Goal: Register for event/course: Register for event/course

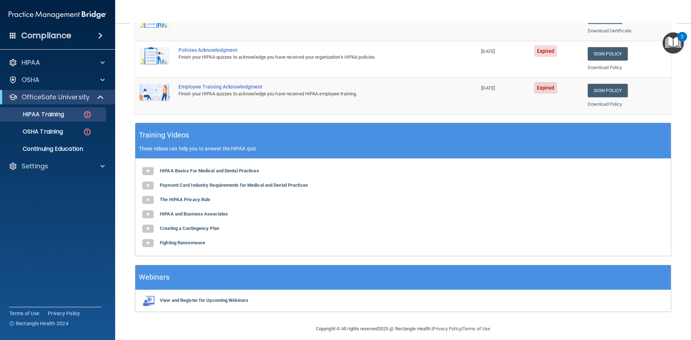
scroll to position [202, 0]
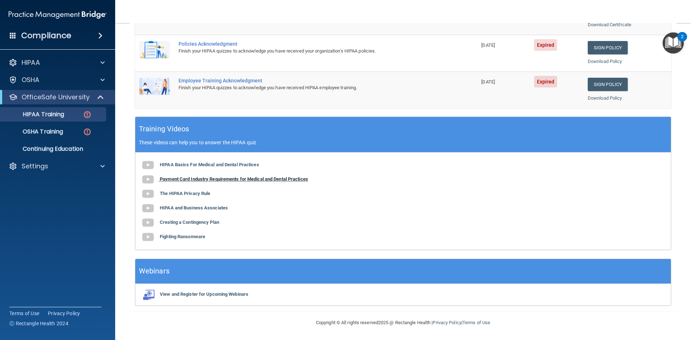
click at [210, 177] on b "Payment Card Industry Requirements for Medical and Dental Practices" at bounding box center [234, 178] width 148 height 5
click at [187, 193] on b "The HIPAA Privacy Rule" at bounding box center [185, 193] width 50 height 5
click at [188, 207] on b "HIPAA and Business Associates" at bounding box center [194, 207] width 68 height 5
click at [187, 224] on b "Creating a Contingency Plan" at bounding box center [189, 221] width 59 height 5
click at [163, 237] on b "Fighting Ransomware" at bounding box center [182, 236] width 45 height 5
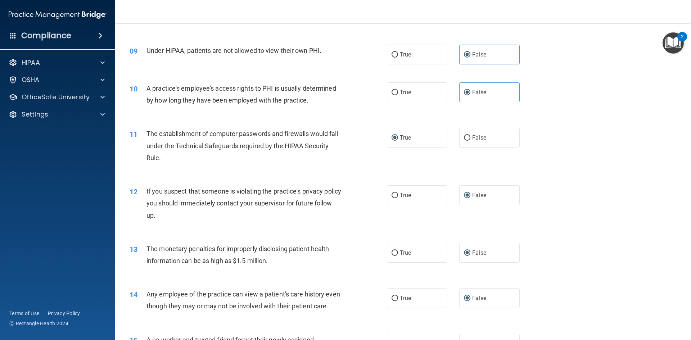
scroll to position [468, 0]
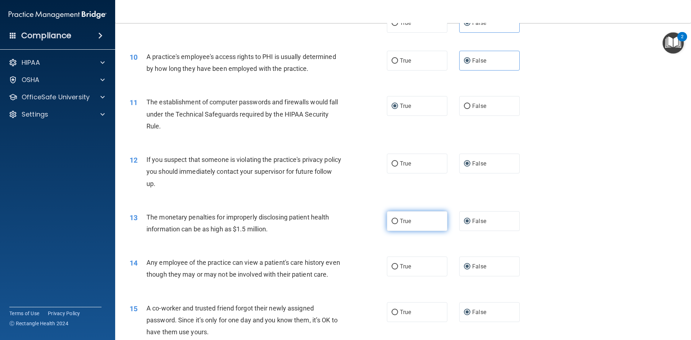
click at [394, 220] on input "True" at bounding box center [394, 221] width 6 height 5
radio input "true"
radio input "false"
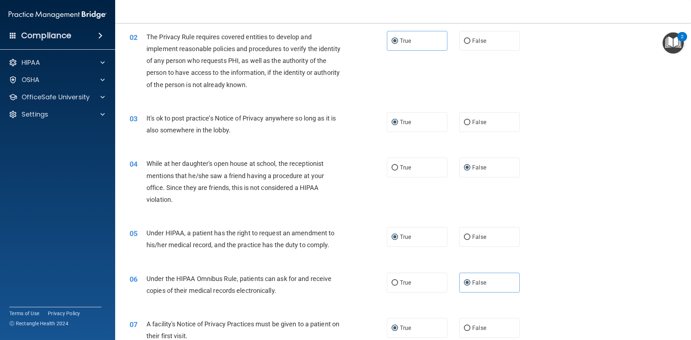
scroll to position [72, 0]
click at [468, 238] on label "False" at bounding box center [489, 237] width 60 height 20
click at [468, 238] on input "False" at bounding box center [467, 236] width 6 height 5
radio input "true"
radio input "false"
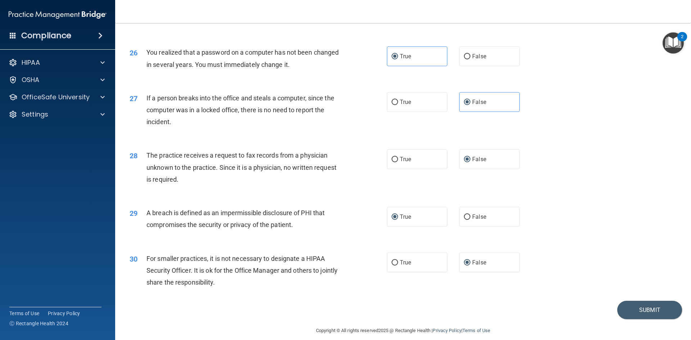
scroll to position [1363, 0]
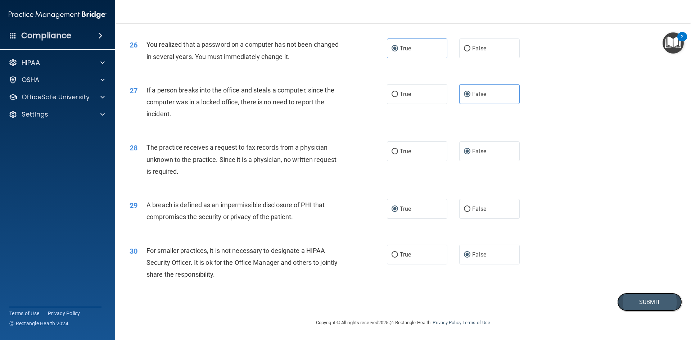
click at [634, 303] on button "Submit" at bounding box center [649, 302] width 65 height 18
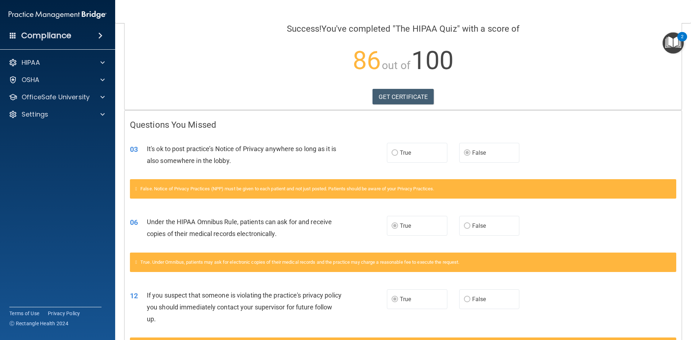
scroll to position [72, 0]
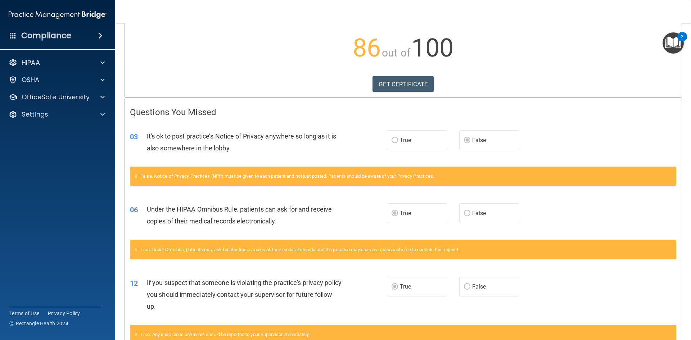
click at [396, 140] on label "True" at bounding box center [417, 140] width 60 height 20
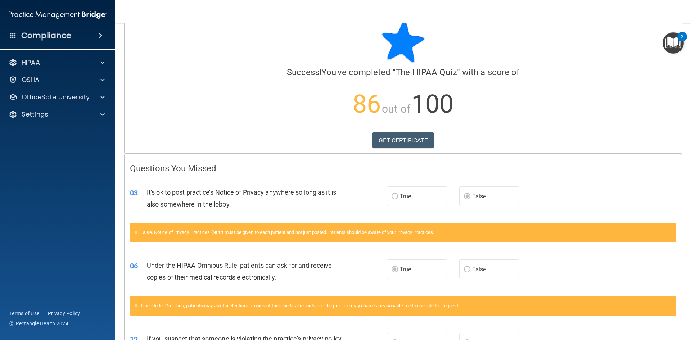
scroll to position [0, 0]
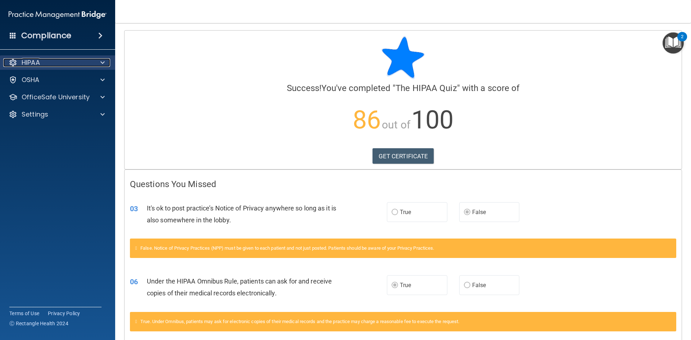
click at [79, 66] on div "HIPAA" at bounding box center [47, 62] width 89 height 9
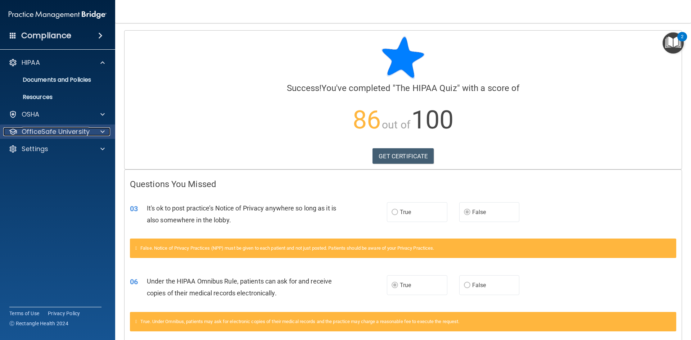
click at [77, 129] on p "OfficeSafe University" at bounding box center [56, 131] width 68 height 9
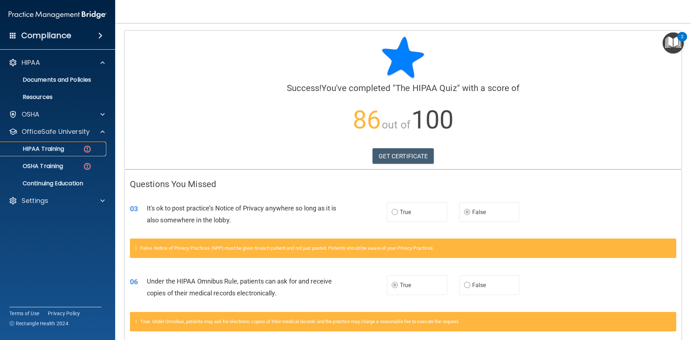
click at [65, 150] on div "HIPAA Training" at bounding box center [54, 148] width 98 height 7
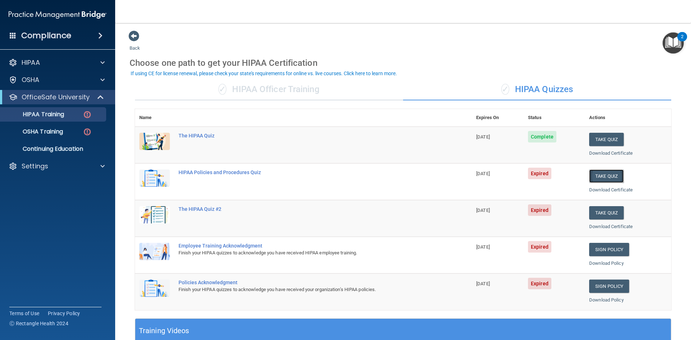
click at [603, 172] on button "Take Quiz" at bounding box center [606, 175] width 35 height 13
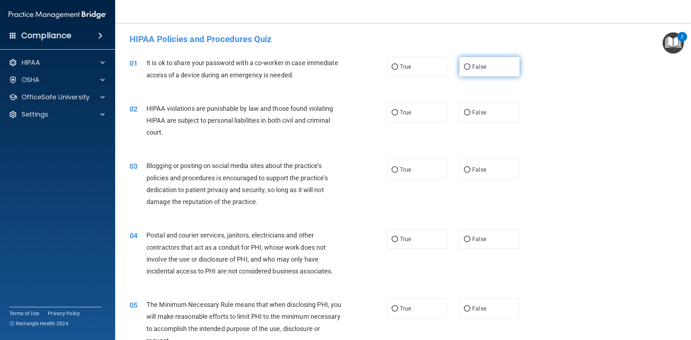
click at [468, 65] on label "False" at bounding box center [489, 67] width 60 height 20
click at [468, 65] on input "False" at bounding box center [467, 66] width 6 height 5
radio input "true"
click at [410, 114] on label "True" at bounding box center [417, 113] width 60 height 20
click at [398, 114] on input "True" at bounding box center [394, 112] width 6 height 5
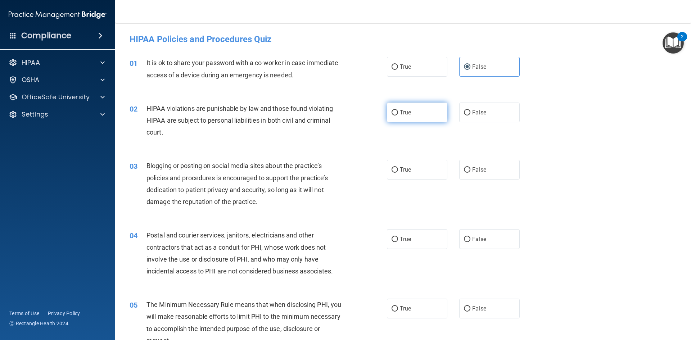
radio input "true"
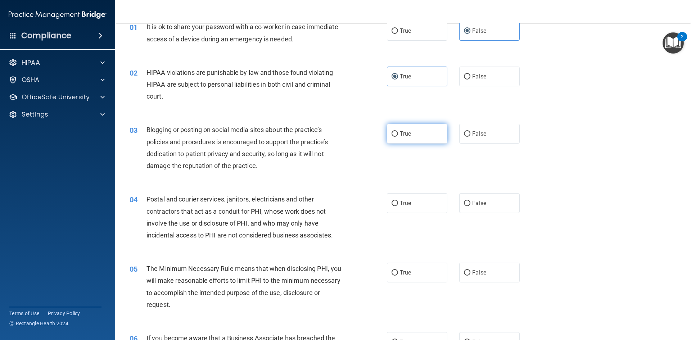
click at [393, 134] on input "True" at bounding box center [394, 133] width 6 height 5
radio input "true"
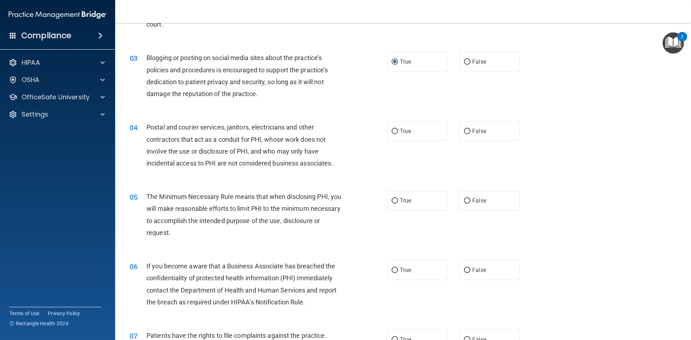
scroll to position [144, 0]
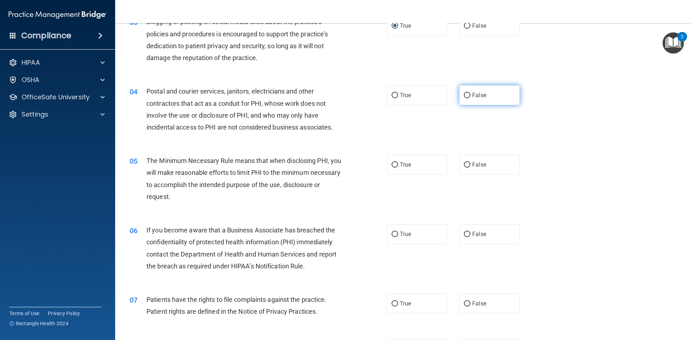
click at [464, 94] on input "False" at bounding box center [467, 95] width 6 height 5
radio input "true"
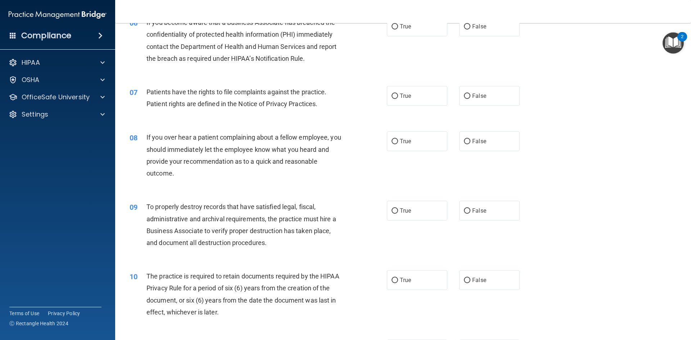
scroll to position [252, 0]
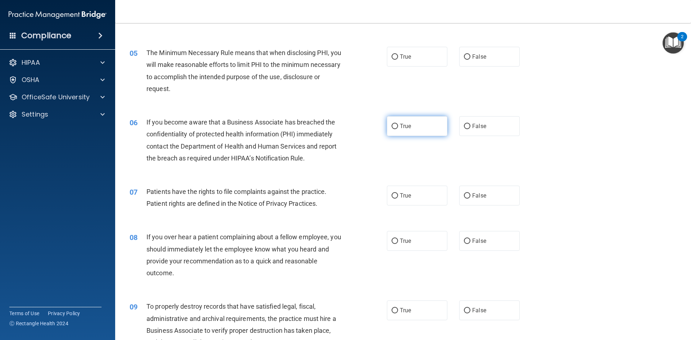
click at [392, 125] on input "True" at bounding box center [394, 126] width 6 height 5
radio input "true"
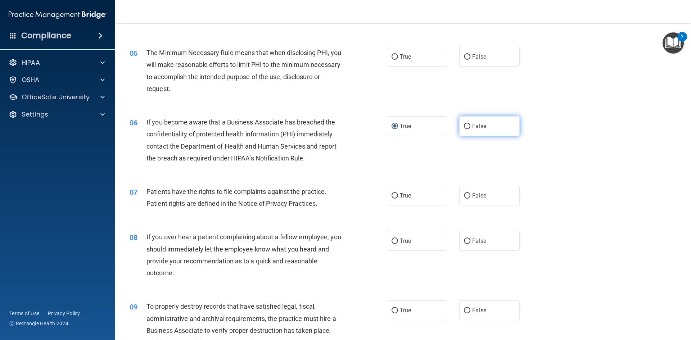
click at [482, 127] on label "False" at bounding box center [489, 126] width 60 height 20
click at [470, 127] on input "False" at bounding box center [467, 126] width 6 height 5
radio input "true"
click at [403, 123] on span "True" at bounding box center [405, 126] width 11 height 7
click at [398, 124] on input "True" at bounding box center [394, 126] width 6 height 5
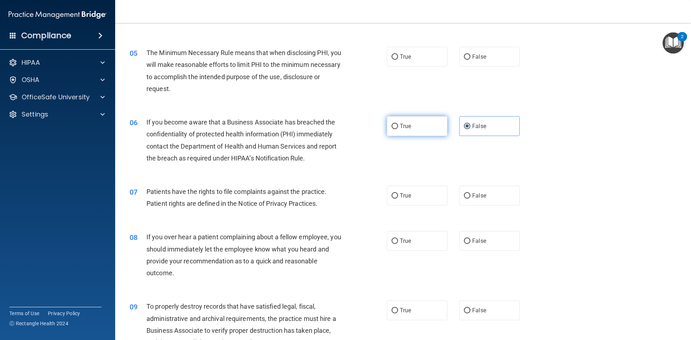
radio input "true"
radio input "false"
click at [414, 196] on label "True" at bounding box center [417, 196] width 60 height 20
click at [398, 196] on input "True" at bounding box center [394, 195] width 6 height 5
radio input "true"
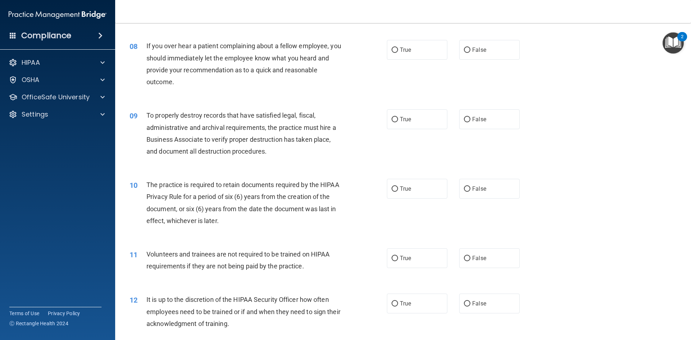
scroll to position [504, 0]
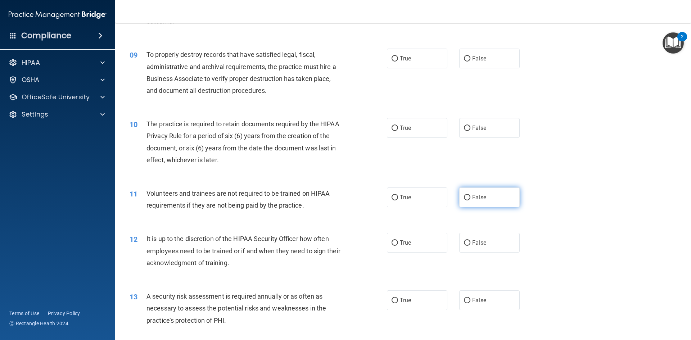
click at [466, 194] on label "False" at bounding box center [489, 197] width 60 height 20
click at [466, 195] on input "False" at bounding box center [467, 197] width 6 height 5
radio input "true"
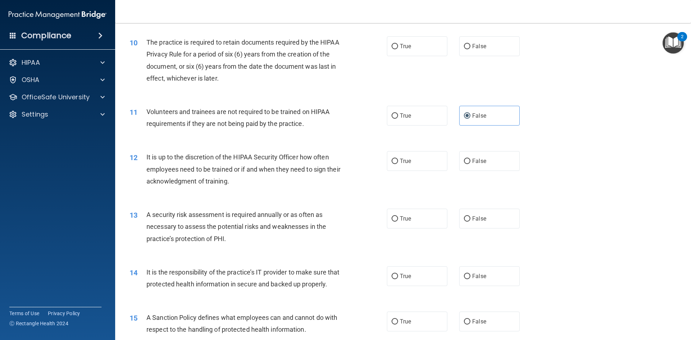
scroll to position [612, 0]
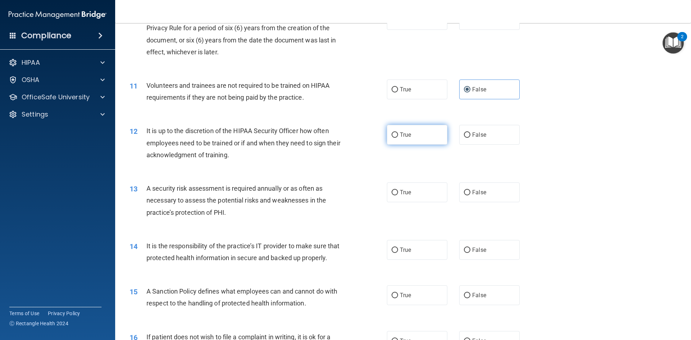
click at [412, 137] on label "True" at bounding box center [417, 135] width 60 height 20
click at [398, 137] on input "True" at bounding box center [394, 134] width 6 height 5
radio input "true"
click at [403, 196] on label "True" at bounding box center [417, 192] width 60 height 20
click at [398, 195] on input "True" at bounding box center [394, 192] width 6 height 5
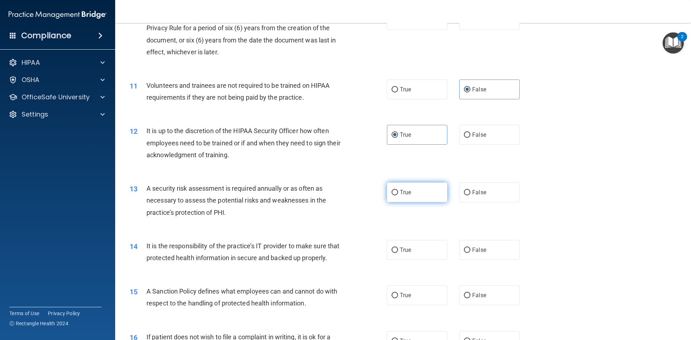
radio input "true"
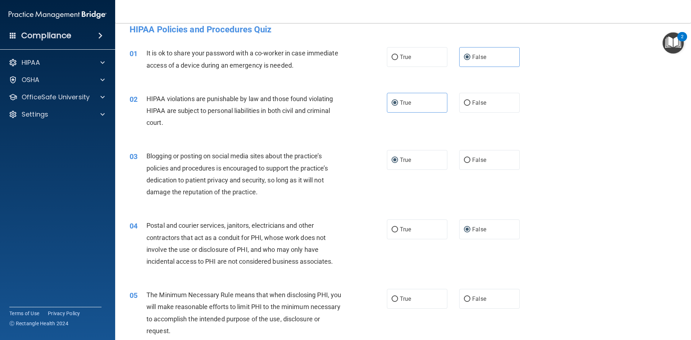
scroll to position [0, 0]
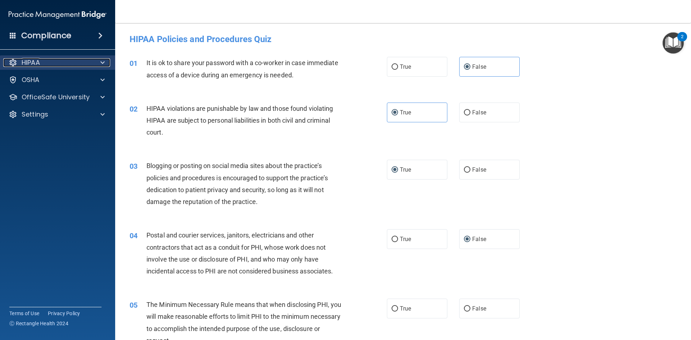
click at [37, 65] on p "HIPAA" at bounding box center [31, 62] width 18 height 9
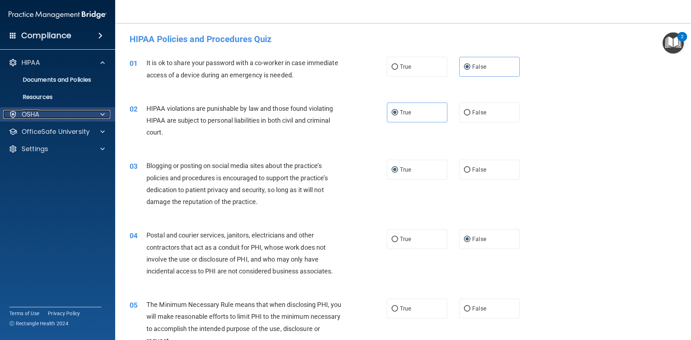
click at [64, 115] on div "OSHA" at bounding box center [47, 114] width 89 height 9
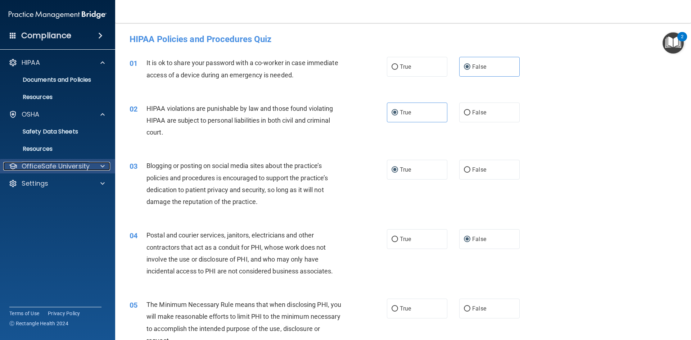
click at [69, 162] on p "OfficeSafe University" at bounding box center [56, 166] width 68 height 9
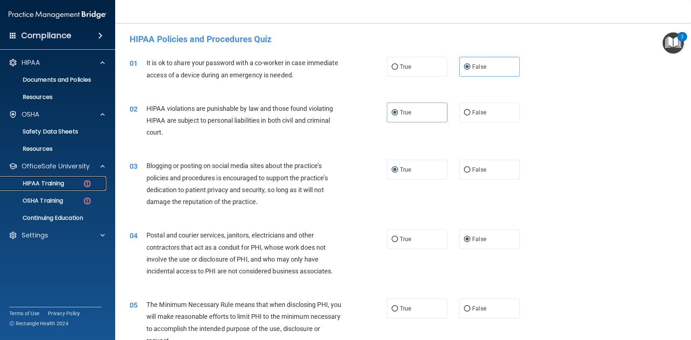
click at [72, 186] on div "HIPAA Training" at bounding box center [54, 183] width 98 height 7
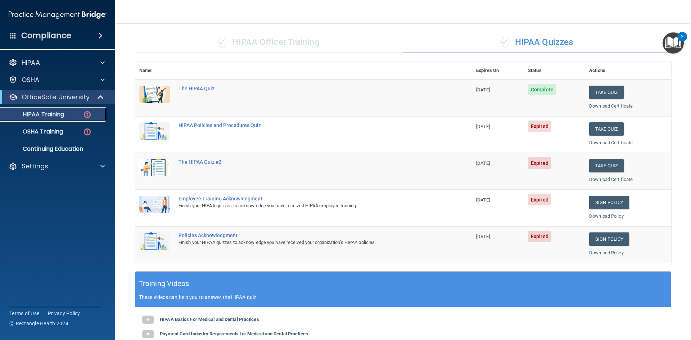
scroll to position [36, 0]
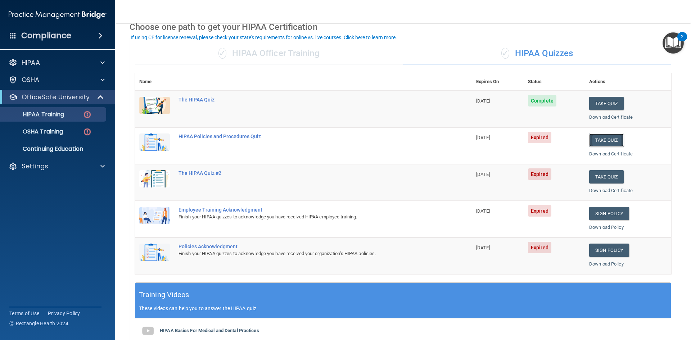
click at [605, 143] on button "Take Quiz" at bounding box center [606, 139] width 35 height 13
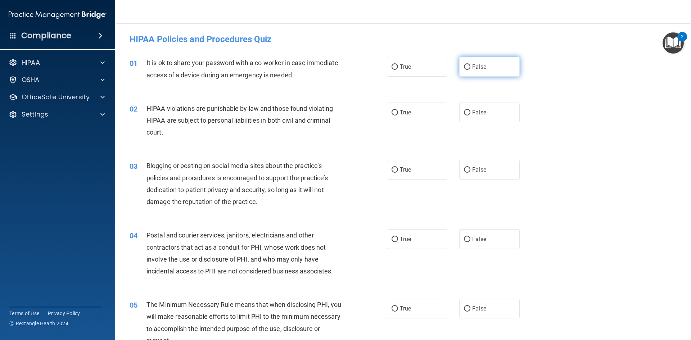
click at [477, 65] on span "False" at bounding box center [479, 66] width 14 height 7
click at [470, 65] on input "False" at bounding box center [467, 66] width 6 height 5
radio input "true"
click at [394, 114] on input "True" at bounding box center [394, 112] width 6 height 5
radio input "true"
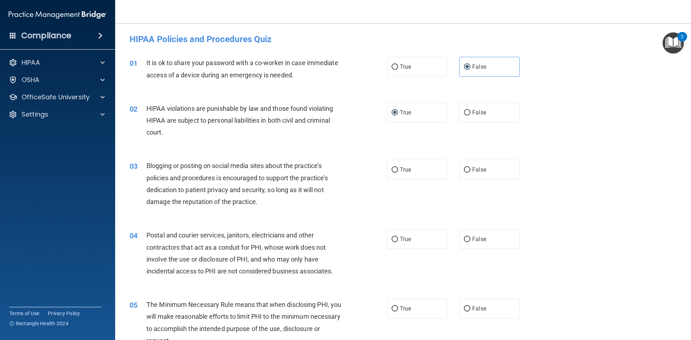
scroll to position [36, 0]
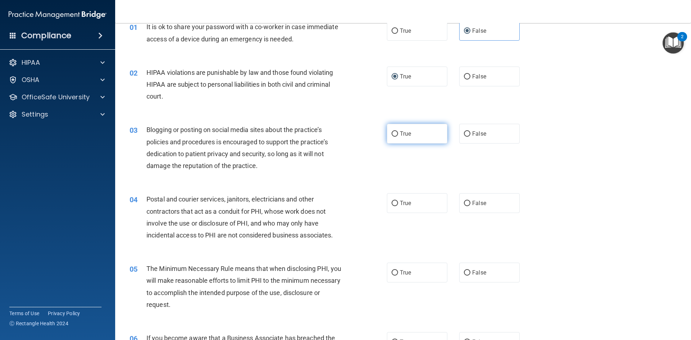
click at [400, 132] on span "True" at bounding box center [405, 133] width 11 height 7
click at [398, 132] on input "True" at bounding box center [394, 133] width 6 height 5
radio input "true"
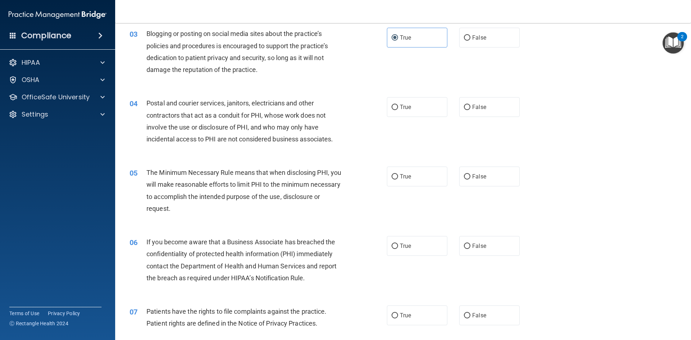
scroll to position [144, 0]
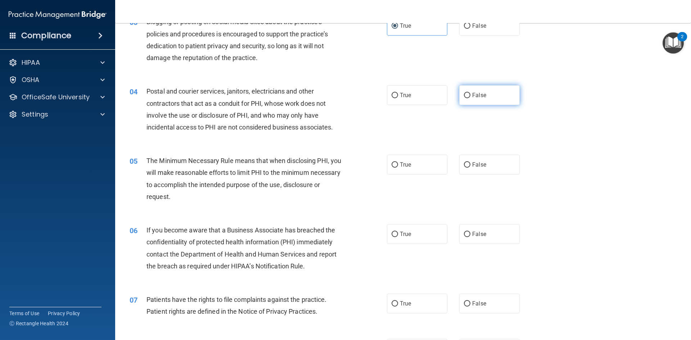
click at [467, 98] on label "False" at bounding box center [489, 95] width 60 height 20
click at [467, 98] on input "False" at bounding box center [467, 95] width 6 height 5
radio input "true"
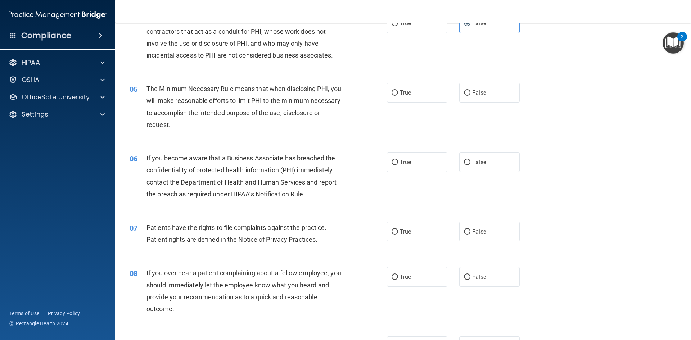
scroll to position [180, 0]
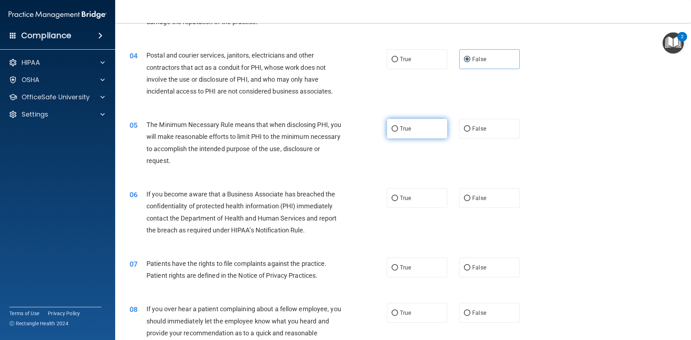
click at [394, 120] on label "True" at bounding box center [417, 129] width 60 height 20
click at [394, 126] on input "True" at bounding box center [394, 128] width 6 height 5
radio input "true"
click at [397, 128] on label "True" at bounding box center [417, 129] width 60 height 20
click at [397, 128] on input "True" at bounding box center [394, 128] width 6 height 5
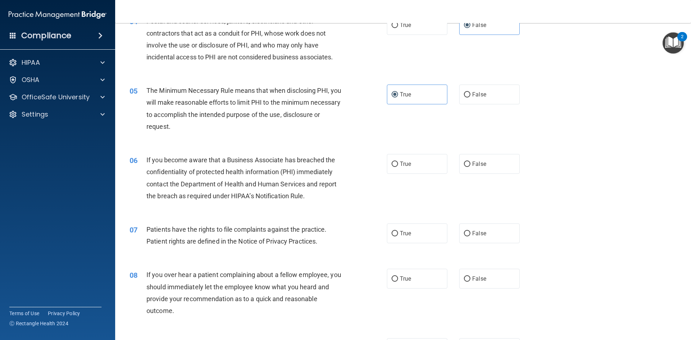
scroll to position [252, 0]
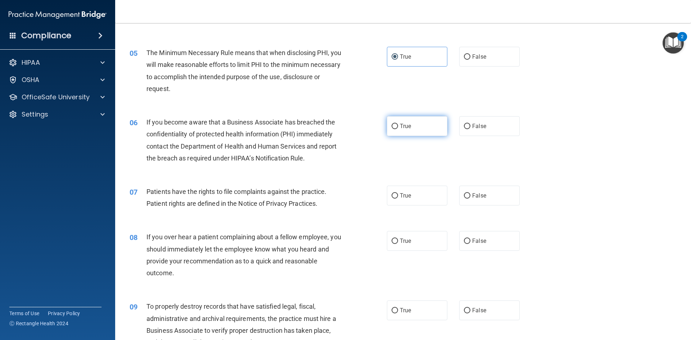
click at [400, 127] on span "True" at bounding box center [405, 126] width 11 height 7
click at [398, 127] on input "True" at bounding box center [394, 126] width 6 height 5
radio input "true"
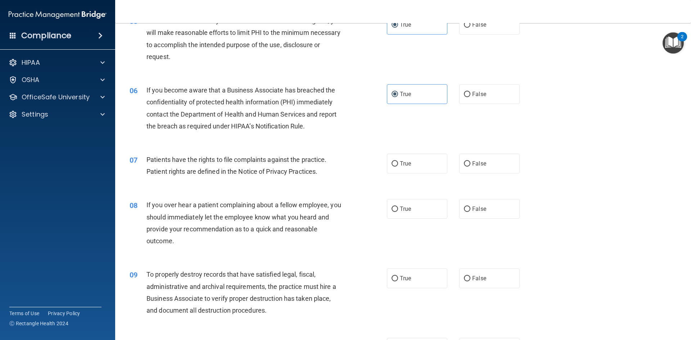
scroll to position [324, 0]
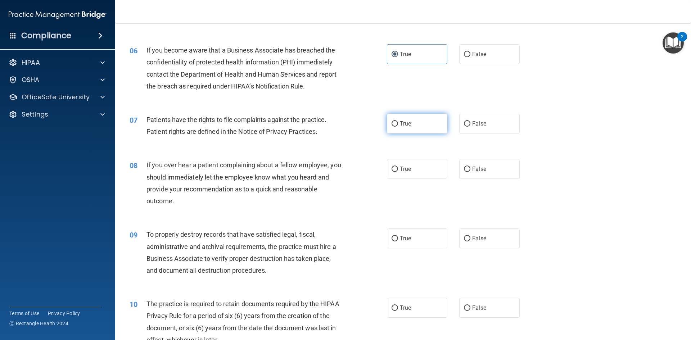
click at [402, 125] on span "True" at bounding box center [405, 123] width 11 height 7
click at [398, 125] on input "True" at bounding box center [394, 123] width 6 height 5
radio input "true"
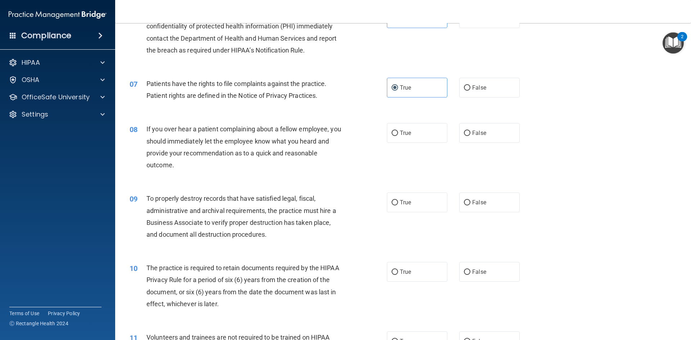
scroll to position [396, 0]
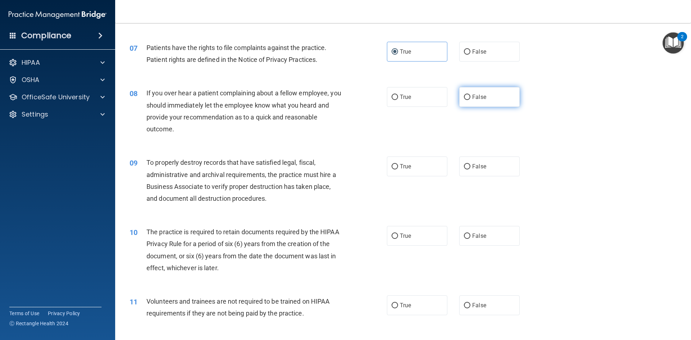
click at [466, 96] on input "False" at bounding box center [467, 97] width 6 height 5
radio input "true"
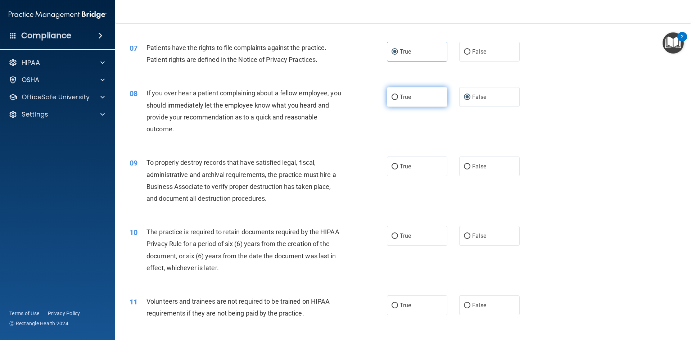
click at [425, 98] on label "True" at bounding box center [417, 97] width 60 height 20
click at [398, 98] on input "True" at bounding box center [394, 97] width 6 height 5
radio input "true"
radio input "false"
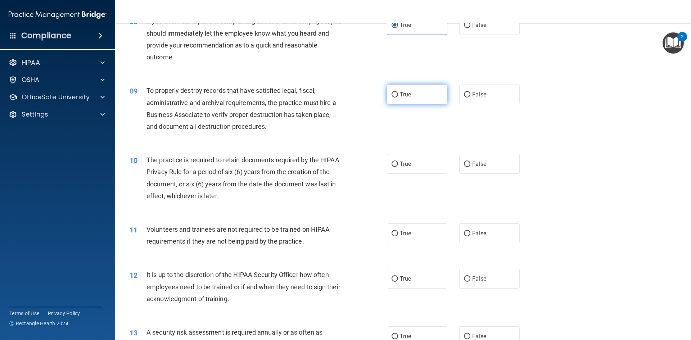
click at [391, 94] on input "True" at bounding box center [394, 94] width 6 height 5
radio input "true"
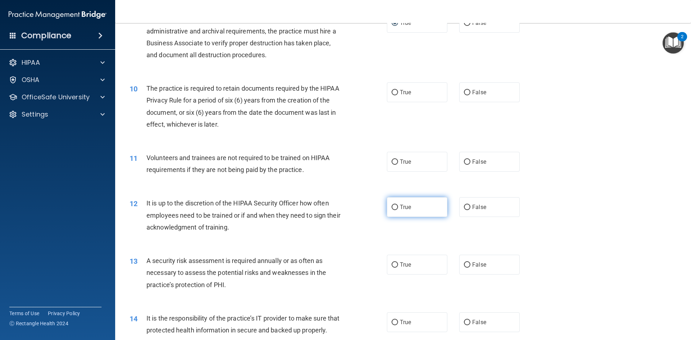
scroll to position [540, 0]
click at [466, 162] on input "False" at bounding box center [467, 161] width 6 height 5
radio input "true"
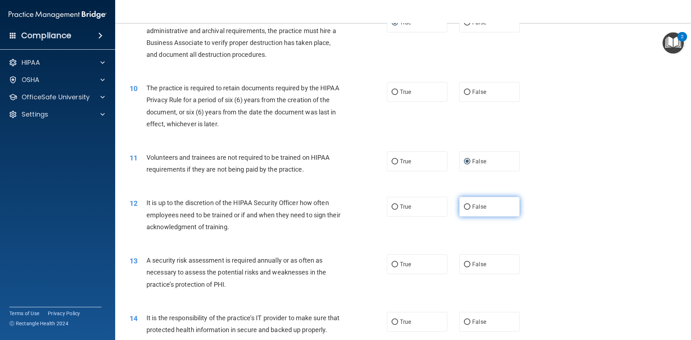
click at [472, 207] on span "False" at bounding box center [479, 206] width 14 height 7
click at [469, 207] on input "False" at bounding box center [467, 206] width 6 height 5
radio input "true"
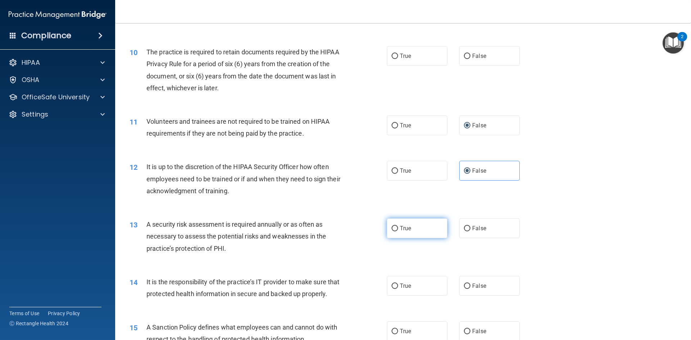
click at [400, 229] on span "True" at bounding box center [405, 228] width 11 height 7
click at [398, 229] on input "True" at bounding box center [394, 228] width 6 height 5
radio input "true"
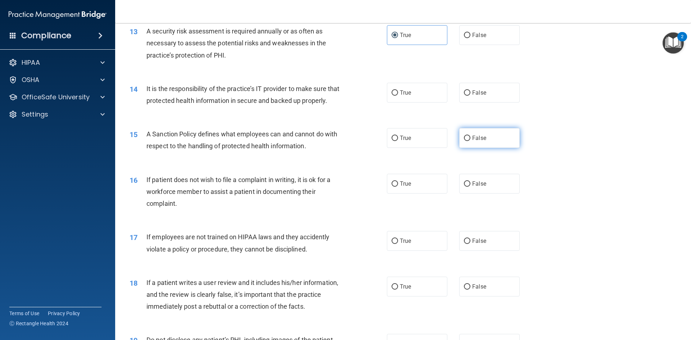
scroll to position [792, 0]
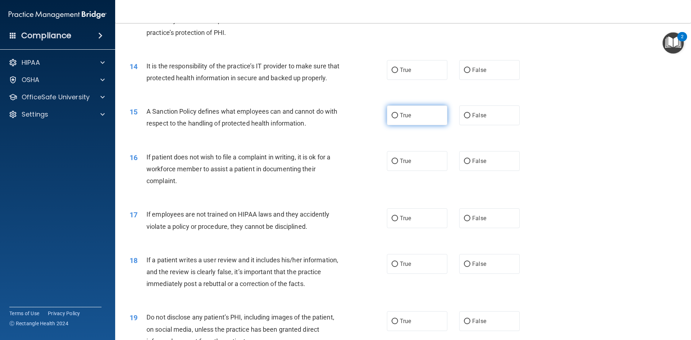
click at [404, 119] on span "True" at bounding box center [405, 115] width 11 height 7
click at [398, 118] on input "True" at bounding box center [394, 115] width 6 height 5
radio input "true"
click at [404, 119] on span "True" at bounding box center [405, 115] width 11 height 7
click at [398, 118] on input "True" at bounding box center [394, 115] width 6 height 5
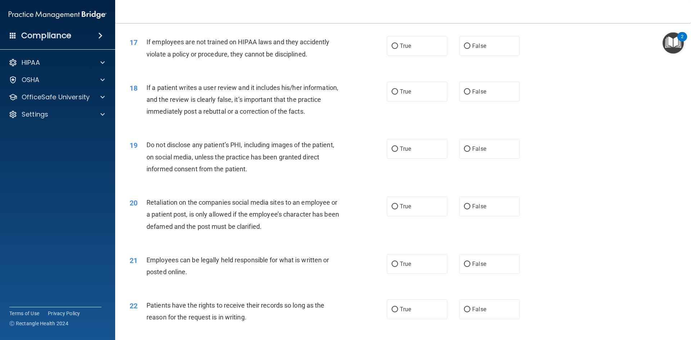
scroll to position [971, 0]
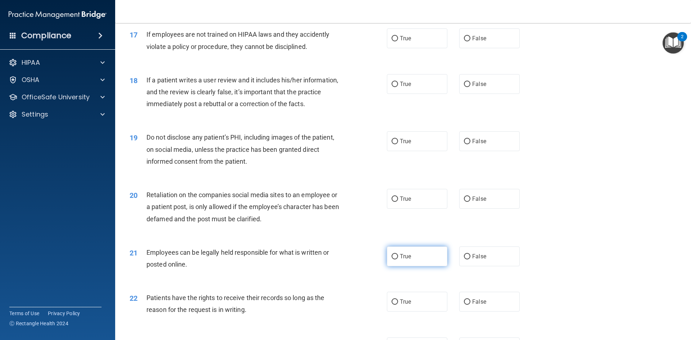
click at [419, 266] on label "True" at bounding box center [417, 256] width 60 height 20
click at [398, 259] on input "True" at bounding box center [394, 256] width 6 height 5
radio input "true"
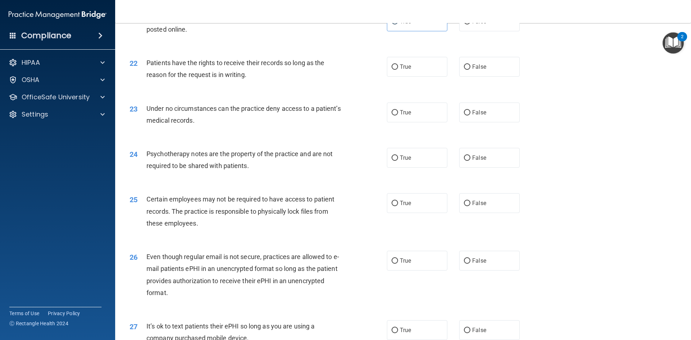
scroll to position [1223, 0]
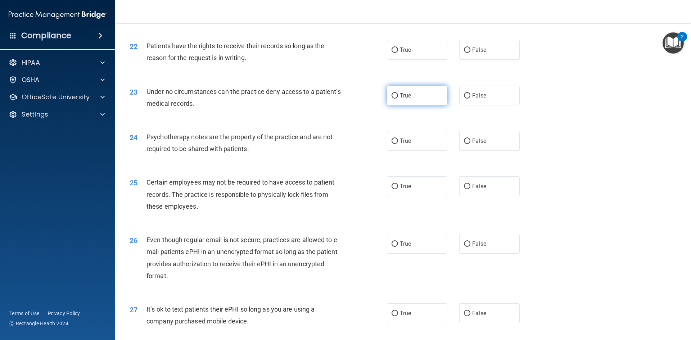
click at [408, 105] on label "True" at bounding box center [417, 96] width 60 height 20
click at [398, 99] on input "True" at bounding box center [394, 95] width 6 height 5
radio input "true"
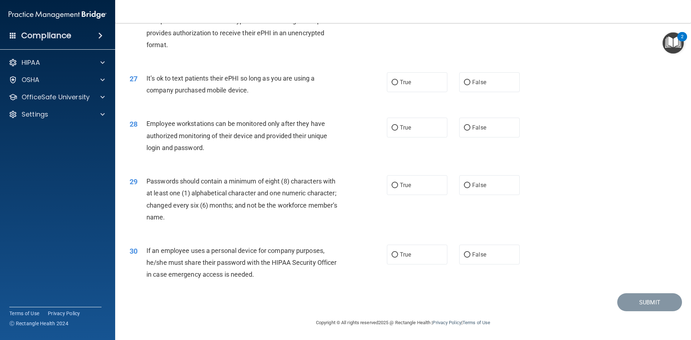
scroll to position [1466, 0]
click at [476, 254] on span "False" at bounding box center [479, 254] width 14 height 7
click at [470, 254] on input "False" at bounding box center [467, 254] width 6 height 5
radio input "true"
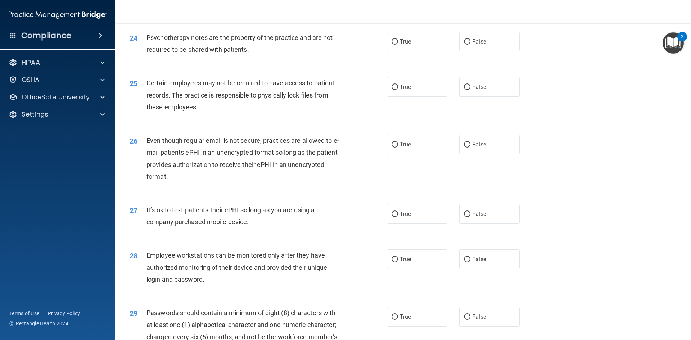
scroll to position [1322, 0]
click at [407, 148] on span "True" at bounding box center [405, 144] width 11 height 7
click at [398, 148] on input "True" at bounding box center [394, 144] width 6 height 5
radio input "true"
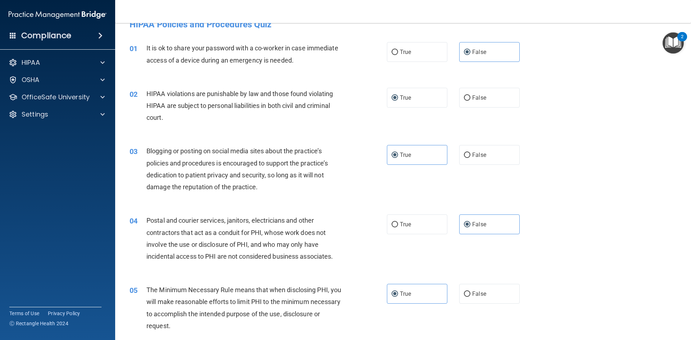
scroll to position [36, 0]
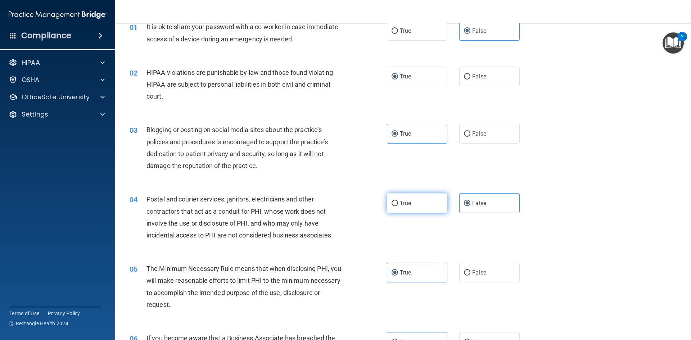
click at [397, 200] on label "True" at bounding box center [417, 203] width 60 height 20
click at [397, 201] on input "True" at bounding box center [394, 203] width 6 height 5
radio input "true"
radio input "false"
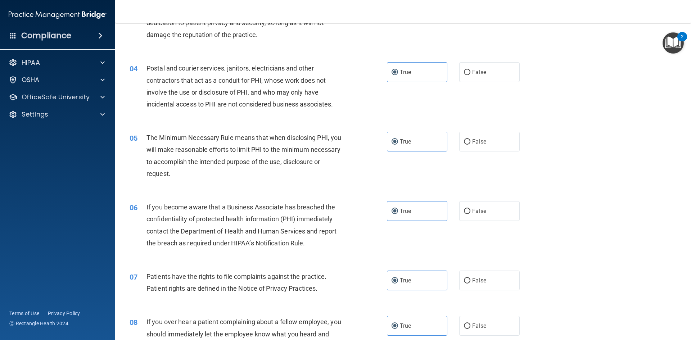
scroll to position [180, 0]
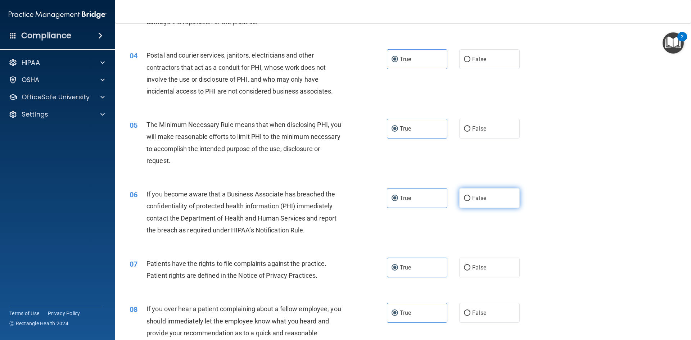
click at [480, 196] on span "False" at bounding box center [479, 198] width 14 height 7
click at [470, 196] on input "False" at bounding box center [467, 198] width 6 height 5
radio input "true"
radio input "false"
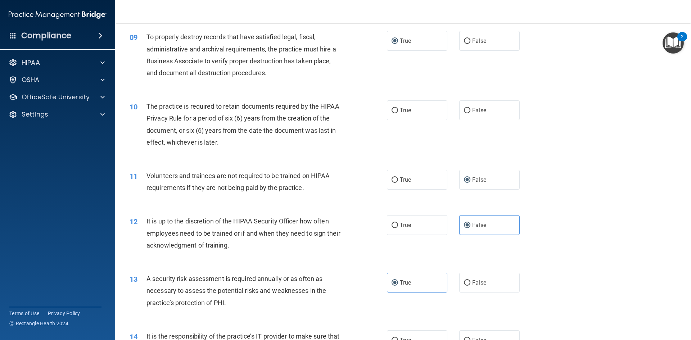
scroll to position [504, 0]
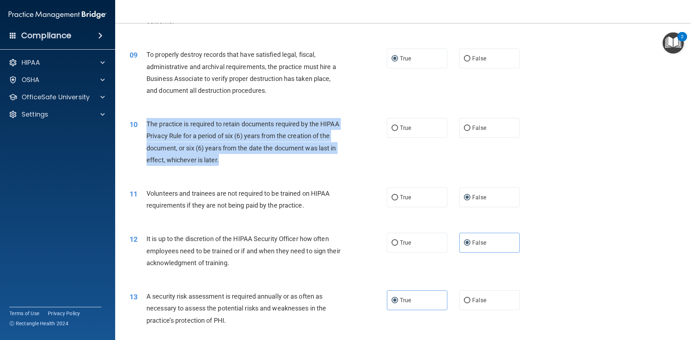
drag, startPoint x: 205, startPoint y: 154, endPoint x: 148, endPoint y: 121, distance: 67.1
click at [148, 121] on div "The practice is required to retain documents required by the HIPAA Privacy Rule…" at bounding box center [246, 142] width 201 height 48
copy span "The practice is required to retain documents required by the HIPAA Privacy Rule…"
click at [251, 162] on div "The practice is required to retain documents required by the HIPAA Privacy Rule…" at bounding box center [246, 142] width 201 height 48
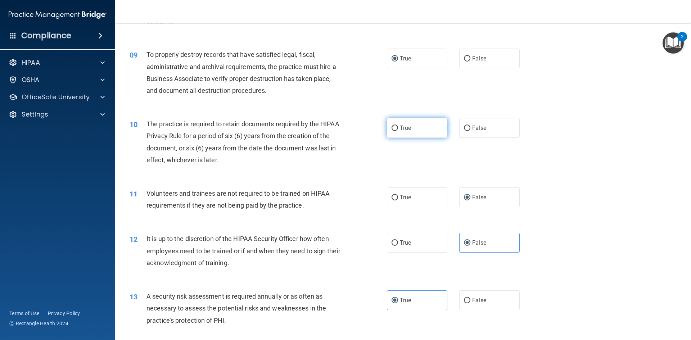
click at [391, 128] on input "True" at bounding box center [394, 128] width 6 height 5
radio input "true"
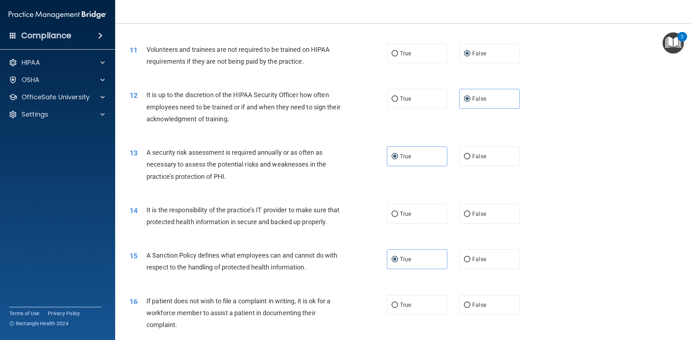
scroll to position [684, 0]
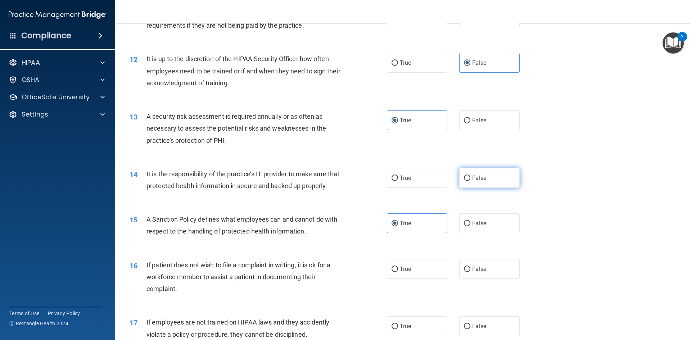
click at [473, 180] on span "False" at bounding box center [479, 178] width 14 height 7
click at [470, 180] on input "False" at bounding box center [467, 178] width 6 height 5
radio input "true"
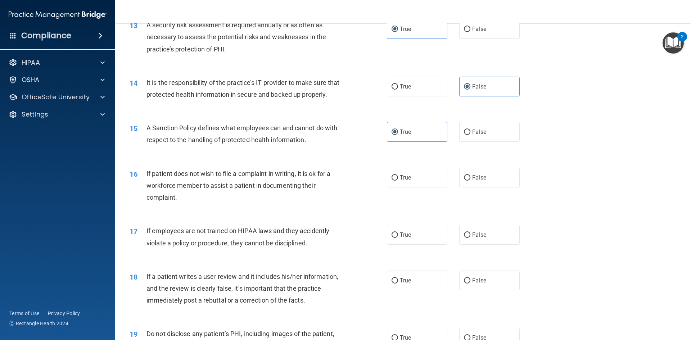
scroll to position [792, 0]
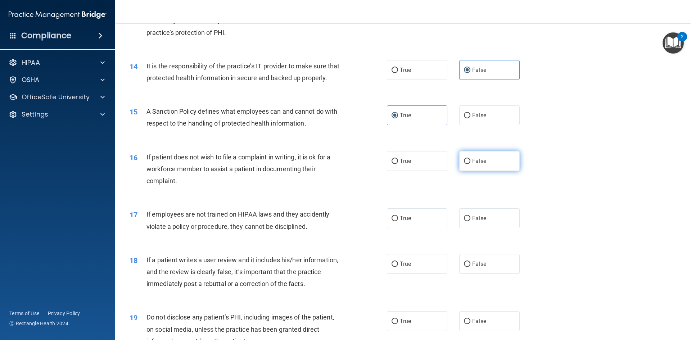
click at [468, 170] on label "False" at bounding box center [489, 161] width 60 height 20
click at [468, 164] on input "False" at bounding box center [467, 161] width 6 height 5
radio input "true"
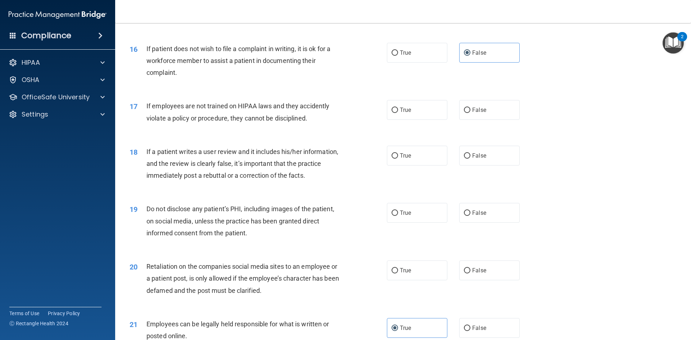
scroll to position [935, 0]
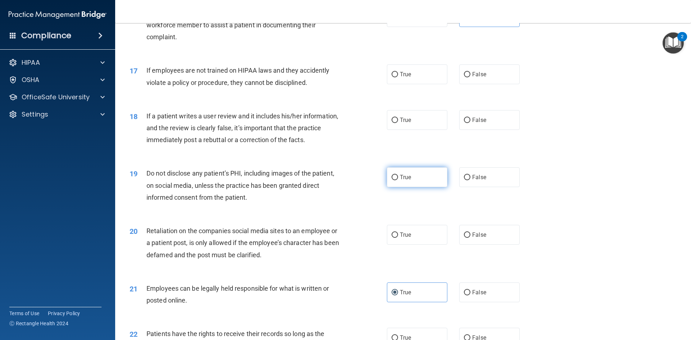
click at [404, 181] on span "True" at bounding box center [405, 177] width 11 height 7
click at [398, 180] on input "True" at bounding box center [394, 177] width 6 height 5
radio input "true"
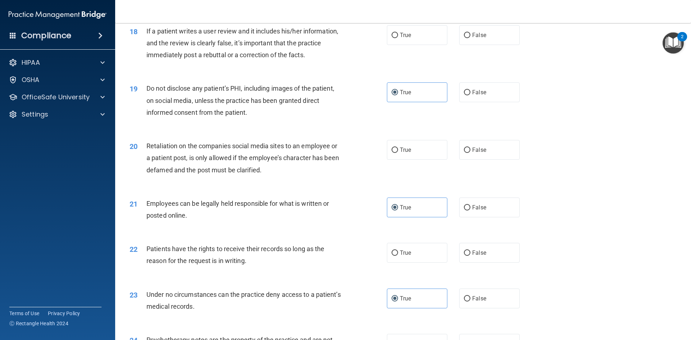
scroll to position [1043, 0]
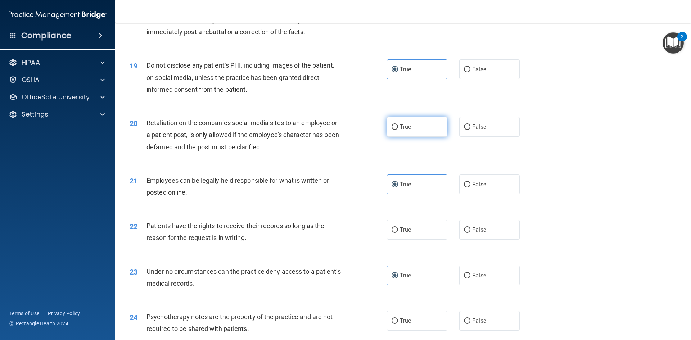
click at [400, 130] on span "True" at bounding box center [405, 126] width 11 height 7
click at [398, 130] on input "True" at bounding box center [394, 126] width 6 height 5
radio input "true"
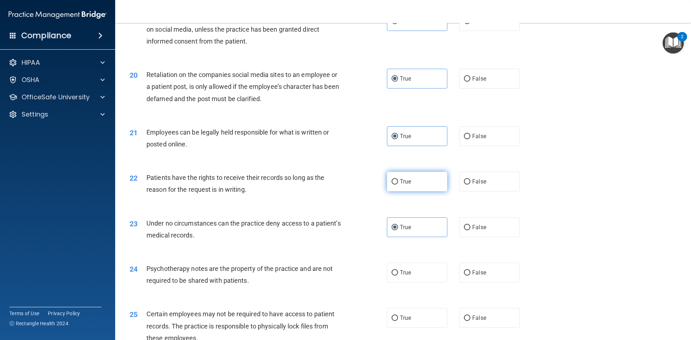
scroll to position [1115, 0]
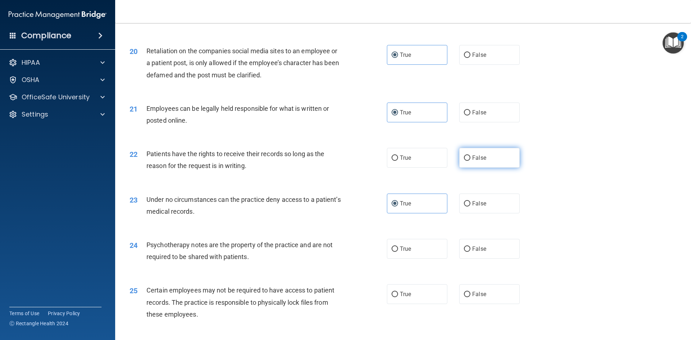
click at [472, 161] on span "False" at bounding box center [479, 157] width 14 height 7
click at [470, 161] on input "False" at bounding box center [467, 157] width 6 height 5
radio input "true"
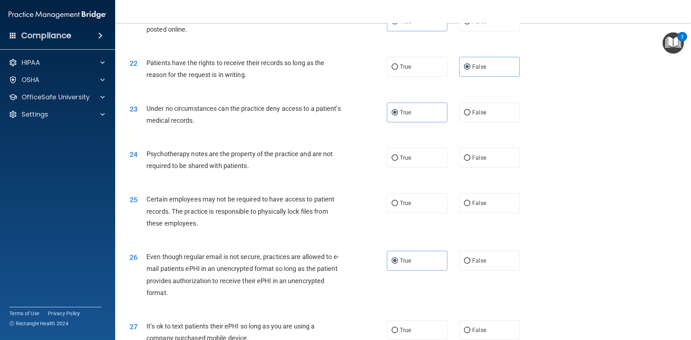
scroll to position [1223, 0]
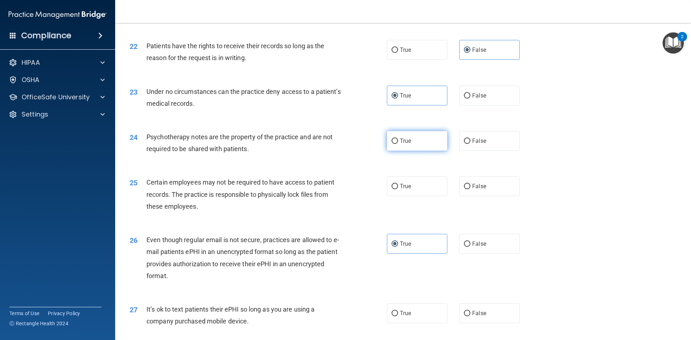
click at [394, 144] on input "True" at bounding box center [394, 141] width 6 height 5
radio input "true"
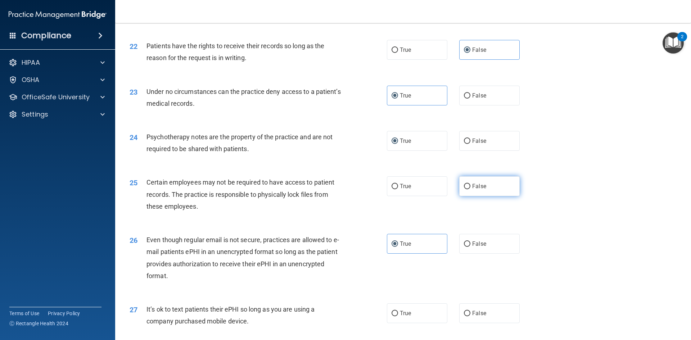
click at [476, 190] on span "False" at bounding box center [479, 186] width 14 height 7
click at [470, 189] on input "False" at bounding box center [467, 186] width 6 height 5
radio input "true"
click at [391, 189] on input "True" at bounding box center [394, 186] width 6 height 5
radio input "true"
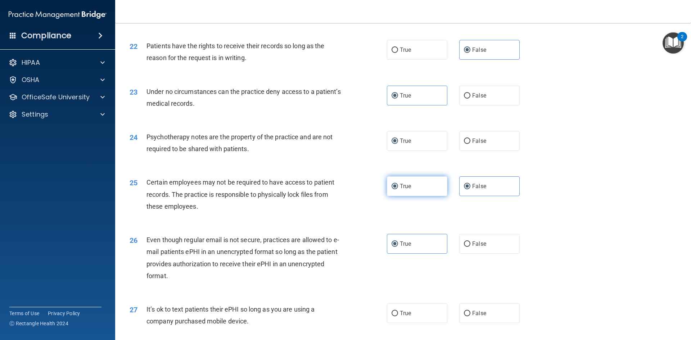
radio input "false"
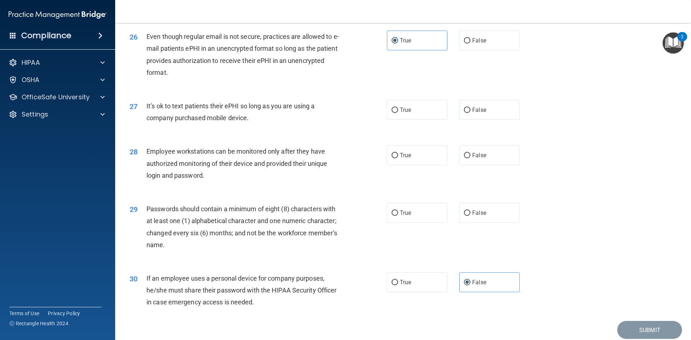
scroll to position [1439, 0]
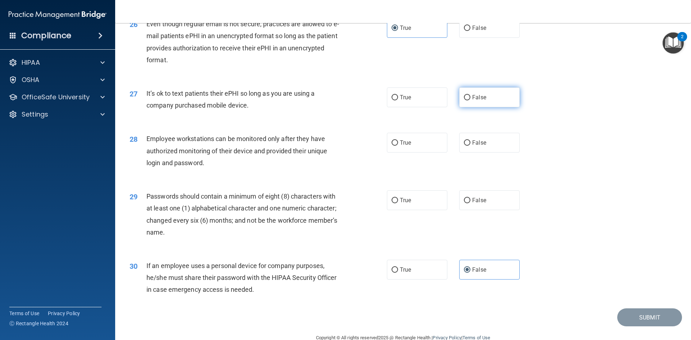
click at [472, 101] on span "False" at bounding box center [479, 97] width 14 height 7
click at [470, 100] on input "False" at bounding box center [467, 97] width 6 height 5
radio input "true"
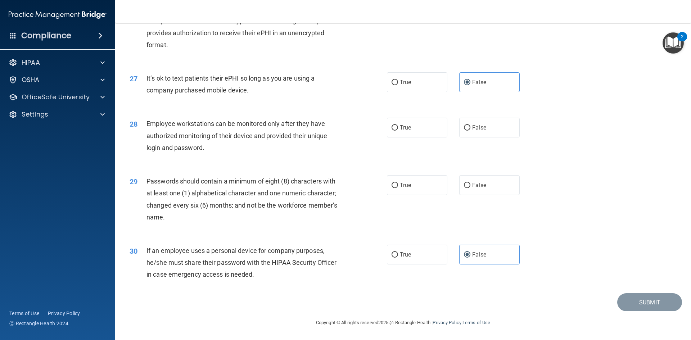
scroll to position [1466, 0]
click at [409, 129] on label "True" at bounding box center [417, 128] width 60 height 20
click at [398, 129] on input "True" at bounding box center [394, 127] width 6 height 5
radio input "true"
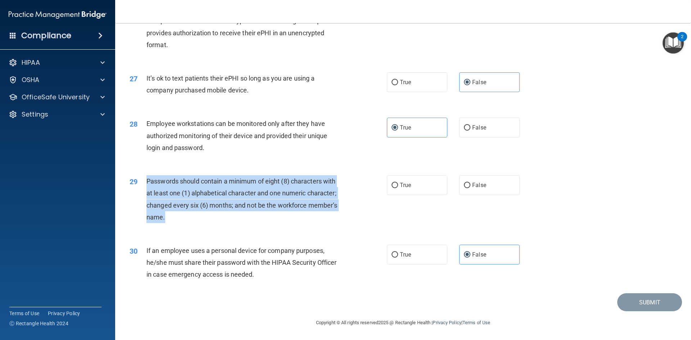
drag, startPoint x: 150, startPoint y: 208, endPoint x: 144, endPoint y: 186, distance: 23.0
click at [144, 186] on div "29 Passwords should contain a minimum of eight (8) characters with at least one…" at bounding box center [258, 200] width 279 height 51
copy div "Passwords should contain a minimum of eight (8) characters with at least one (1…"
click at [253, 223] on div "29 Passwords should contain a minimum of eight (8) characters with at least one…" at bounding box center [258, 200] width 279 height 51
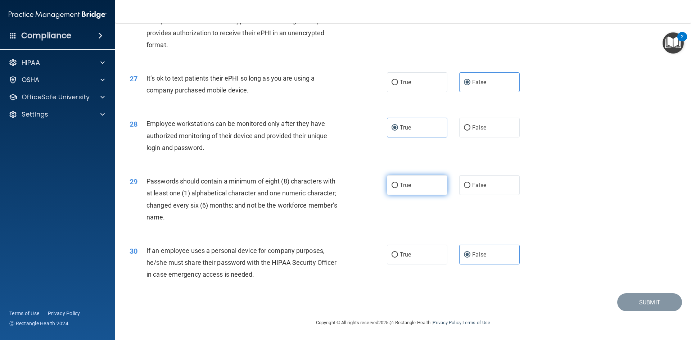
click at [406, 182] on span "True" at bounding box center [405, 185] width 11 height 7
click at [398, 183] on input "True" at bounding box center [394, 185] width 6 height 5
radio input "true"
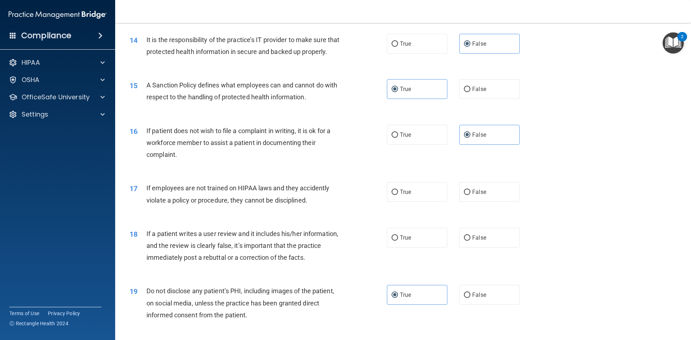
scroll to position [828, 0]
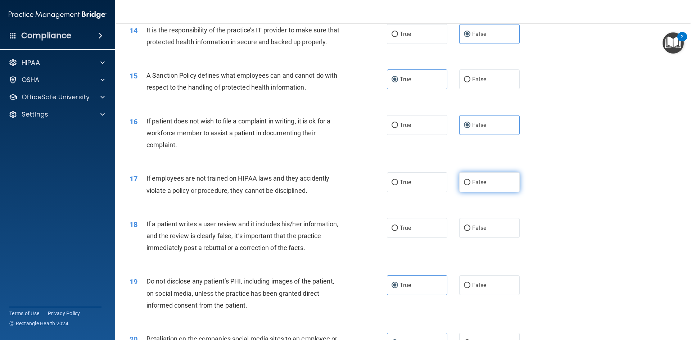
click at [467, 185] on input "False" at bounding box center [467, 182] width 6 height 5
radio input "true"
click at [473, 231] on span "False" at bounding box center [479, 228] width 14 height 7
click at [470, 231] on input "False" at bounding box center [467, 228] width 6 height 5
radio input "true"
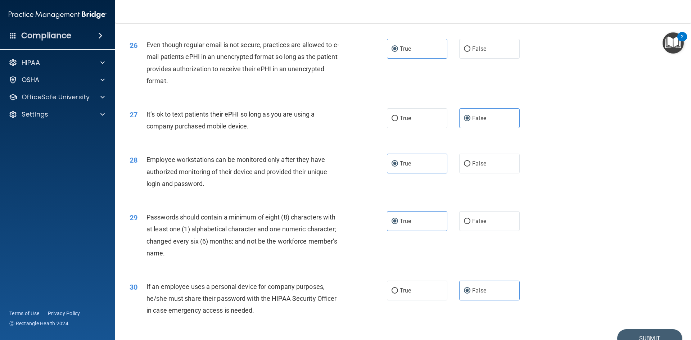
scroll to position [1466, 0]
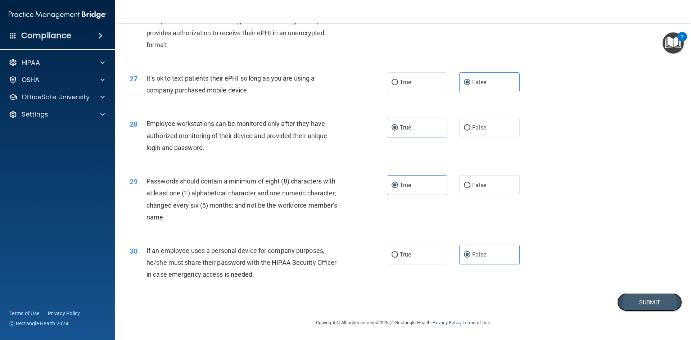
click at [636, 300] on button "Submit" at bounding box center [649, 302] width 65 height 18
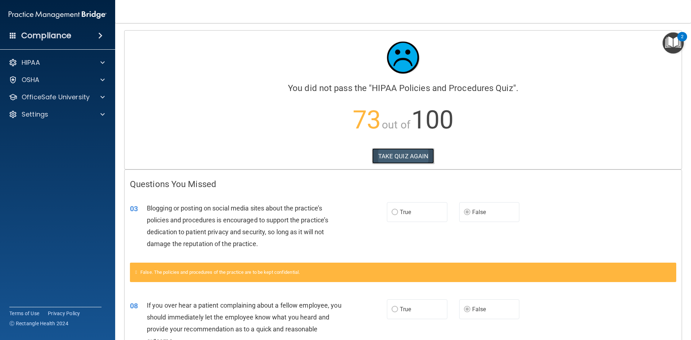
click at [396, 154] on button "TAKE QUIZ AGAIN" at bounding box center [403, 156] width 62 height 16
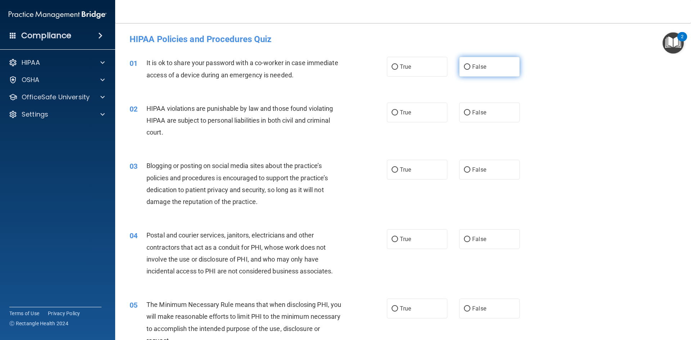
click at [472, 68] on span "False" at bounding box center [479, 66] width 14 height 7
click at [470, 68] on input "False" at bounding box center [467, 66] width 6 height 5
radio input "true"
click at [401, 112] on span "True" at bounding box center [405, 112] width 11 height 7
click at [398, 112] on input "True" at bounding box center [394, 112] width 6 height 5
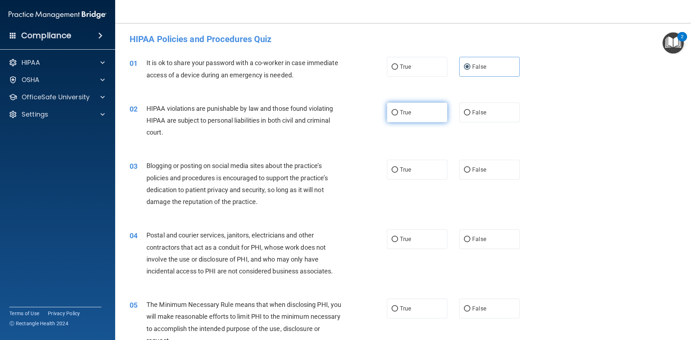
radio input "true"
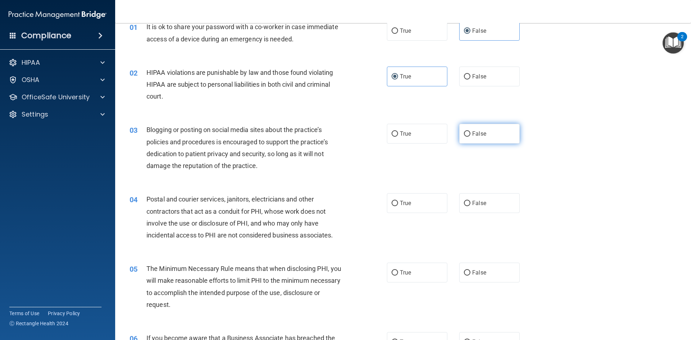
click at [472, 133] on span "False" at bounding box center [479, 133] width 14 height 7
click at [470, 133] on input "False" at bounding box center [467, 133] width 6 height 5
radio input "true"
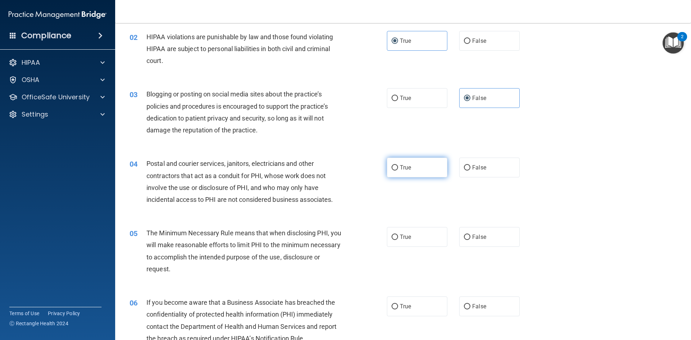
scroll to position [72, 0]
click at [400, 166] on span "True" at bounding box center [405, 167] width 11 height 7
click at [398, 166] on input "True" at bounding box center [394, 167] width 6 height 5
radio input "true"
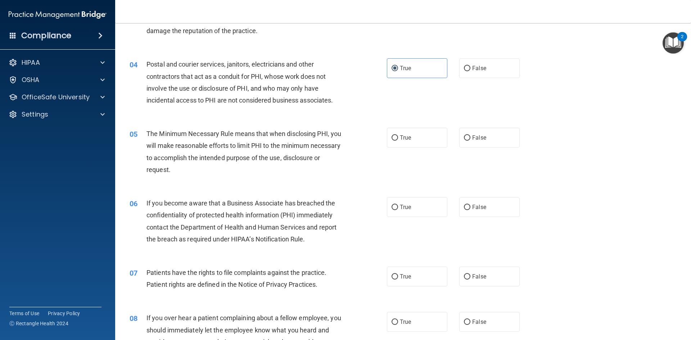
scroll to position [180, 0]
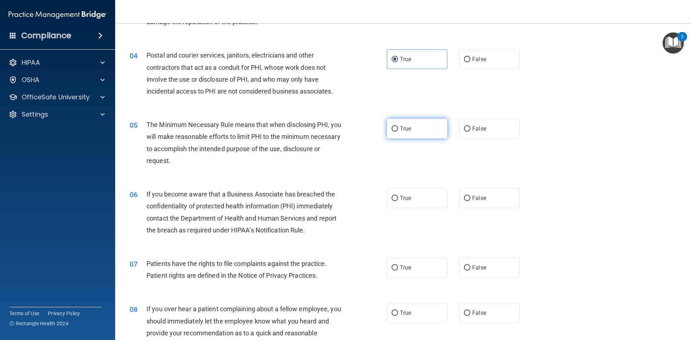
click at [403, 127] on span "True" at bounding box center [405, 128] width 11 height 7
click at [398, 127] on input "True" at bounding box center [394, 128] width 6 height 5
radio input "true"
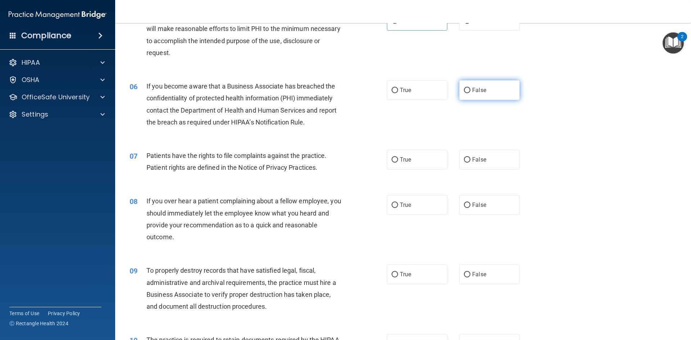
click at [472, 91] on span "False" at bounding box center [479, 90] width 14 height 7
click at [470, 91] on input "False" at bounding box center [467, 90] width 6 height 5
radio input "true"
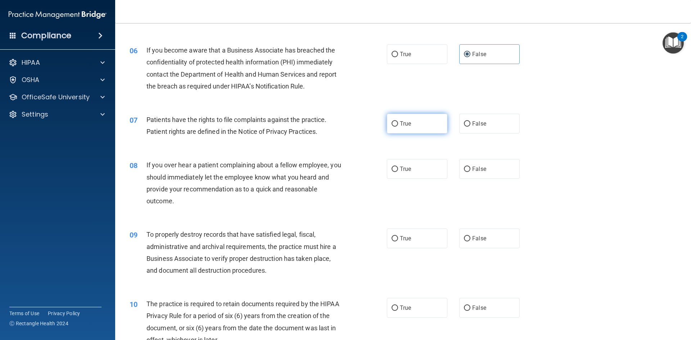
click at [402, 124] on span "True" at bounding box center [405, 123] width 11 height 7
click at [398, 124] on input "True" at bounding box center [394, 123] width 6 height 5
radio input "true"
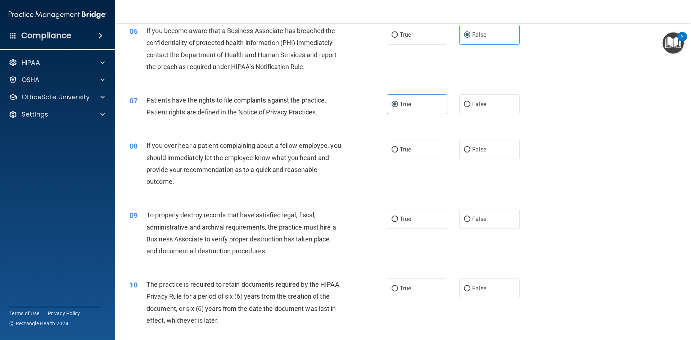
scroll to position [360, 0]
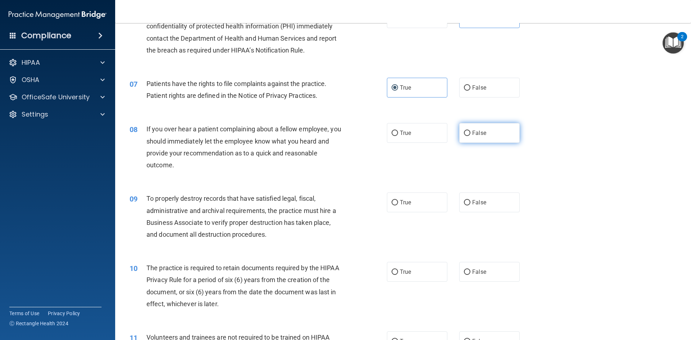
click at [459, 138] on label "False" at bounding box center [489, 133] width 60 height 20
click at [464, 136] on input "False" at bounding box center [467, 133] width 6 height 5
radio input "true"
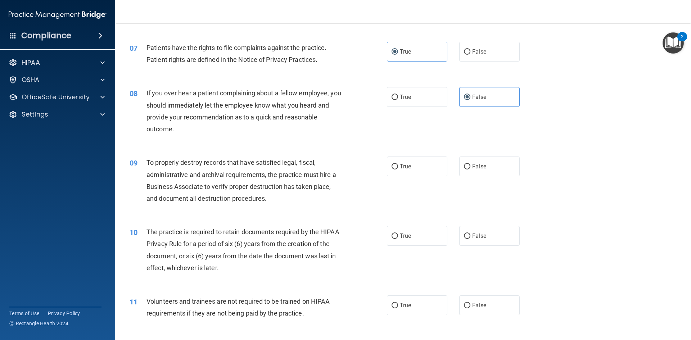
scroll to position [432, 0]
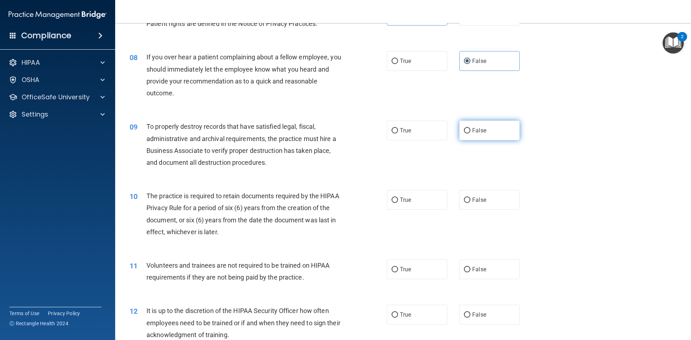
click at [481, 135] on label "False" at bounding box center [489, 131] width 60 height 20
click at [470, 133] on input "False" at bounding box center [467, 130] width 6 height 5
radio input "true"
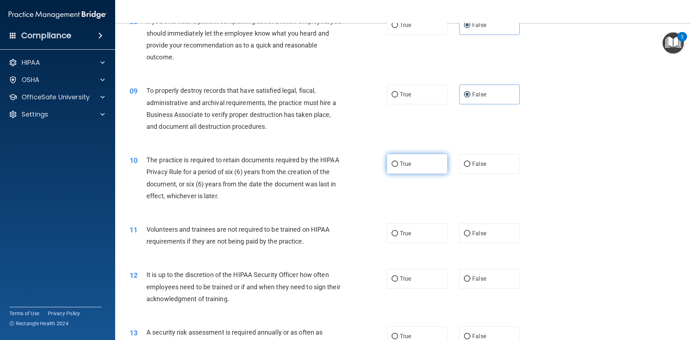
click at [412, 163] on label "True" at bounding box center [417, 164] width 60 height 20
click at [398, 163] on input "True" at bounding box center [394, 164] width 6 height 5
radio input "true"
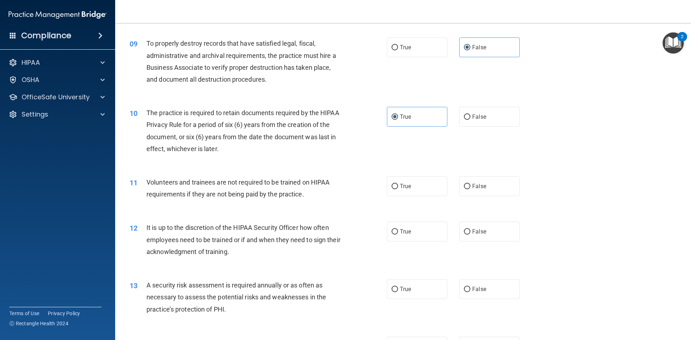
scroll to position [540, 0]
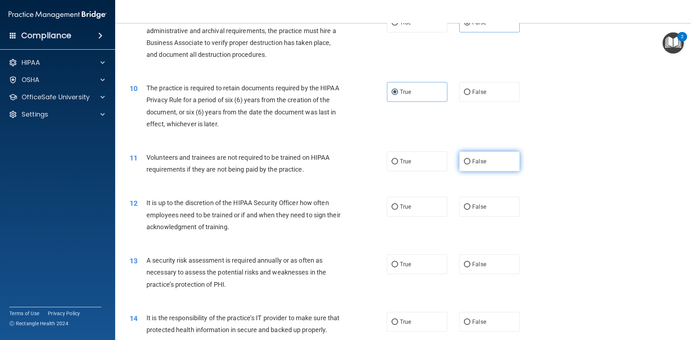
click at [466, 160] on input "False" at bounding box center [467, 161] width 6 height 5
radio input "true"
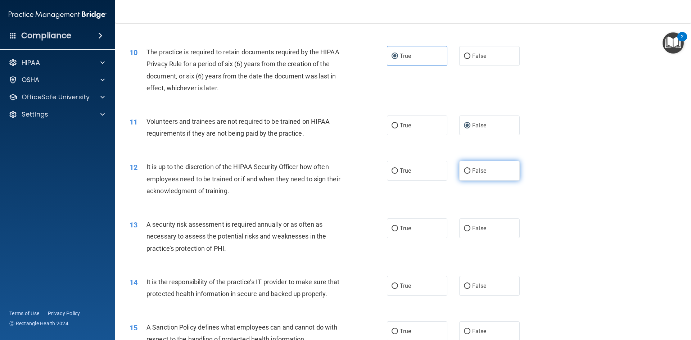
click at [472, 168] on span "False" at bounding box center [479, 170] width 14 height 7
click at [470, 168] on input "False" at bounding box center [467, 170] width 6 height 5
radio input "true"
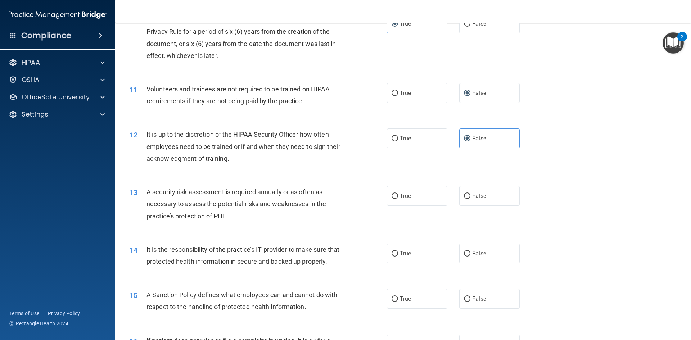
scroll to position [648, 0]
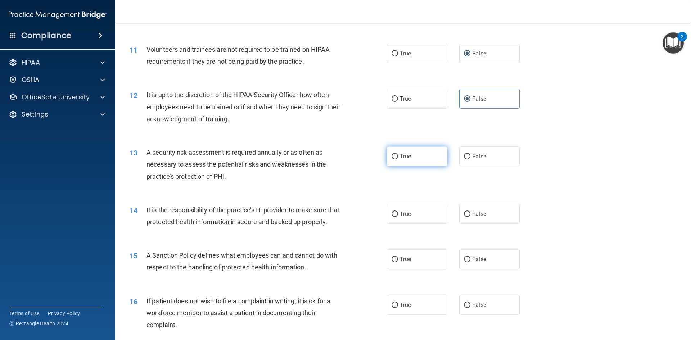
click at [406, 161] on label "True" at bounding box center [417, 156] width 60 height 20
click at [398, 159] on input "True" at bounding box center [394, 156] width 6 height 5
radio input "true"
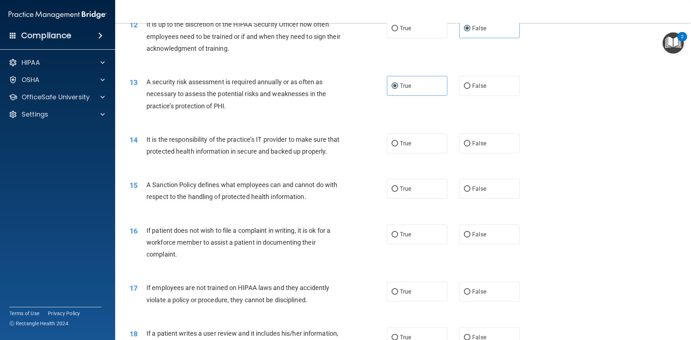
scroll to position [720, 0]
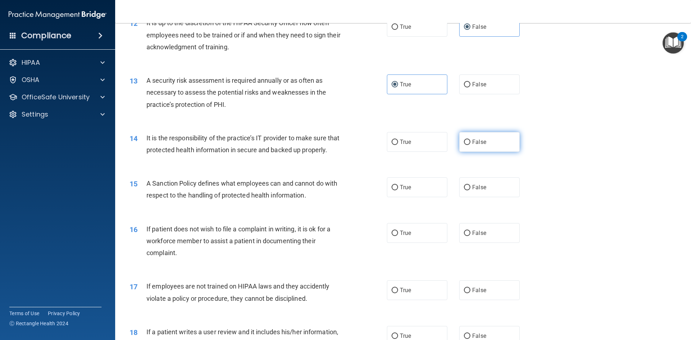
click at [475, 142] on span "False" at bounding box center [479, 142] width 14 height 7
click at [470, 142] on input "False" at bounding box center [467, 142] width 6 height 5
radio input "true"
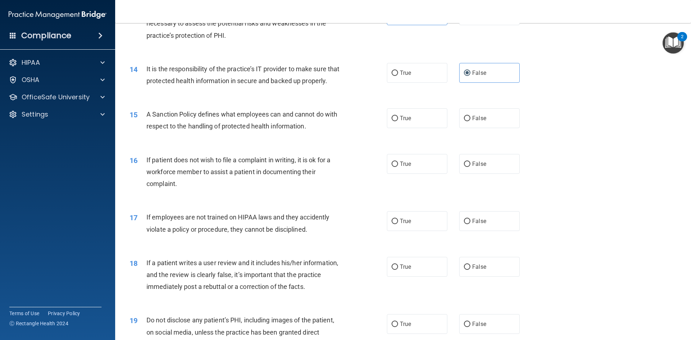
scroll to position [792, 0]
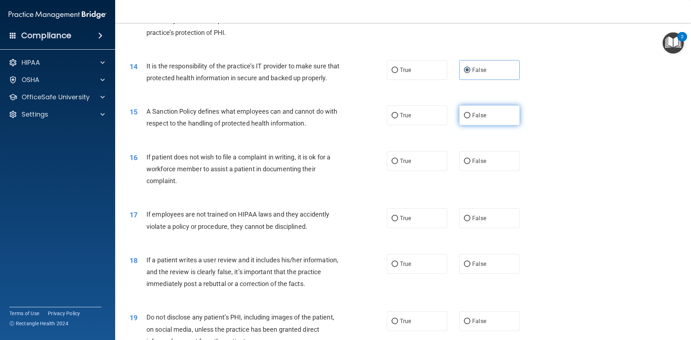
click at [489, 125] on label "False" at bounding box center [489, 115] width 60 height 20
click at [470, 118] on input "False" at bounding box center [467, 115] width 6 height 5
radio input "true"
click at [464, 164] on input "False" at bounding box center [467, 161] width 6 height 5
radio input "true"
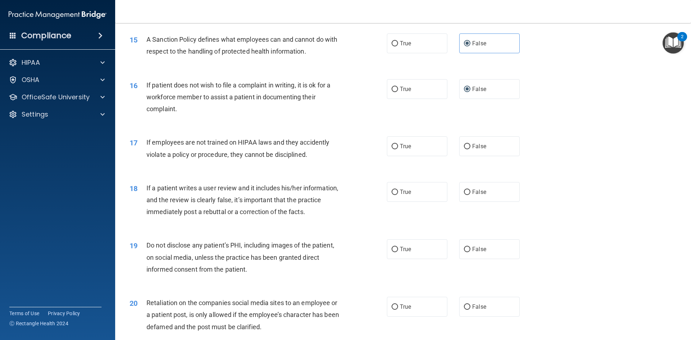
scroll to position [900, 0]
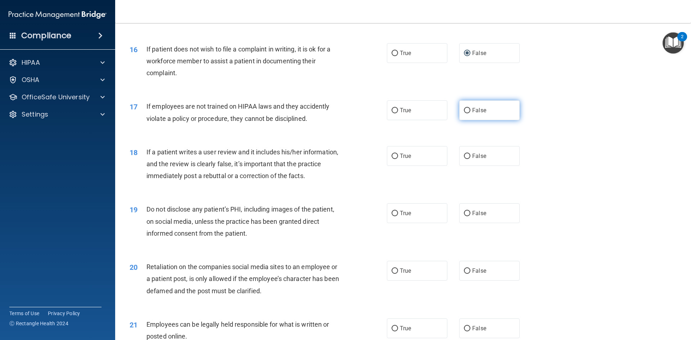
click at [475, 114] on span "False" at bounding box center [479, 110] width 14 height 7
click at [470, 113] on input "False" at bounding box center [467, 110] width 6 height 5
radio input "true"
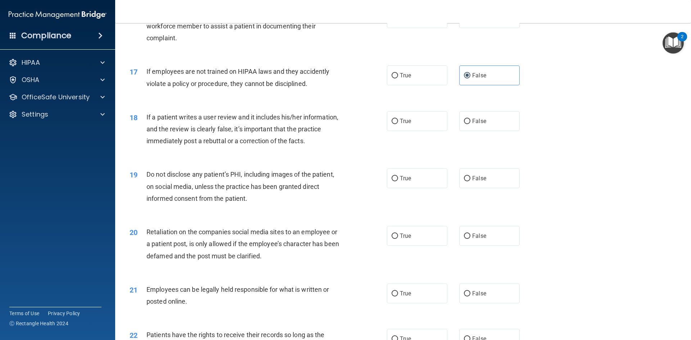
scroll to position [935, 0]
click at [483, 130] on label "False" at bounding box center [489, 120] width 60 height 20
click at [470, 123] on input "False" at bounding box center [467, 120] width 6 height 5
radio input "true"
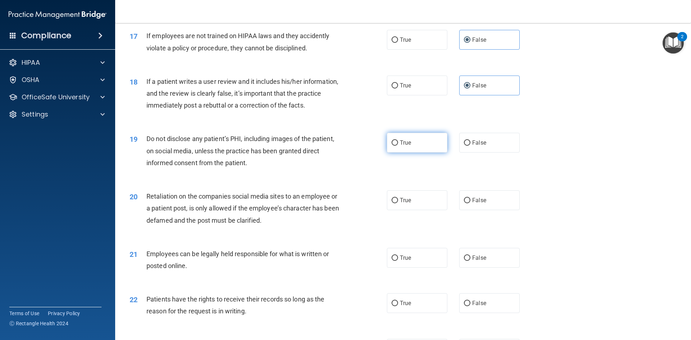
scroll to position [971, 0]
click at [392, 144] on input "True" at bounding box center [394, 141] width 6 height 5
radio input "true"
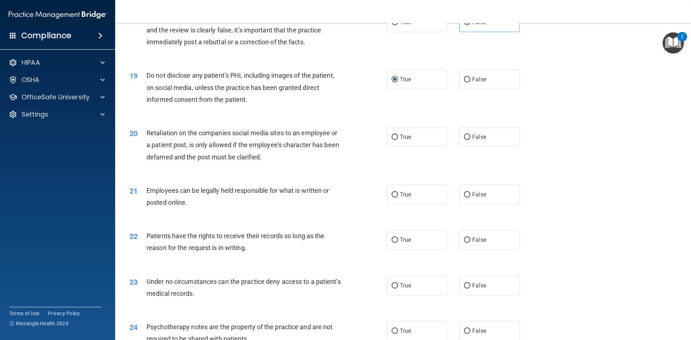
scroll to position [1043, 0]
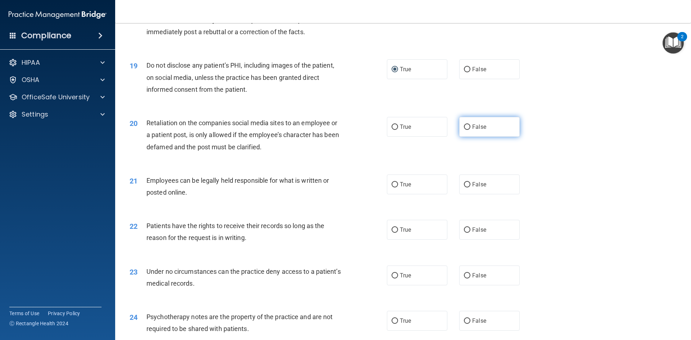
click at [475, 130] on span "False" at bounding box center [479, 126] width 14 height 7
click at [470, 130] on input "False" at bounding box center [467, 126] width 6 height 5
radio input "true"
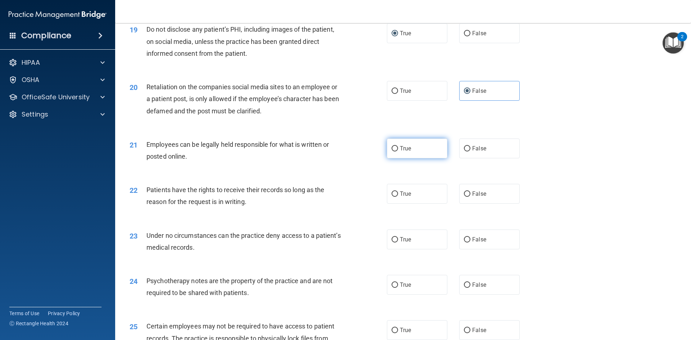
click at [405, 152] on span "True" at bounding box center [405, 148] width 11 height 7
click at [398, 151] on input "True" at bounding box center [394, 148] width 6 height 5
radio input "true"
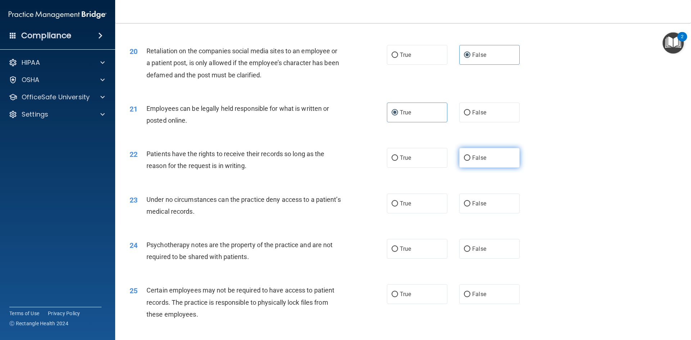
click at [467, 168] on label "False" at bounding box center [489, 158] width 60 height 20
click at [467, 161] on input "False" at bounding box center [467, 157] width 6 height 5
radio input "true"
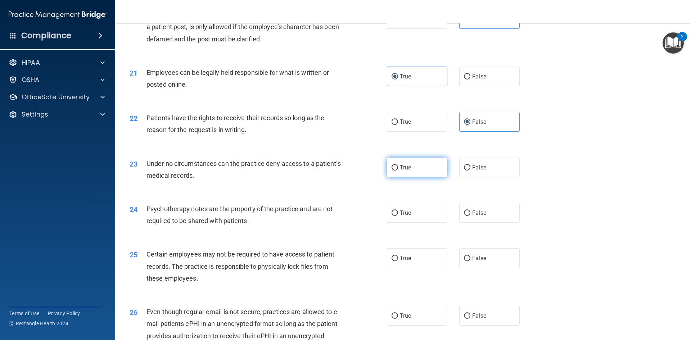
scroll to position [1187, 0]
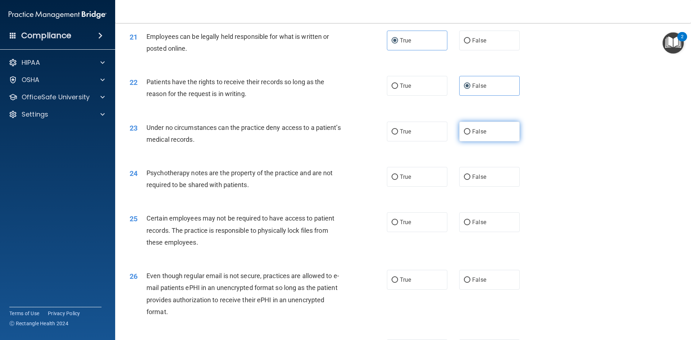
click at [477, 135] on span "False" at bounding box center [479, 131] width 14 height 7
click at [470, 135] on input "False" at bounding box center [467, 131] width 6 height 5
radio input "true"
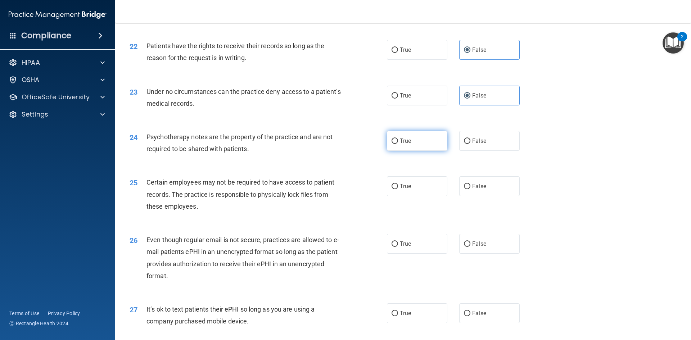
click at [401, 144] on span "True" at bounding box center [405, 140] width 11 height 7
click at [398, 144] on input "True" at bounding box center [394, 141] width 6 height 5
radio input "true"
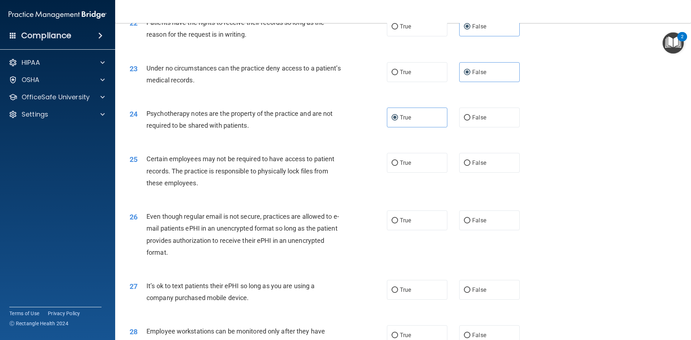
scroll to position [1259, 0]
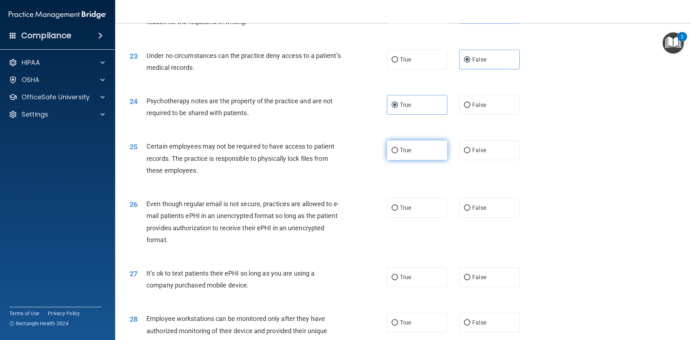
click at [400, 154] on span "True" at bounding box center [405, 150] width 11 height 7
click at [398, 153] on input "True" at bounding box center [394, 150] width 6 height 5
radio input "true"
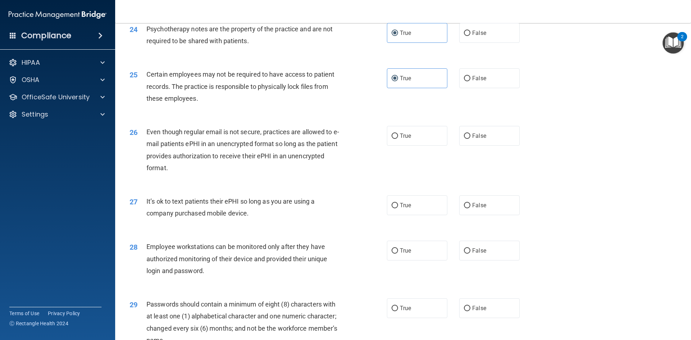
scroll to position [1367, 0]
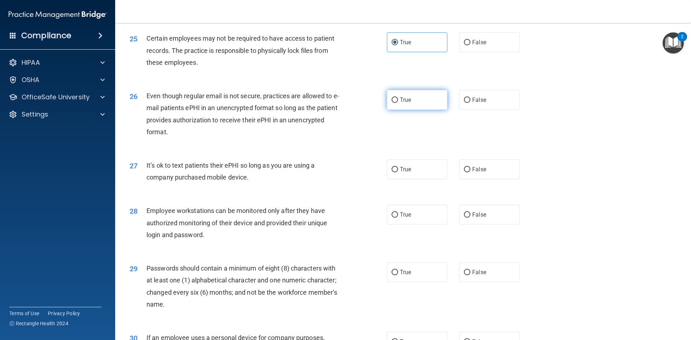
click at [394, 103] on input "True" at bounding box center [394, 100] width 6 height 5
radio input "true"
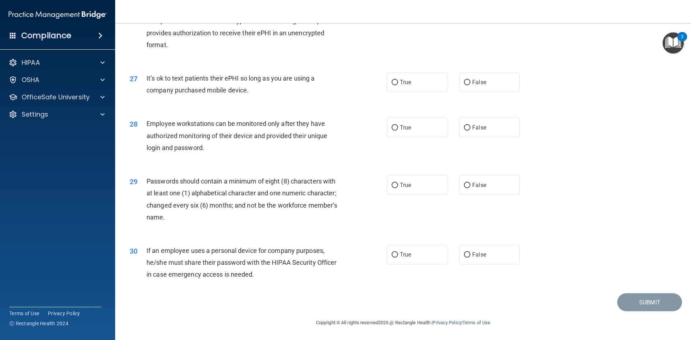
scroll to position [1466, 0]
click at [472, 80] on span "False" at bounding box center [479, 82] width 14 height 7
click at [470, 80] on input "False" at bounding box center [467, 82] width 6 height 5
radio input "true"
click at [475, 128] on span "False" at bounding box center [479, 127] width 14 height 7
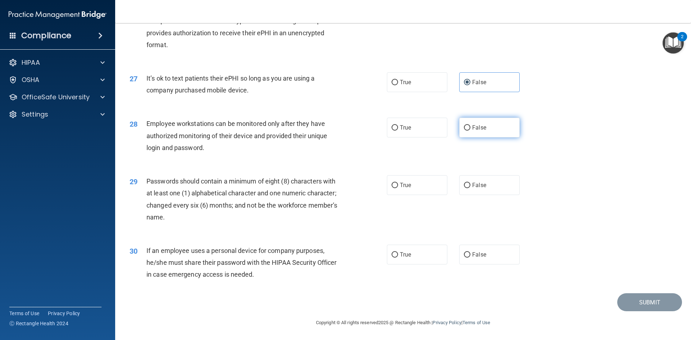
click at [470, 128] on input "False" at bounding box center [467, 127] width 6 height 5
radio input "true"
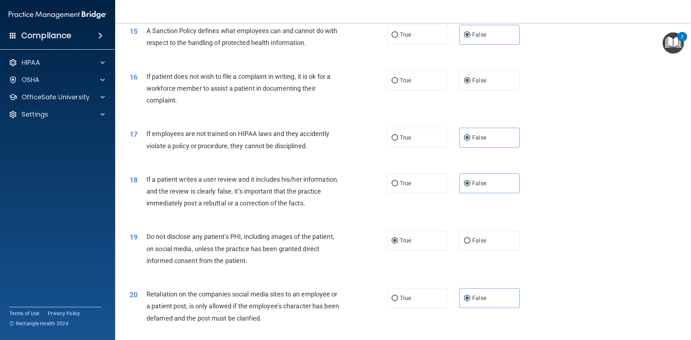
scroll to position [855, 0]
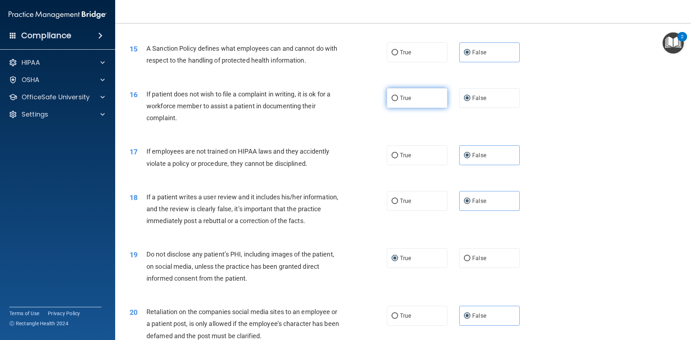
click at [418, 108] on label "True" at bounding box center [417, 98] width 60 height 20
click at [398, 101] on input "True" at bounding box center [394, 98] width 6 height 5
radio input "true"
radio input "false"
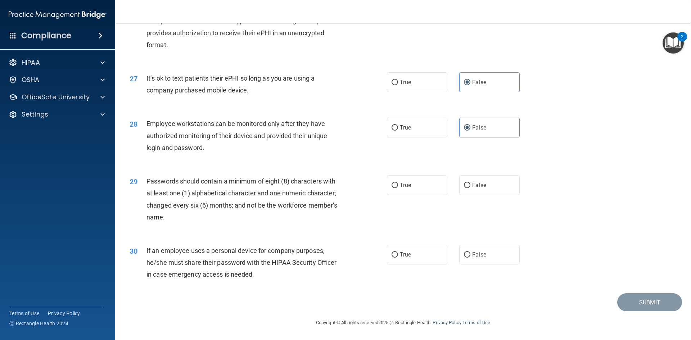
scroll to position [1466, 0]
click at [401, 181] on label "True" at bounding box center [417, 185] width 60 height 20
click at [398, 183] on input "True" at bounding box center [394, 185] width 6 height 5
radio input "true"
click at [466, 254] on input "False" at bounding box center [467, 254] width 6 height 5
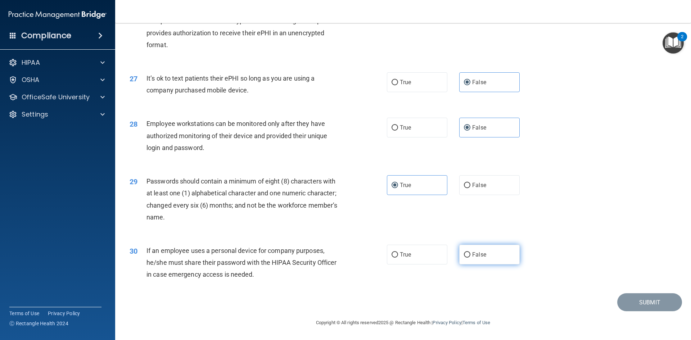
radio input "true"
click at [649, 305] on button "Submit" at bounding box center [649, 302] width 65 height 18
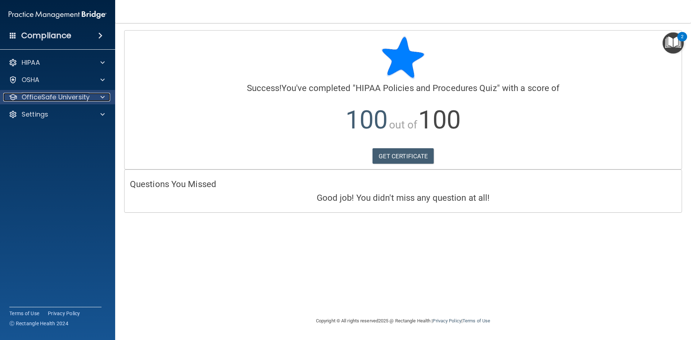
click at [41, 99] on p "OfficeSafe University" at bounding box center [56, 97] width 68 height 9
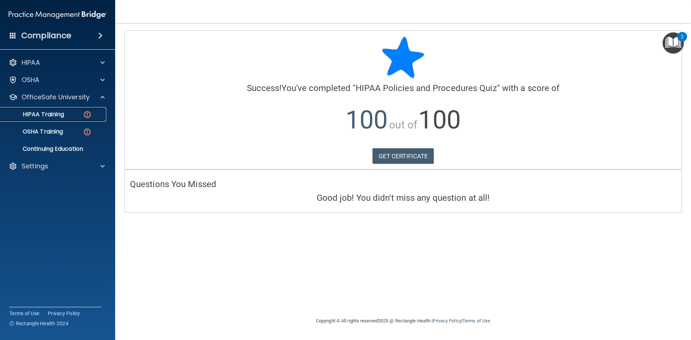
click at [42, 117] on p "HIPAA Training" at bounding box center [34, 114] width 59 height 7
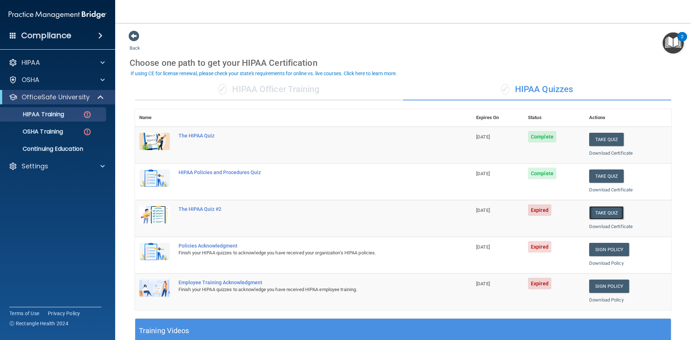
click at [607, 213] on button "Take Quiz" at bounding box center [606, 212] width 35 height 13
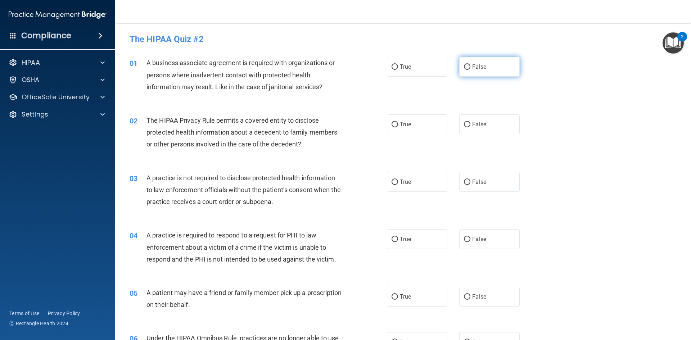
click at [472, 66] on span "False" at bounding box center [479, 66] width 14 height 7
click at [469, 66] on input "False" at bounding box center [467, 66] width 6 height 5
radio input "true"
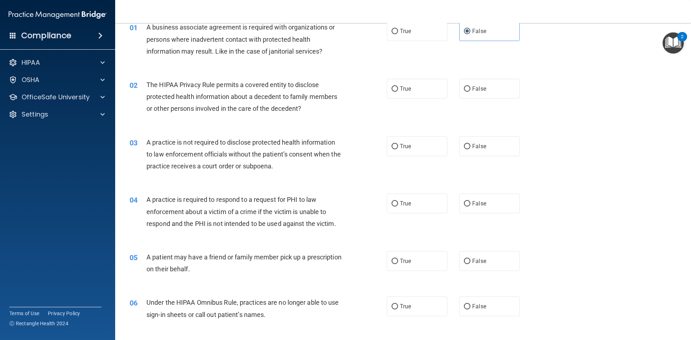
scroll to position [36, 0]
click at [485, 92] on label "False" at bounding box center [489, 88] width 60 height 20
click at [470, 91] on input "False" at bounding box center [467, 88] width 6 height 5
radio input "true"
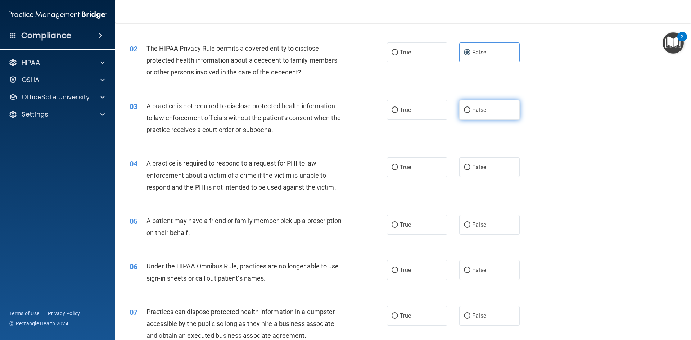
click at [468, 109] on label "False" at bounding box center [489, 110] width 60 height 20
click at [468, 109] on input "False" at bounding box center [467, 110] width 6 height 5
radio input "true"
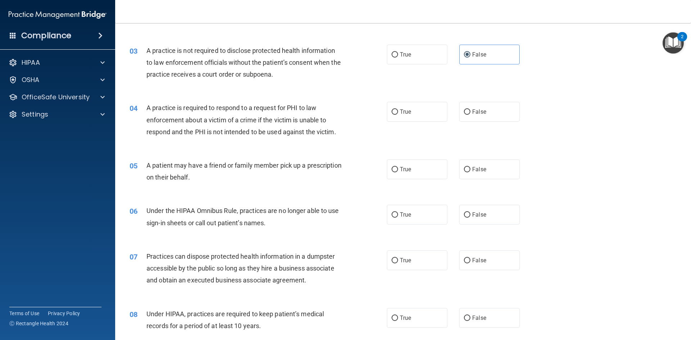
scroll to position [144, 0]
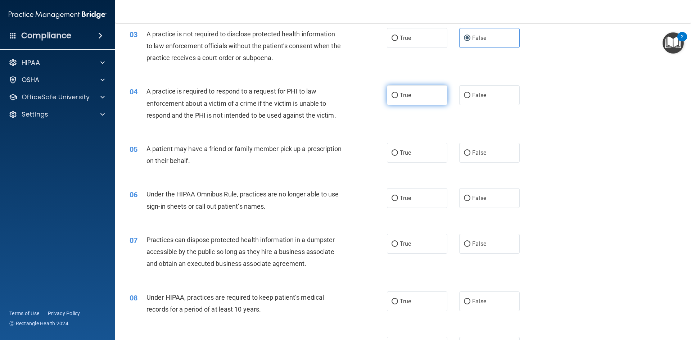
click at [424, 99] on label "True" at bounding box center [417, 95] width 60 height 20
click at [398, 98] on input "True" at bounding box center [394, 95] width 6 height 5
radio input "true"
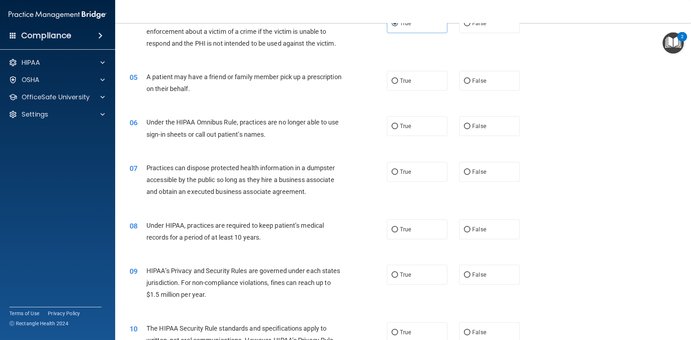
scroll to position [252, 0]
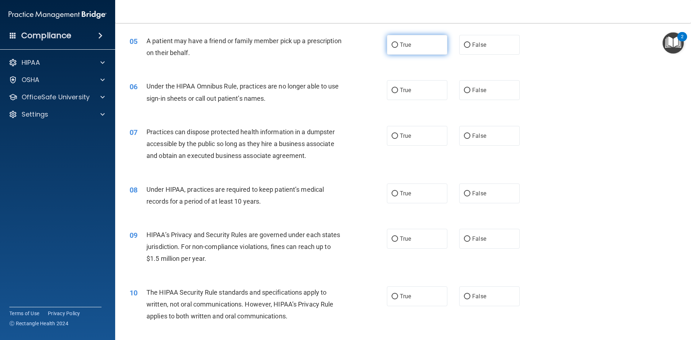
click at [394, 46] on input "True" at bounding box center [394, 44] width 6 height 5
radio input "true"
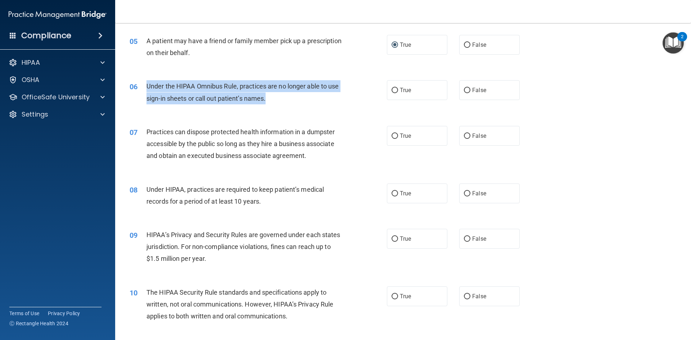
drag, startPoint x: 275, startPoint y: 99, endPoint x: 146, endPoint y: 84, distance: 129.3
click at [146, 84] on div "Under the HIPAA Omnibus Rule, practices are no longer able to use sign-in sheet…" at bounding box center [246, 92] width 201 height 24
copy span "Under the HIPAA Omnibus Rule, practices are no longer able to use sign-in sheet…"
click at [464, 91] on input "False" at bounding box center [467, 90] width 6 height 5
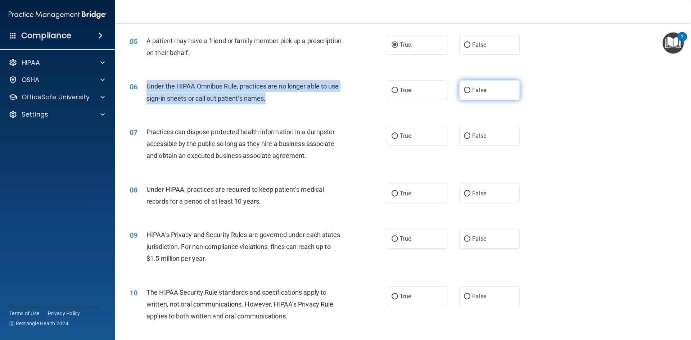
radio input "true"
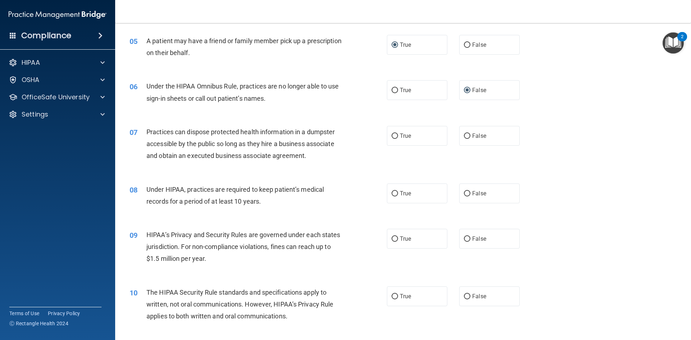
click at [518, 121] on div "07 Practices can dispose protected health information in a dumpster accessible …" at bounding box center [403, 146] width 558 height 58
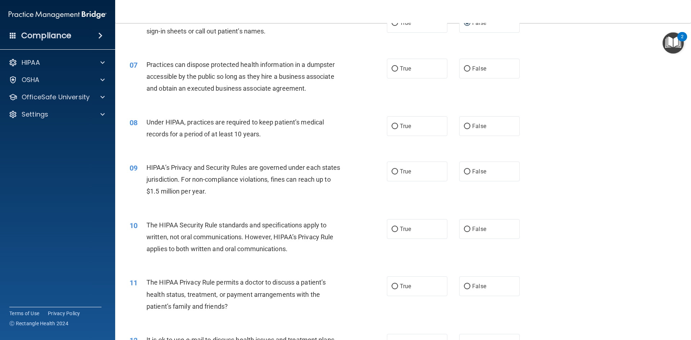
scroll to position [324, 0]
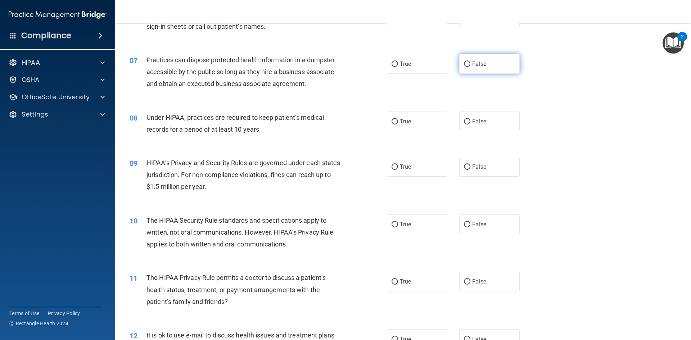
click at [459, 64] on label "False" at bounding box center [489, 64] width 60 height 20
click at [464, 64] on input "False" at bounding box center [467, 64] width 6 height 5
radio input "true"
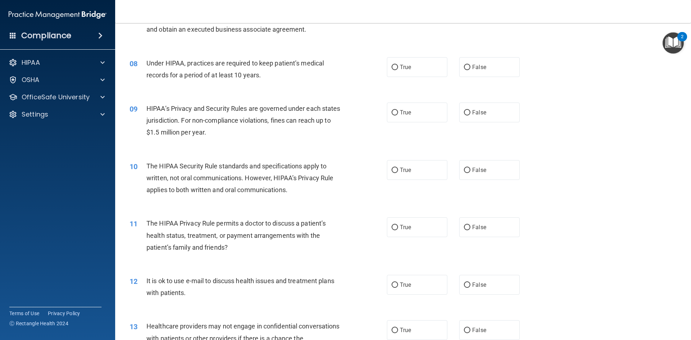
scroll to position [396, 0]
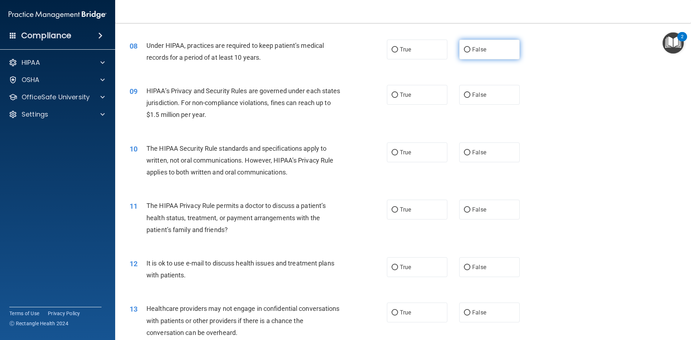
click at [467, 50] on label "False" at bounding box center [489, 50] width 60 height 20
click at [467, 50] on input "False" at bounding box center [467, 49] width 6 height 5
radio input "true"
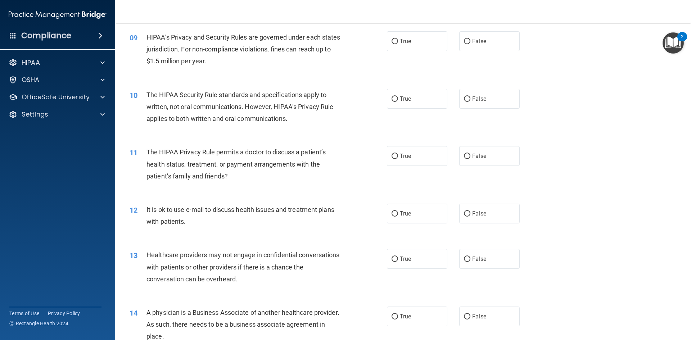
scroll to position [432, 0]
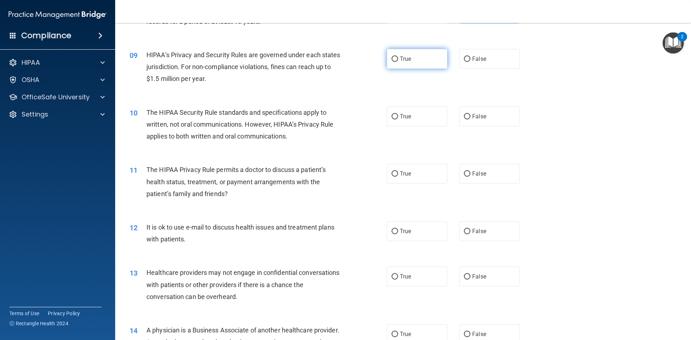
click at [402, 59] on span "True" at bounding box center [405, 58] width 11 height 7
click at [398, 59] on input "True" at bounding box center [394, 58] width 6 height 5
radio input "true"
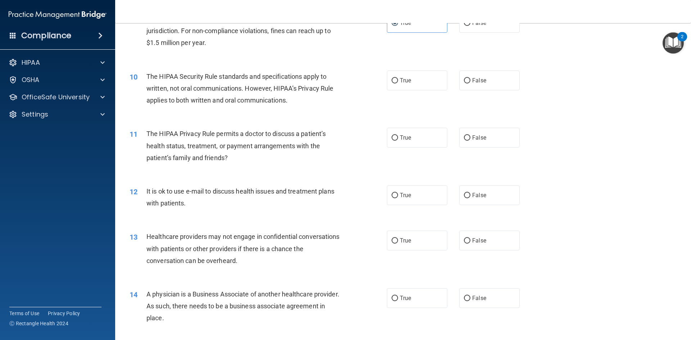
scroll to position [504, 0]
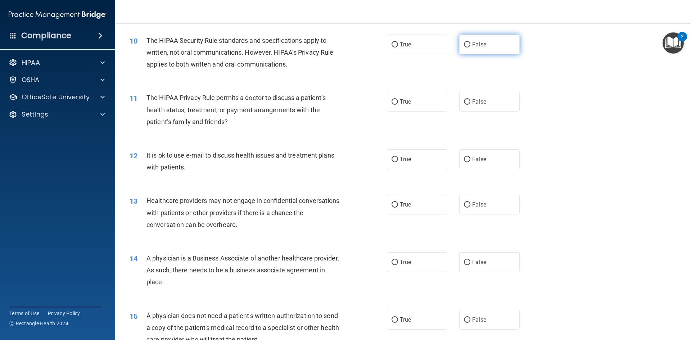
click at [472, 42] on span "False" at bounding box center [479, 44] width 14 height 7
click at [470, 42] on input "False" at bounding box center [467, 44] width 6 height 5
radio input "true"
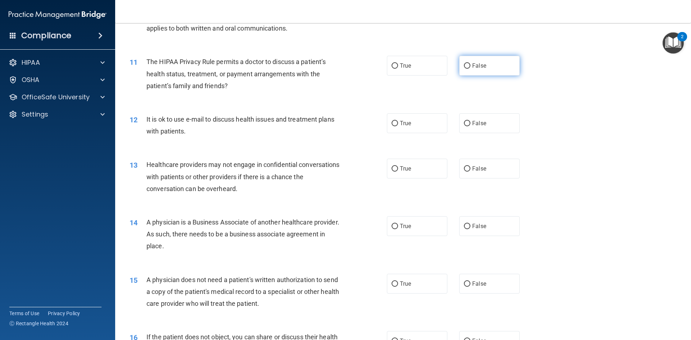
click at [465, 66] on input "False" at bounding box center [467, 65] width 6 height 5
radio input "true"
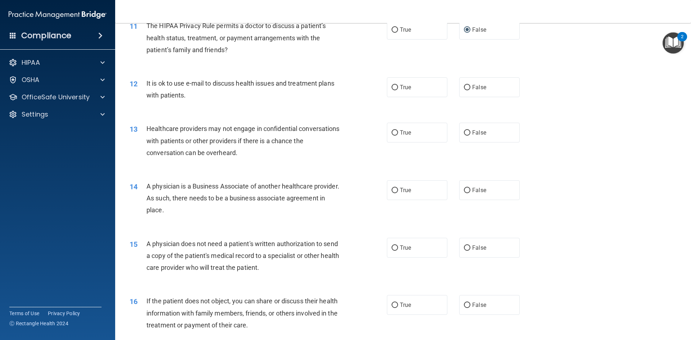
scroll to position [612, 0]
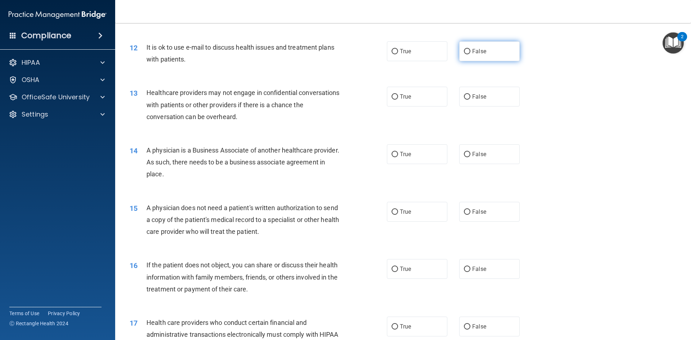
click at [498, 51] on label "False" at bounding box center [489, 51] width 60 height 20
click at [470, 51] on input "False" at bounding box center [467, 51] width 6 height 5
radio input "true"
click at [423, 54] on label "True" at bounding box center [417, 51] width 60 height 20
click at [398, 54] on input "True" at bounding box center [394, 51] width 6 height 5
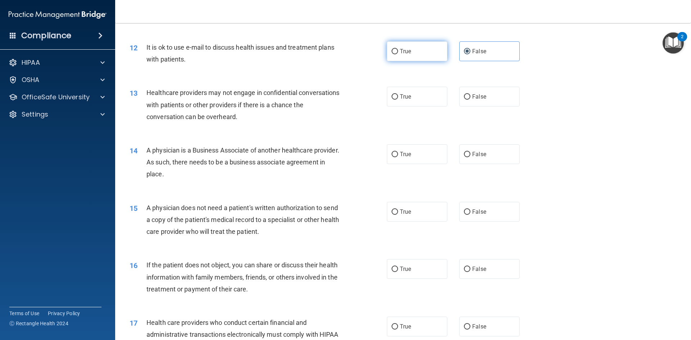
radio input "true"
click at [472, 50] on span "False" at bounding box center [479, 51] width 14 height 7
click at [470, 50] on input "False" at bounding box center [467, 51] width 6 height 5
radio input "true"
radio input "false"
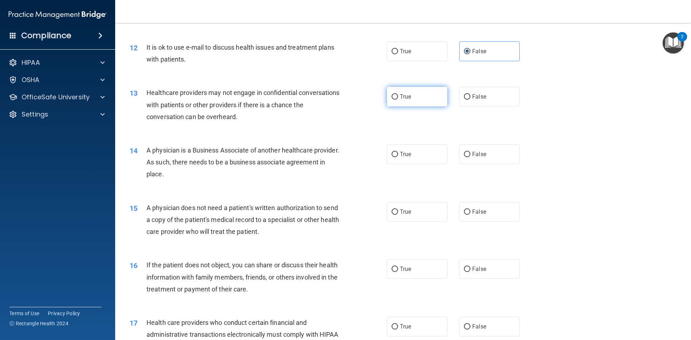
click at [414, 97] on label "True" at bounding box center [417, 97] width 60 height 20
click at [398, 97] on input "True" at bounding box center [394, 96] width 6 height 5
radio input "true"
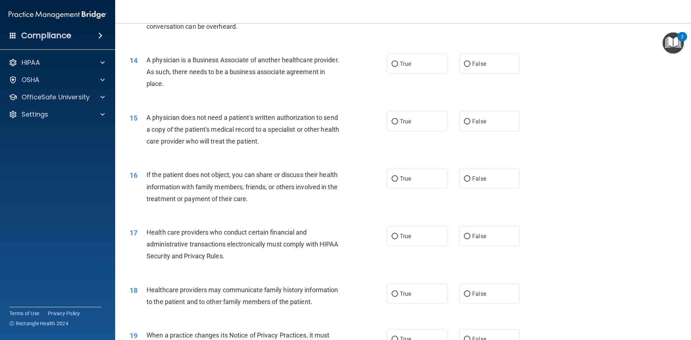
scroll to position [720, 0]
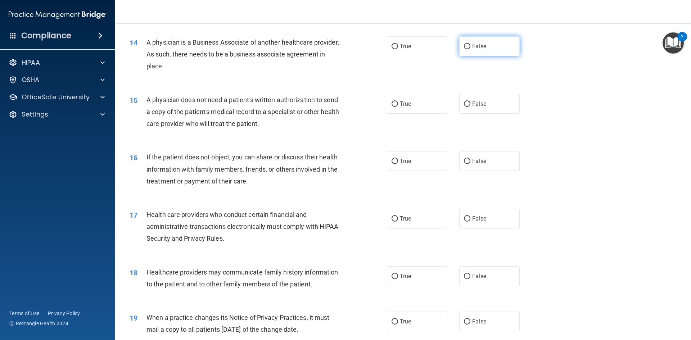
drag, startPoint x: 465, startPoint y: 49, endPoint x: 476, endPoint y: 55, distance: 12.1
click at [464, 49] on input "False" at bounding box center [467, 46] width 6 height 5
radio input "true"
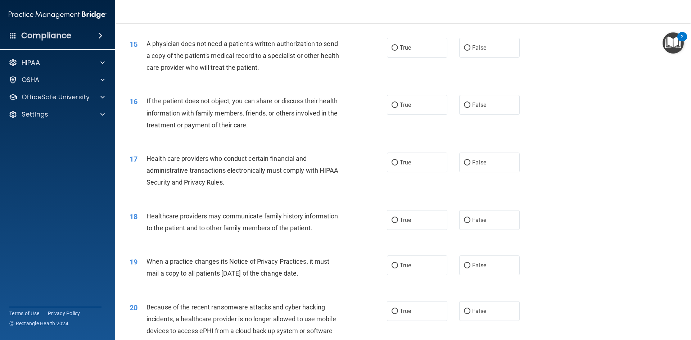
scroll to position [792, 0]
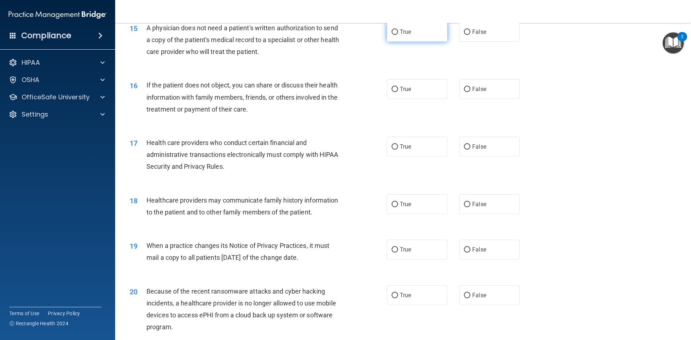
click at [409, 31] on label "True" at bounding box center [417, 32] width 60 height 20
click at [398, 31] on input "True" at bounding box center [394, 32] width 6 height 5
radio input "true"
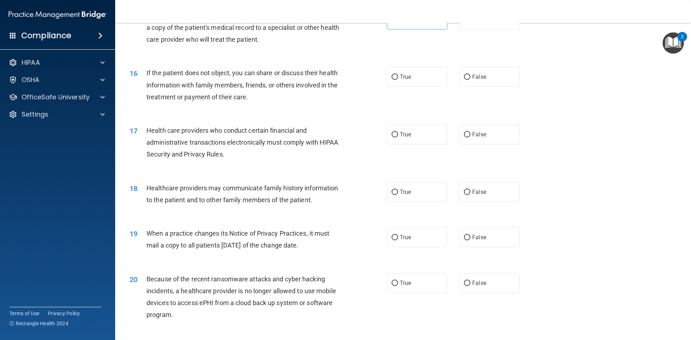
scroll to position [828, 0]
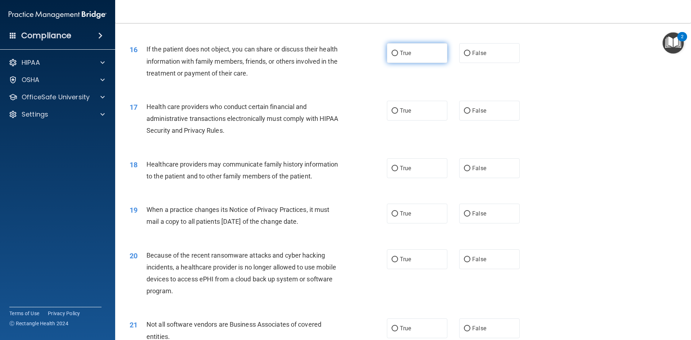
click at [408, 56] on label "True" at bounding box center [417, 53] width 60 height 20
click at [398, 56] on input "True" at bounding box center [394, 53] width 6 height 5
radio input "true"
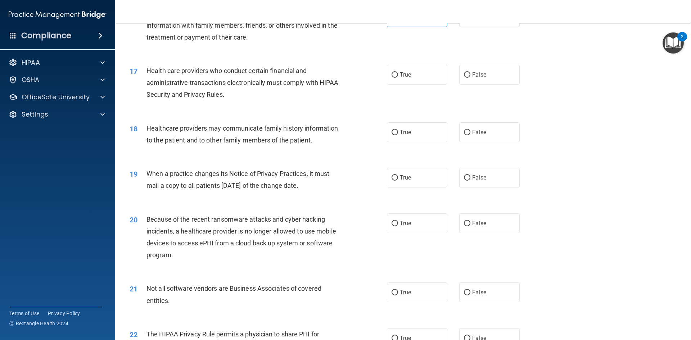
scroll to position [900, 0]
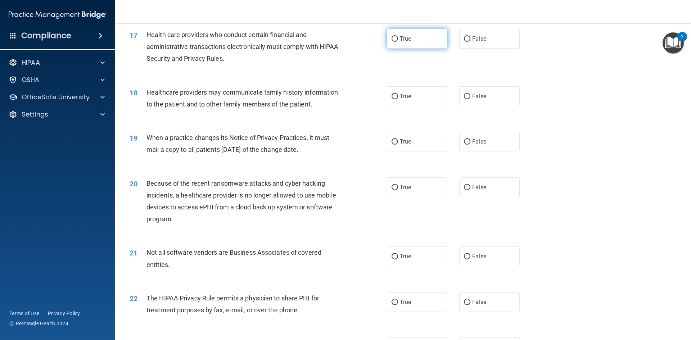
click at [400, 41] on span "True" at bounding box center [405, 38] width 11 height 7
click at [398, 41] on input "True" at bounding box center [394, 38] width 6 height 5
radio input "true"
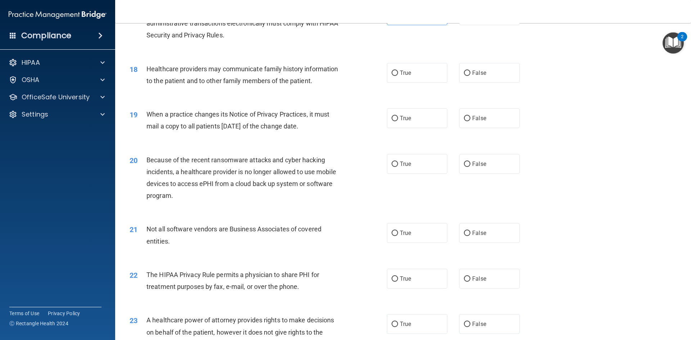
scroll to position [935, 0]
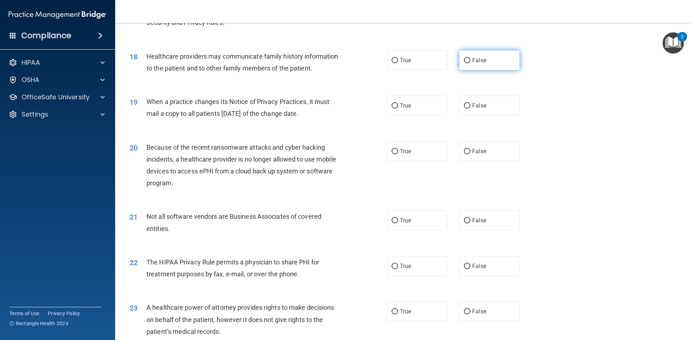
click at [472, 61] on span "False" at bounding box center [479, 60] width 14 height 7
click at [470, 61] on input "False" at bounding box center [467, 60] width 6 height 5
radio input "true"
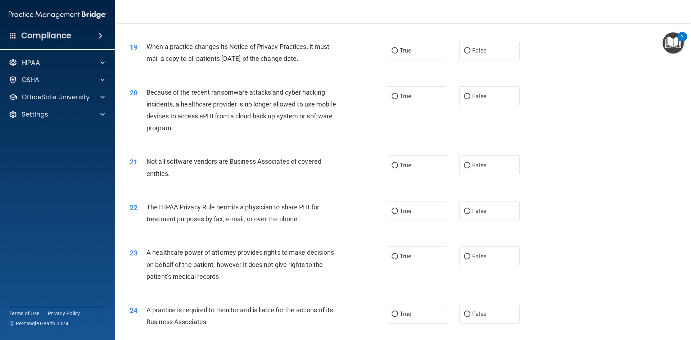
scroll to position [1007, 0]
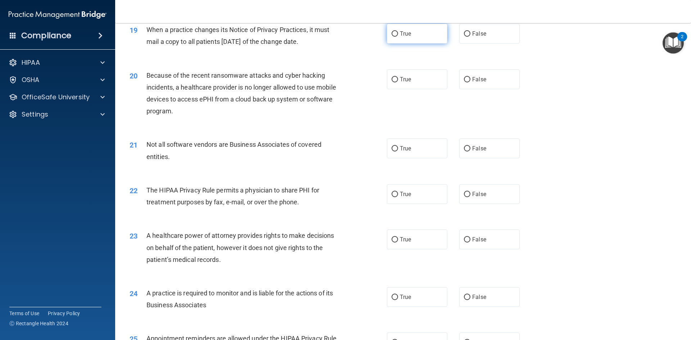
click at [400, 31] on span "True" at bounding box center [405, 33] width 11 height 7
click at [398, 31] on input "True" at bounding box center [394, 33] width 6 height 5
radio input "true"
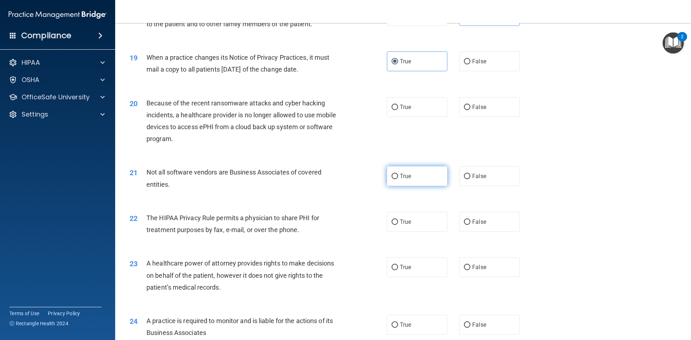
scroll to position [971, 0]
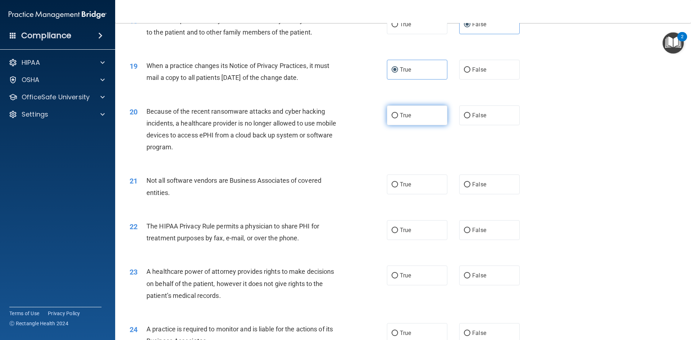
click at [405, 118] on span "True" at bounding box center [405, 115] width 11 height 7
click at [398, 118] on input "True" at bounding box center [394, 115] width 6 height 5
radio input "true"
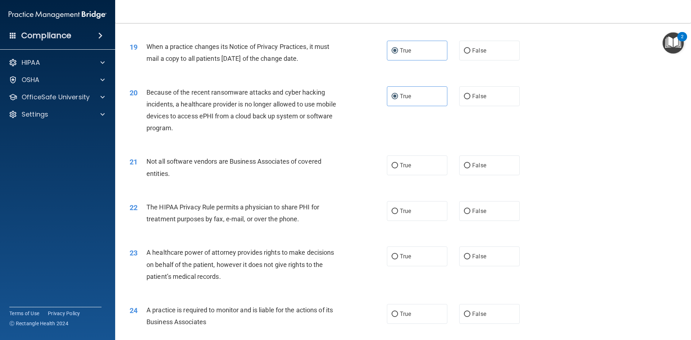
scroll to position [1007, 0]
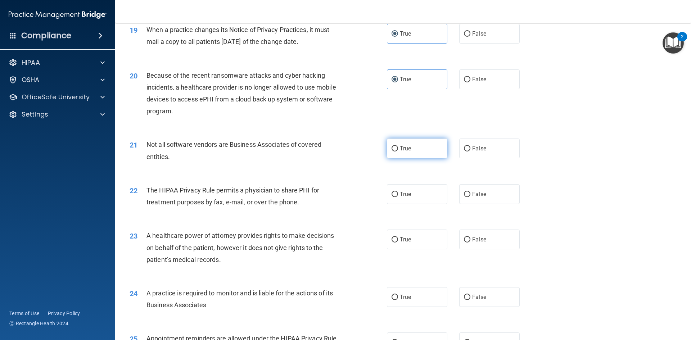
click at [415, 148] on label "True" at bounding box center [417, 149] width 60 height 20
click at [398, 148] on input "True" at bounding box center [394, 148] width 6 height 5
radio input "true"
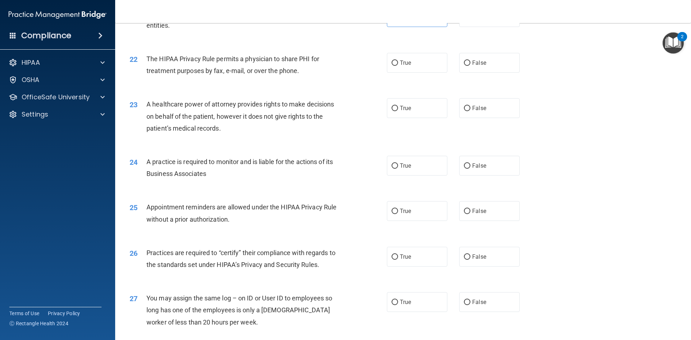
scroll to position [1151, 0]
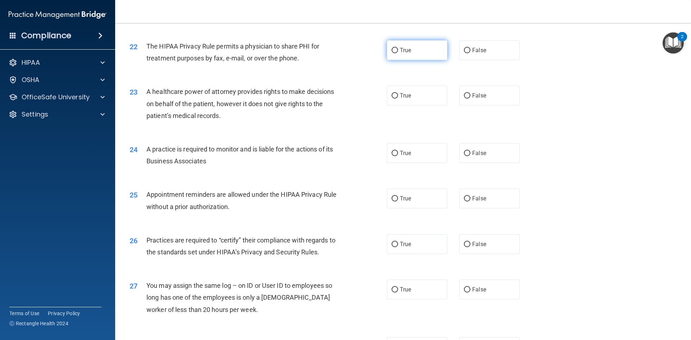
click at [412, 56] on label "True" at bounding box center [417, 50] width 60 height 20
click at [398, 53] on input "True" at bounding box center [394, 50] width 6 height 5
radio input "true"
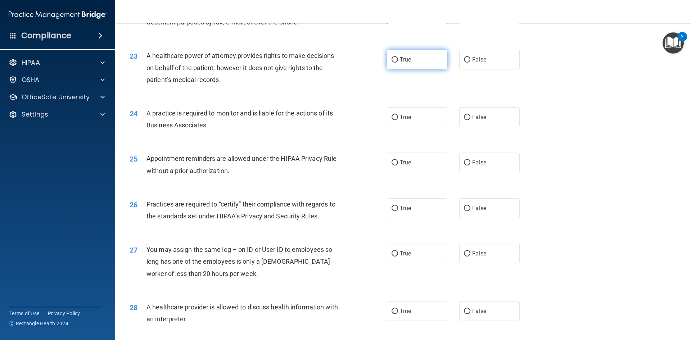
click at [400, 61] on span "True" at bounding box center [405, 59] width 11 height 7
click at [398, 61] on input "True" at bounding box center [394, 59] width 6 height 5
radio input "true"
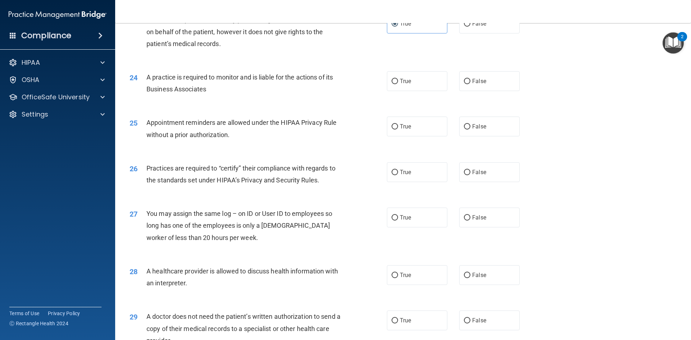
scroll to position [1259, 0]
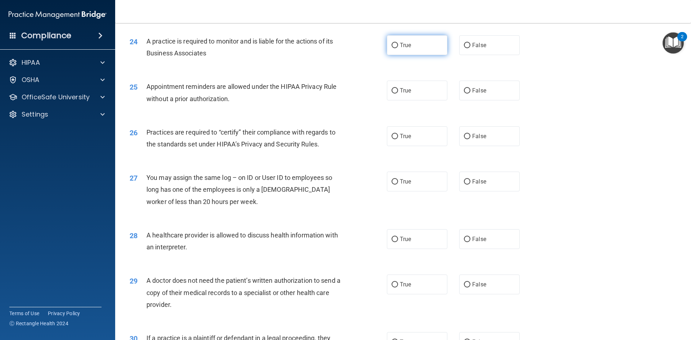
click at [408, 46] on span "True" at bounding box center [405, 45] width 11 height 7
click at [398, 46] on input "True" at bounding box center [394, 45] width 6 height 5
radio input "true"
click at [418, 96] on label "True" at bounding box center [417, 91] width 60 height 20
click at [398, 94] on input "True" at bounding box center [394, 90] width 6 height 5
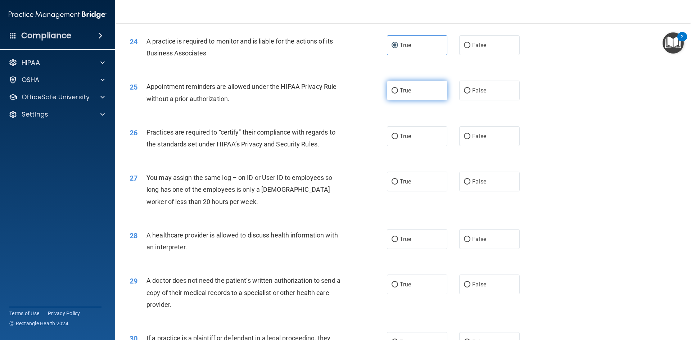
radio input "true"
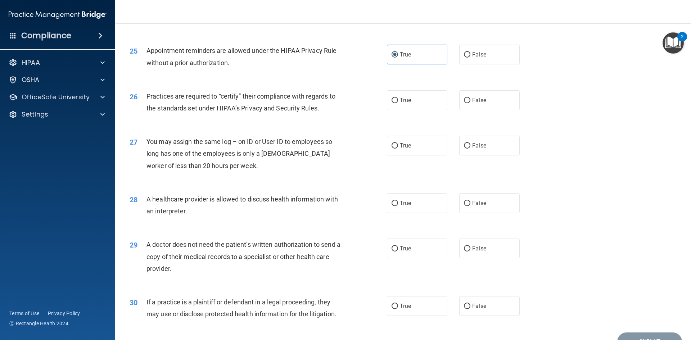
scroll to position [1331, 0]
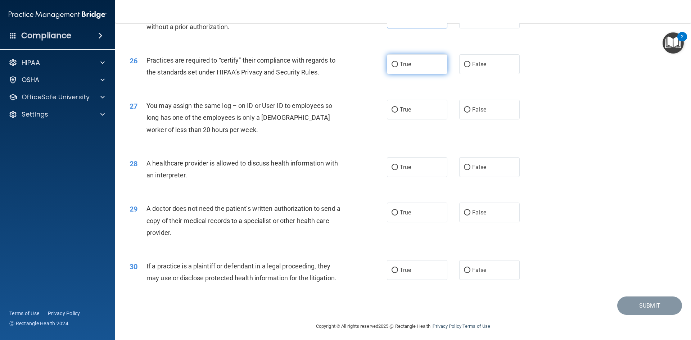
click at [404, 69] on label "True" at bounding box center [417, 64] width 60 height 20
click at [398, 67] on input "True" at bounding box center [394, 64] width 6 height 5
radio input "true"
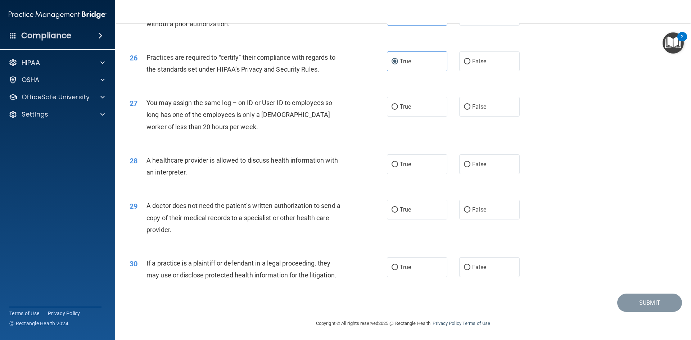
scroll to position [1335, 0]
click at [466, 104] on input "False" at bounding box center [467, 106] width 6 height 5
radio input "true"
click at [473, 163] on span "False" at bounding box center [479, 163] width 14 height 7
click at [470, 163] on input "False" at bounding box center [467, 163] width 6 height 5
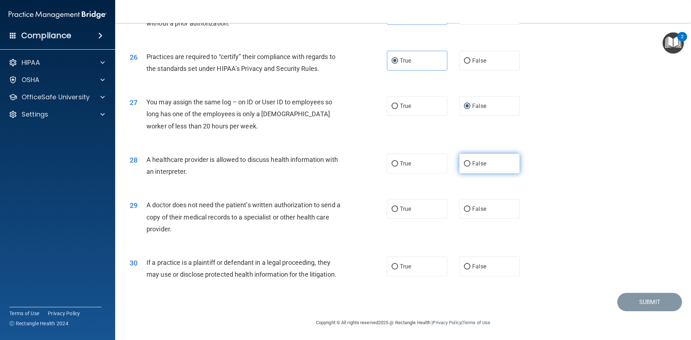
radio input "true"
click at [402, 211] on span "True" at bounding box center [405, 208] width 11 height 7
click at [398, 211] on input "True" at bounding box center [394, 209] width 6 height 5
radio input "true"
click at [473, 212] on span "False" at bounding box center [479, 208] width 14 height 7
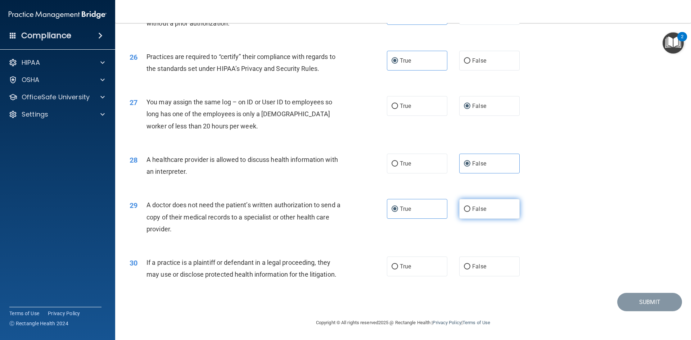
click at [470, 212] on input "False" at bounding box center [467, 209] width 6 height 5
radio input "true"
click at [415, 211] on label "True" at bounding box center [417, 209] width 60 height 20
click at [398, 211] on input "True" at bounding box center [394, 209] width 6 height 5
radio input "true"
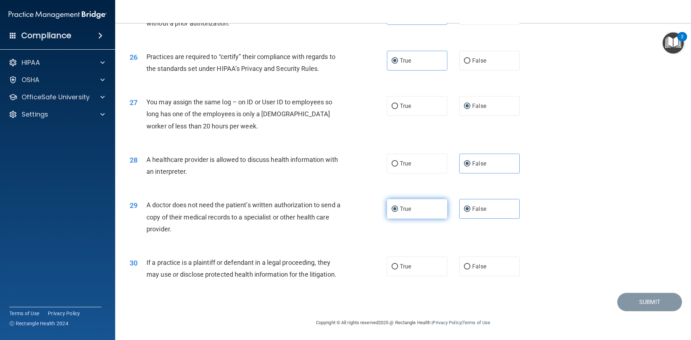
radio input "false"
click at [400, 263] on span "True" at bounding box center [405, 266] width 11 height 7
click at [398, 264] on input "True" at bounding box center [394, 266] width 6 height 5
radio input "true"
click at [659, 298] on button "Submit" at bounding box center [649, 302] width 65 height 18
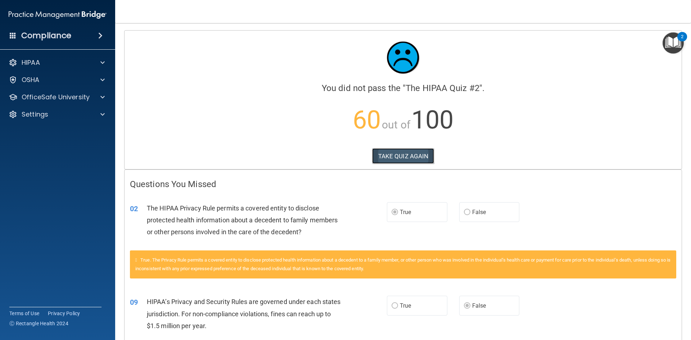
click at [408, 154] on button "TAKE QUIZ AGAIN" at bounding box center [403, 156] width 62 height 16
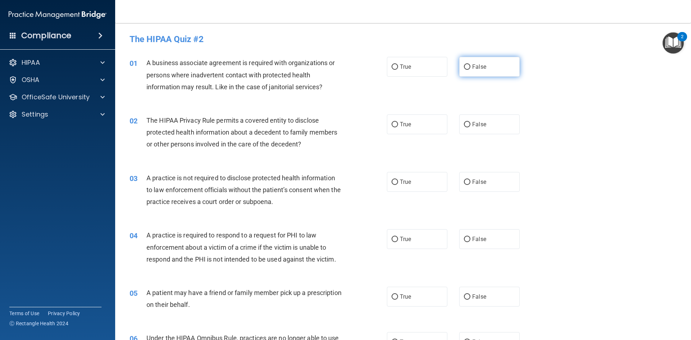
click at [475, 69] on span "False" at bounding box center [479, 66] width 14 height 7
click at [470, 69] on input "False" at bounding box center [467, 66] width 6 height 5
radio input "true"
click at [406, 124] on span "True" at bounding box center [405, 124] width 11 height 7
click at [398, 124] on input "True" at bounding box center [394, 124] width 6 height 5
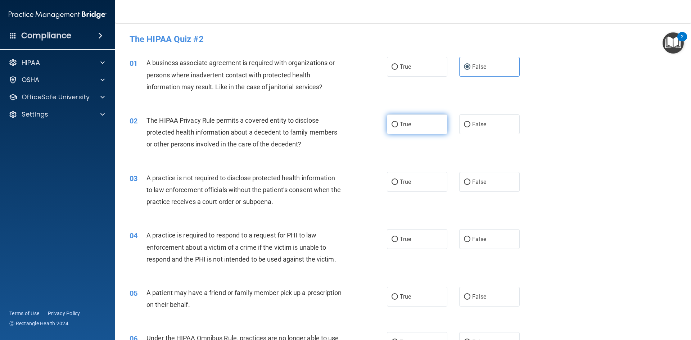
radio input "true"
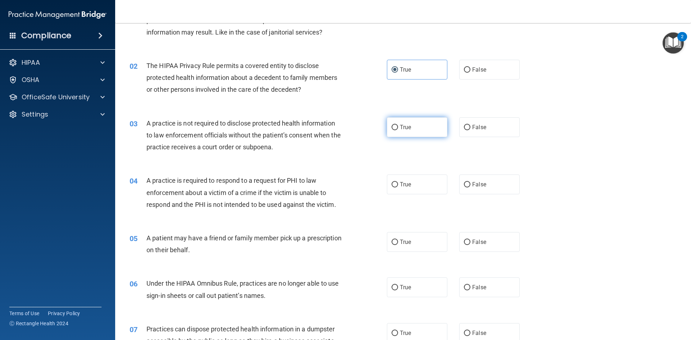
scroll to position [72, 0]
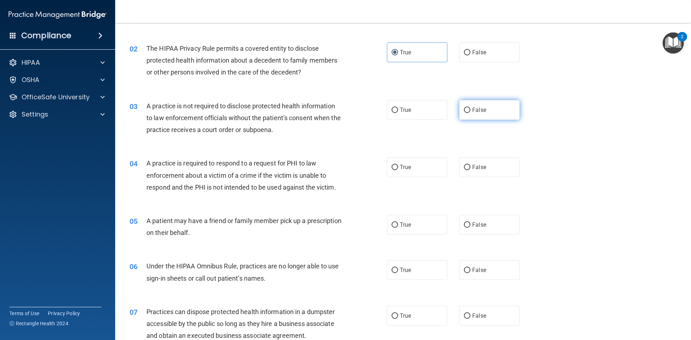
click at [486, 109] on label "False" at bounding box center [489, 110] width 60 height 20
click at [470, 109] on input "False" at bounding box center [467, 110] width 6 height 5
radio input "true"
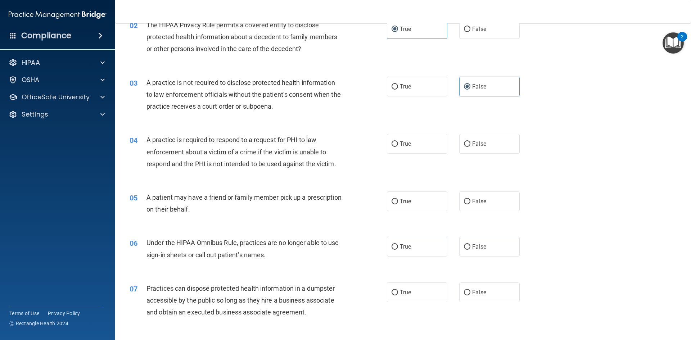
scroll to position [108, 0]
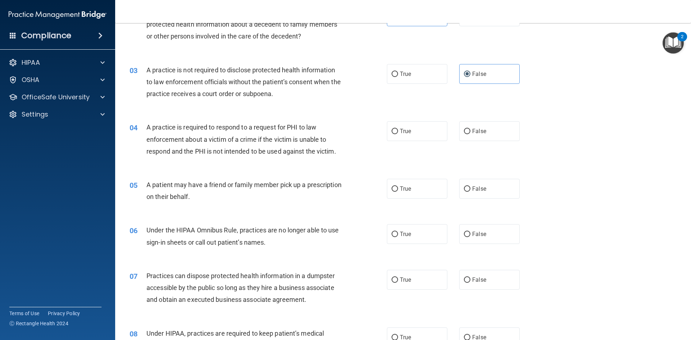
drag, startPoint x: 410, startPoint y: 131, endPoint x: 363, endPoint y: 167, distance: 59.6
click at [409, 131] on label "True" at bounding box center [417, 131] width 60 height 20
click at [398, 131] on input "True" at bounding box center [394, 131] width 6 height 5
radio input "true"
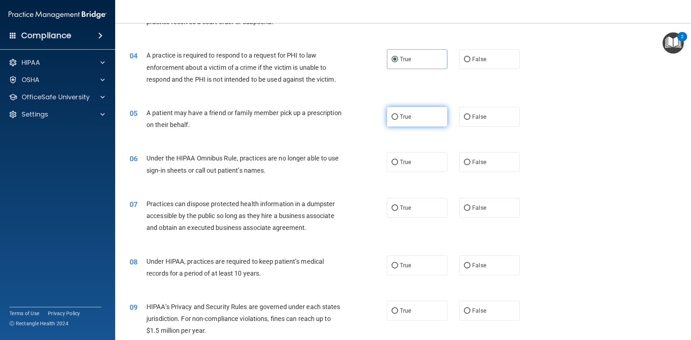
click at [416, 118] on label "True" at bounding box center [417, 117] width 60 height 20
click at [398, 118] on input "True" at bounding box center [394, 116] width 6 height 5
radio input "true"
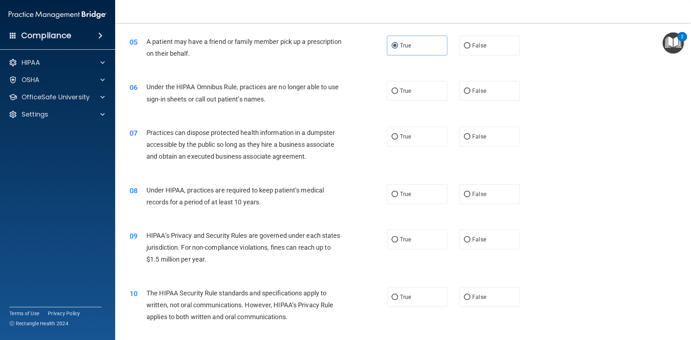
scroll to position [252, 0]
click at [477, 89] on span "False" at bounding box center [479, 90] width 14 height 7
click at [470, 89] on input "False" at bounding box center [467, 90] width 6 height 5
radio input "true"
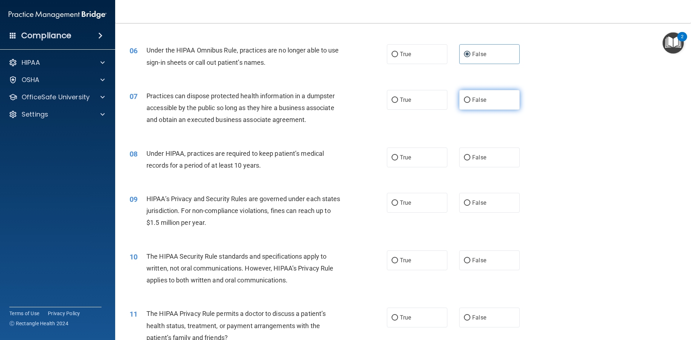
click at [472, 103] on span "False" at bounding box center [479, 99] width 14 height 7
click at [469, 103] on input "False" at bounding box center [467, 100] width 6 height 5
radio input "true"
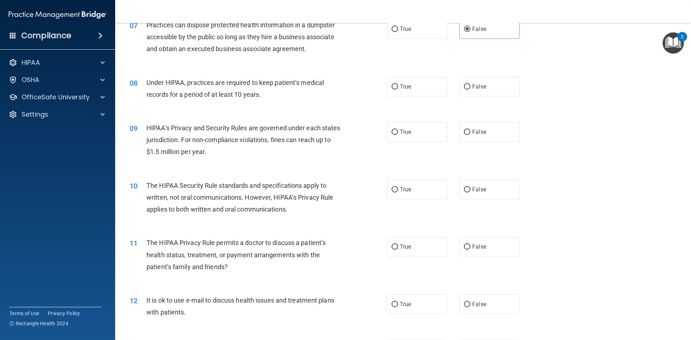
scroll to position [360, 0]
click at [472, 82] on span "False" at bounding box center [479, 85] width 14 height 7
click at [470, 83] on input "False" at bounding box center [467, 85] width 6 height 5
radio input "true"
click at [468, 134] on label "False" at bounding box center [489, 131] width 60 height 20
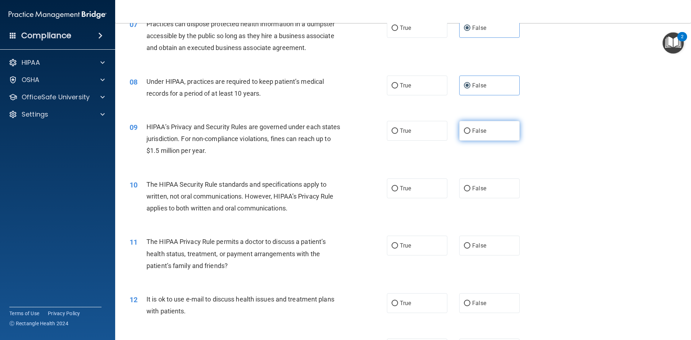
click at [468, 134] on input "False" at bounding box center [467, 130] width 6 height 5
radio input "true"
drag, startPoint x: 411, startPoint y: 186, endPoint x: 411, endPoint y: 192, distance: 6.5
click at [411, 186] on label "True" at bounding box center [417, 188] width 60 height 20
click at [398, 186] on input "True" at bounding box center [394, 188] width 6 height 5
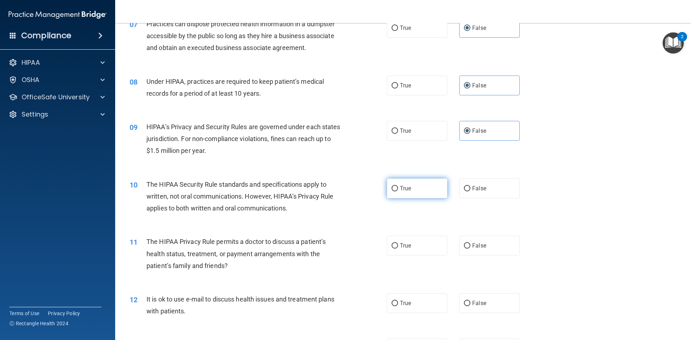
radio input "true"
click at [410, 243] on label "True" at bounding box center [417, 246] width 60 height 20
click at [398, 243] on input "True" at bounding box center [394, 245] width 6 height 5
radio input "true"
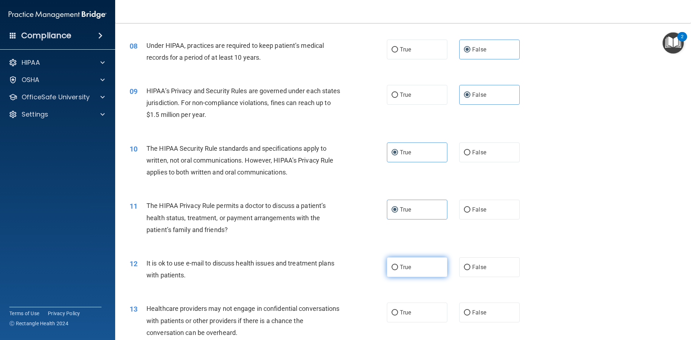
click at [407, 265] on span "True" at bounding box center [405, 267] width 11 height 7
click at [398, 265] on input "True" at bounding box center [394, 267] width 6 height 5
radio input "true"
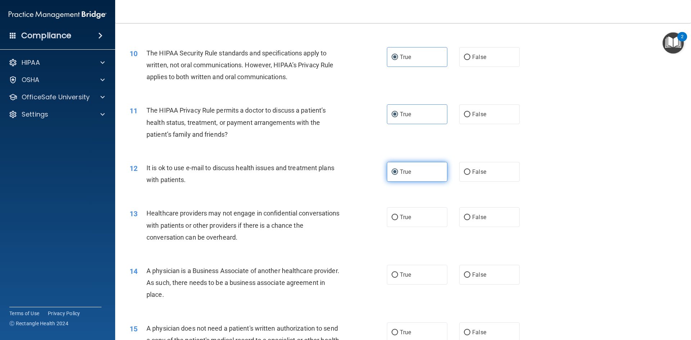
scroll to position [504, 0]
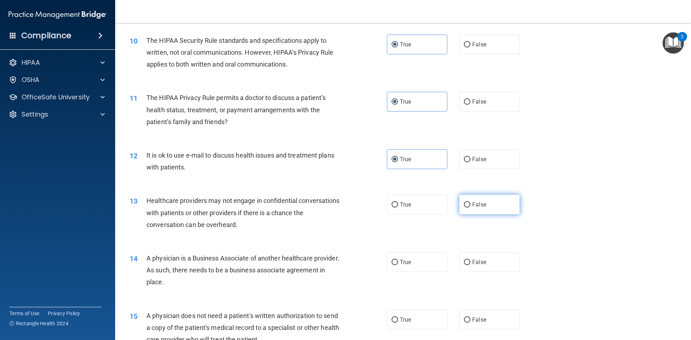
click at [477, 212] on label "False" at bounding box center [489, 205] width 60 height 20
click at [470, 208] on input "False" at bounding box center [467, 204] width 6 height 5
radio input "true"
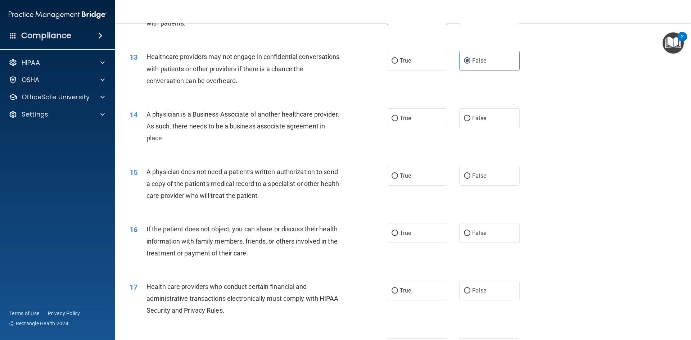
scroll to position [684, 0]
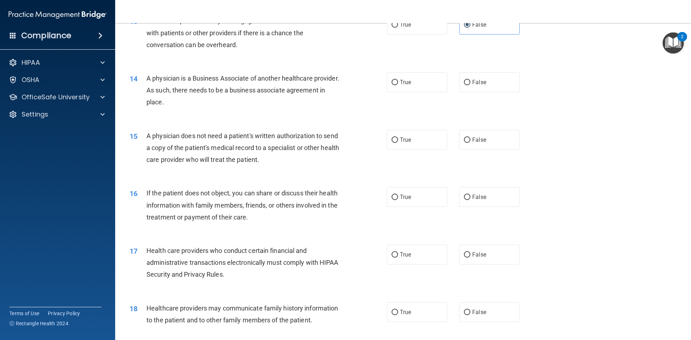
drag, startPoint x: 473, startPoint y: 81, endPoint x: 430, endPoint y: 118, distance: 56.2
click at [472, 82] on span "False" at bounding box center [479, 82] width 14 height 7
click at [470, 82] on input "False" at bounding box center [467, 82] width 6 height 5
radio input "true"
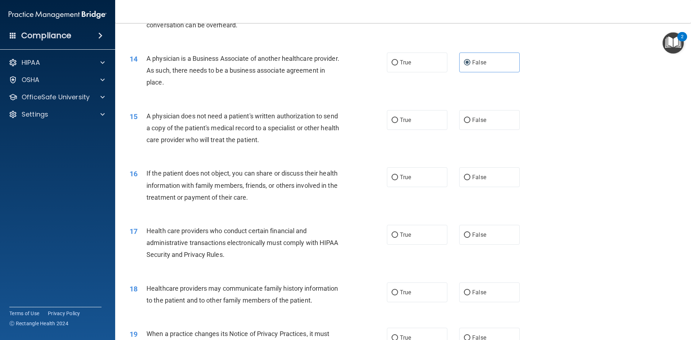
scroll to position [720, 0]
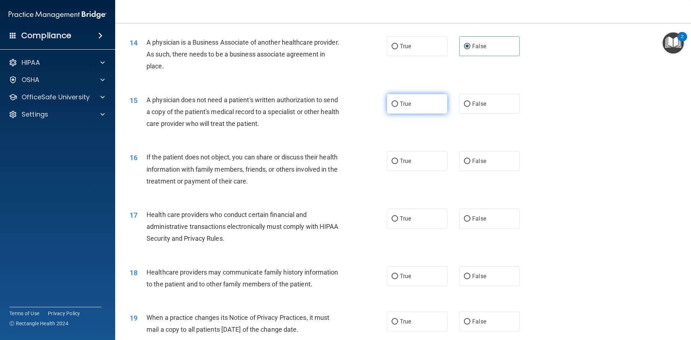
click at [406, 105] on span "True" at bounding box center [405, 103] width 11 height 7
click at [398, 105] on input "True" at bounding box center [394, 103] width 6 height 5
radio input "true"
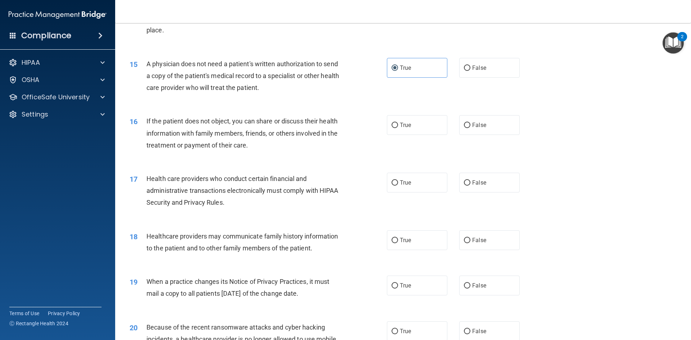
scroll to position [792, 0]
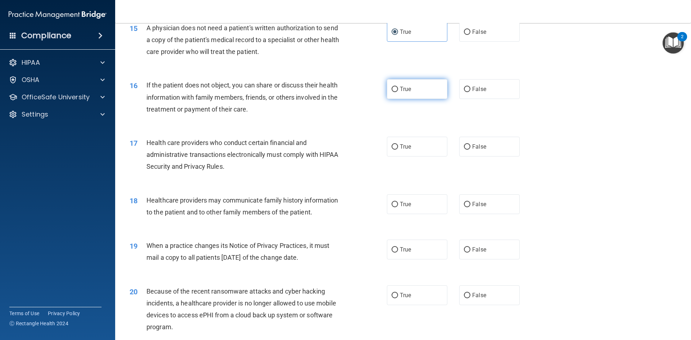
click at [407, 88] on span "True" at bounding box center [405, 89] width 11 height 7
click at [398, 88] on input "True" at bounding box center [394, 89] width 6 height 5
radio input "true"
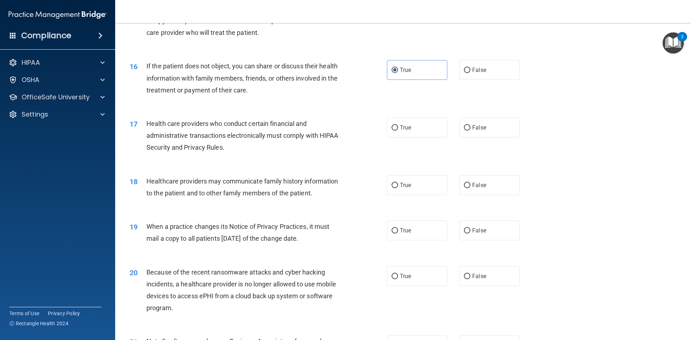
scroll to position [828, 0]
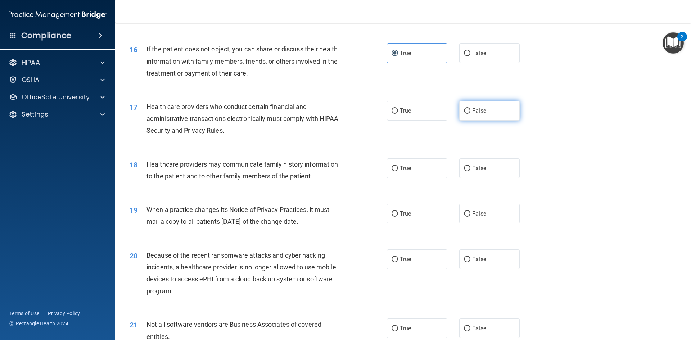
click at [464, 112] on input "False" at bounding box center [467, 110] width 6 height 5
radio input "true"
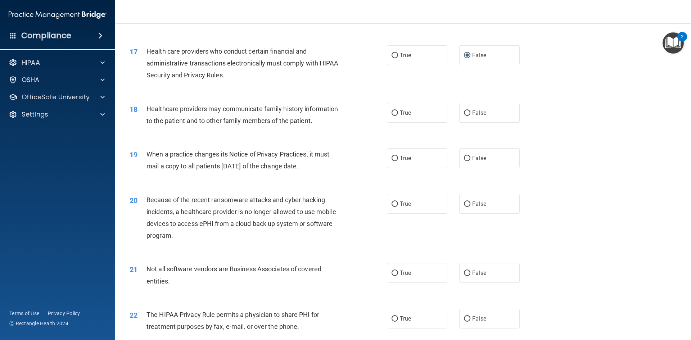
scroll to position [900, 0]
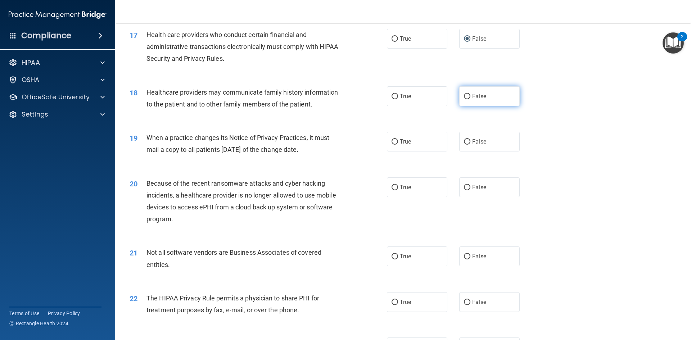
click at [475, 95] on span "False" at bounding box center [479, 96] width 14 height 7
click at [470, 95] on input "False" at bounding box center [467, 96] width 6 height 5
radio input "true"
click at [481, 142] on span "False" at bounding box center [479, 141] width 14 height 7
click at [470, 142] on input "False" at bounding box center [467, 141] width 6 height 5
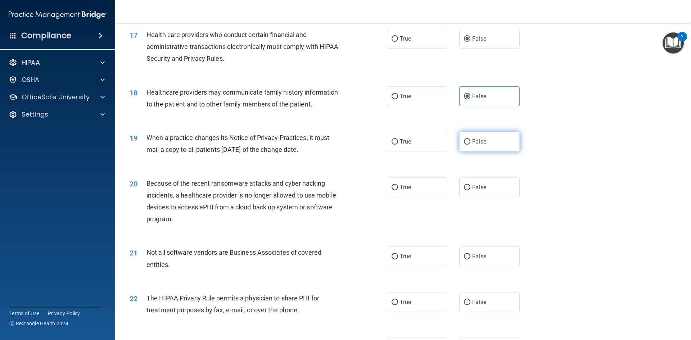
radio input "true"
click at [474, 188] on span "False" at bounding box center [479, 187] width 14 height 7
click at [470, 188] on input "False" at bounding box center [467, 187] width 6 height 5
radio input "true"
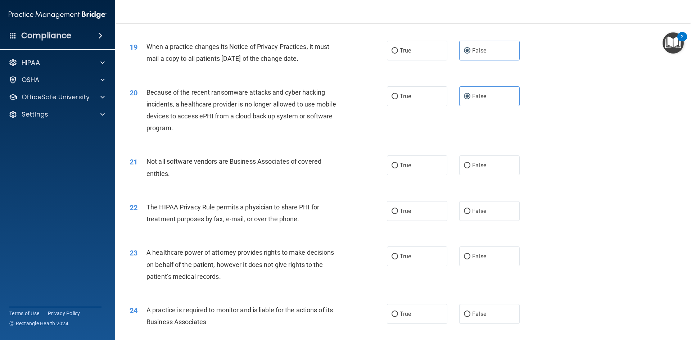
scroll to position [1007, 0]
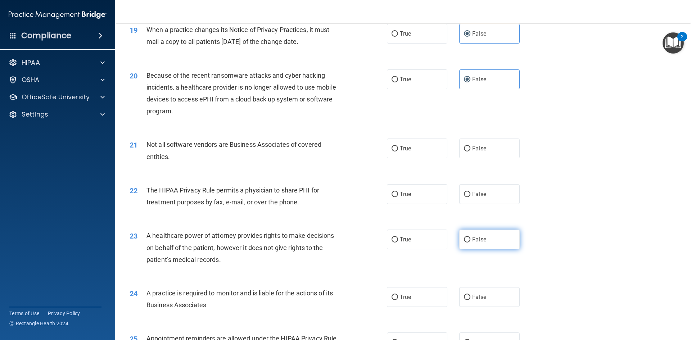
click at [482, 246] on label "False" at bounding box center [489, 240] width 60 height 20
click at [470, 243] on input "False" at bounding box center [467, 239] width 6 height 5
radio input "true"
click at [474, 294] on span "False" at bounding box center [479, 297] width 14 height 7
click at [470, 295] on input "False" at bounding box center [467, 297] width 6 height 5
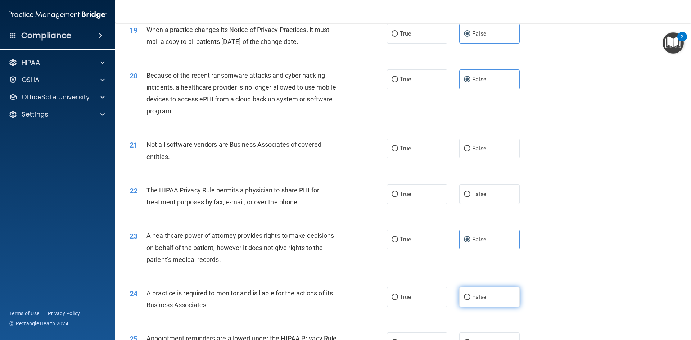
radio input "true"
click at [411, 151] on label "True" at bounding box center [417, 149] width 60 height 20
click at [398, 151] on input "True" at bounding box center [394, 148] width 6 height 5
radio input "true"
click at [476, 194] on span "False" at bounding box center [479, 194] width 14 height 7
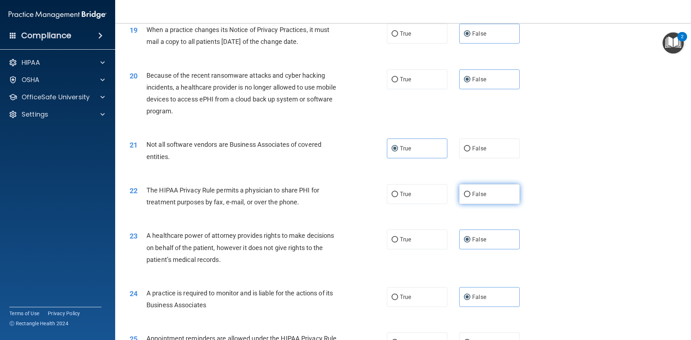
click at [470, 194] on input "False" at bounding box center [467, 194] width 6 height 5
radio input "true"
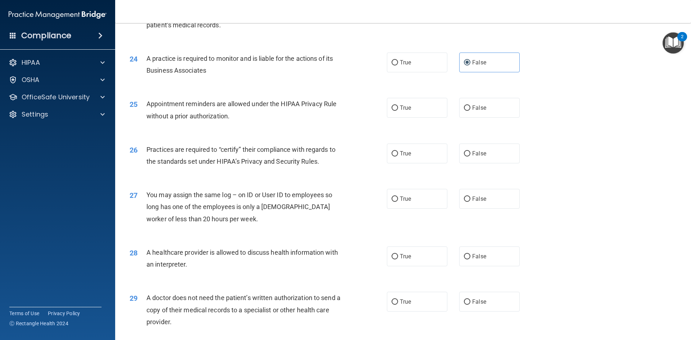
scroll to position [1259, 0]
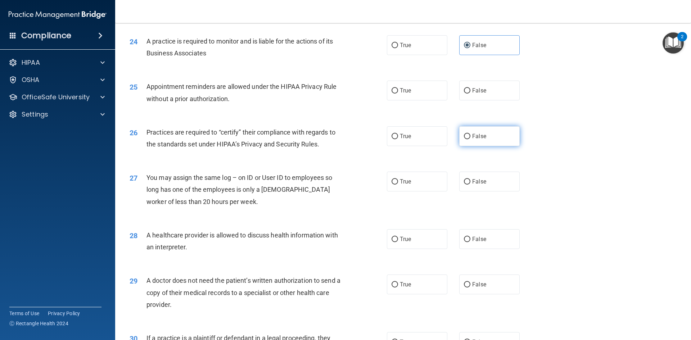
click at [484, 143] on label "False" at bounding box center [489, 136] width 60 height 20
click at [470, 139] on input "False" at bounding box center [467, 136] width 6 height 5
radio input "true"
click at [411, 95] on label "True" at bounding box center [417, 91] width 60 height 20
click at [398, 94] on input "True" at bounding box center [394, 90] width 6 height 5
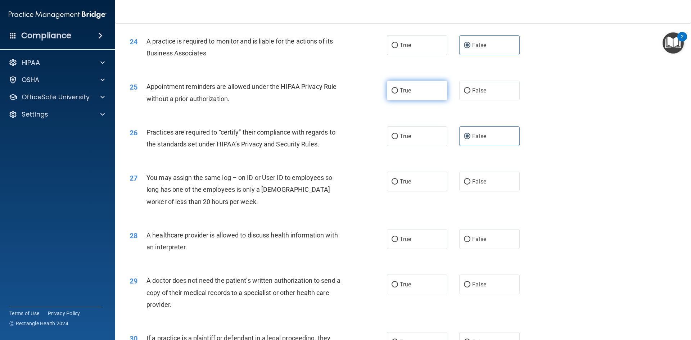
radio input "true"
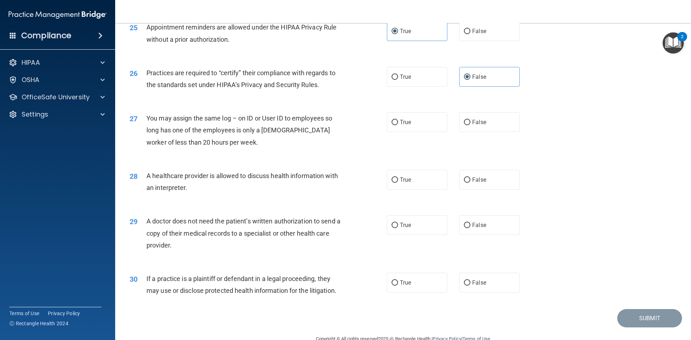
scroll to position [1331, 0]
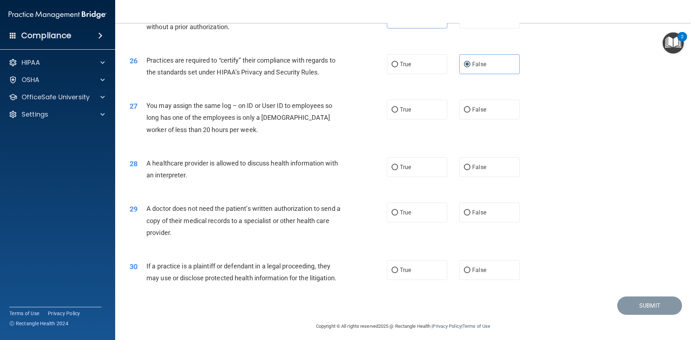
drag, startPoint x: 484, startPoint y: 112, endPoint x: 462, endPoint y: 127, distance: 27.0
click at [484, 112] on label "False" at bounding box center [489, 110] width 60 height 20
click at [470, 112] on input "False" at bounding box center [467, 109] width 6 height 5
radio input "true"
click at [391, 169] on input "True" at bounding box center [394, 167] width 6 height 5
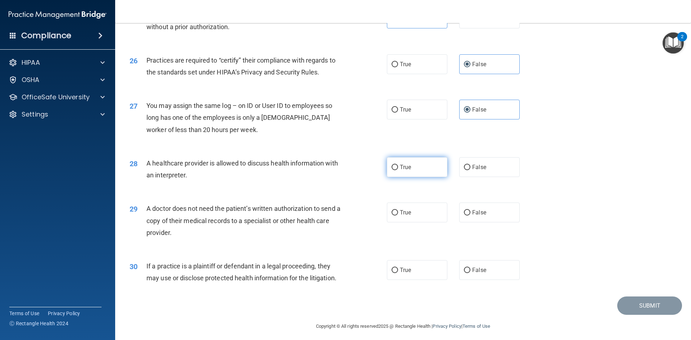
radio input "true"
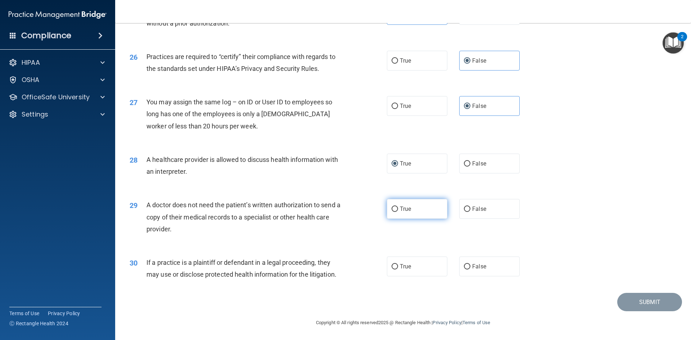
click at [424, 214] on label "True" at bounding box center [417, 209] width 60 height 20
click at [398, 212] on input "True" at bounding box center [394, 209] width 6 height 5
radio input "true"
click at [425, 272] on label "True" at bounding box center [417, 267] width 60 height 20
click at [398, 269] on input "True" at bounding box center [394, 266] width 6 height 5
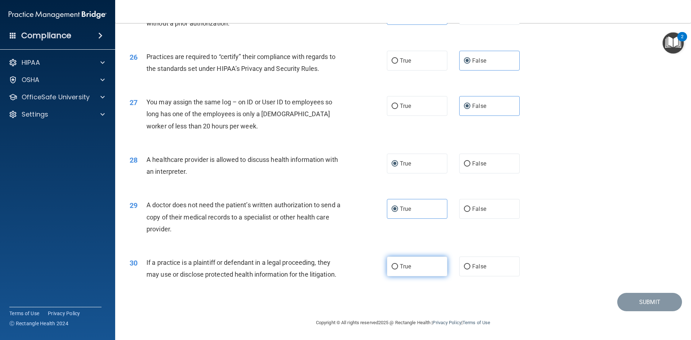
radio input "true"
click at [657, 302] on button "Submit" at bounding box center [649, 302] width 65 height 18
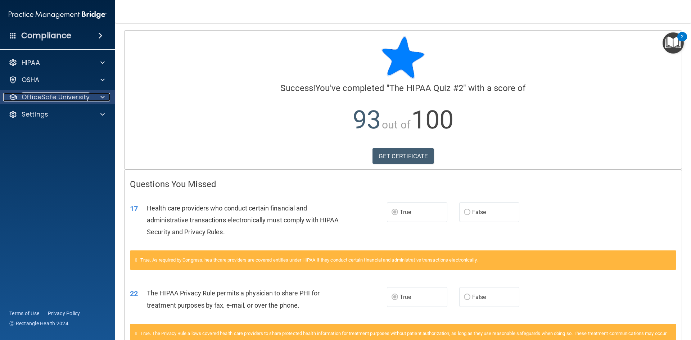
click at [70, 101] on p "OfficeSafe University" at bounding box center [56, 97] width 68 height 9
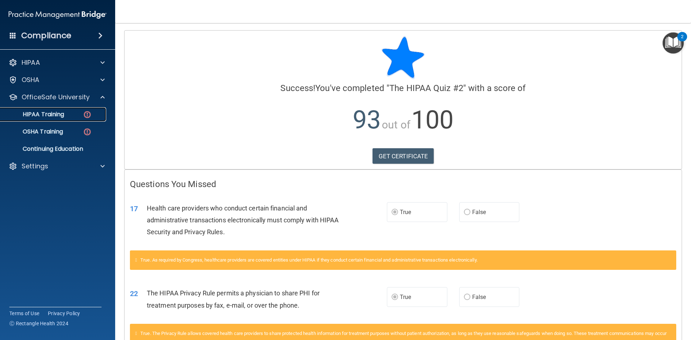
click at [82, 118] on link "HIPAA Training" at bounding box center [49, 114] width 113 height 14
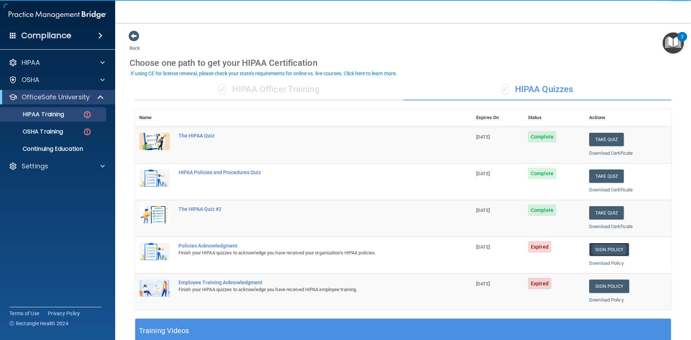
click at [612, 251] on link "Sign Policy" at bounding box center [609, 249] width 40 height 13
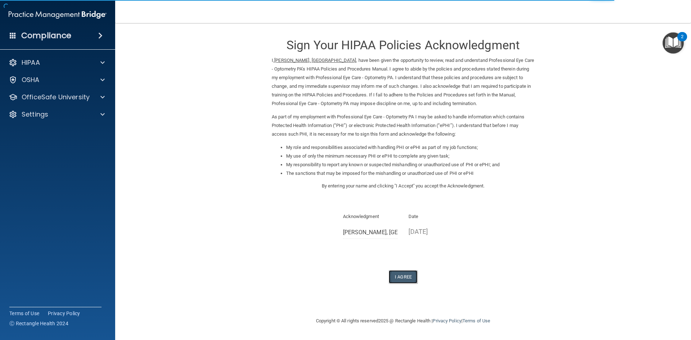
click at [402, 274] on button "I Agree" at bounding box center [403, 276] width 29 height 13
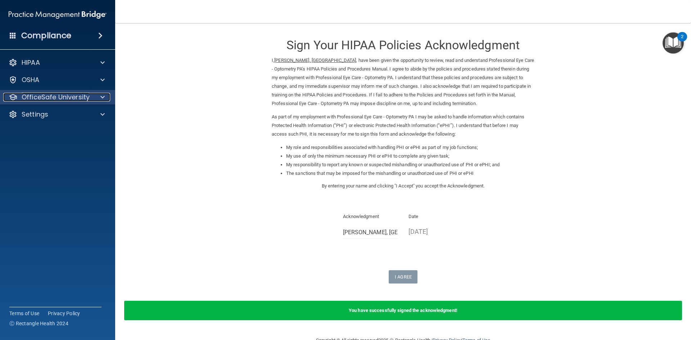
click at [66, 99] on p "OfficeSafe University" at bounding box center [56, 97] width 68 height 9
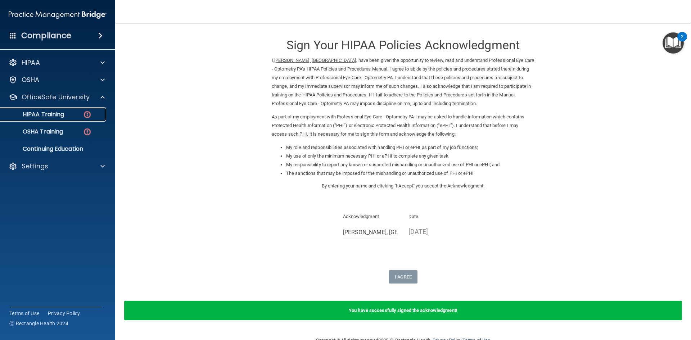
click at [60, 119] on link "HIPAA Training" at bounding box center [49, 114] width 113 height 14
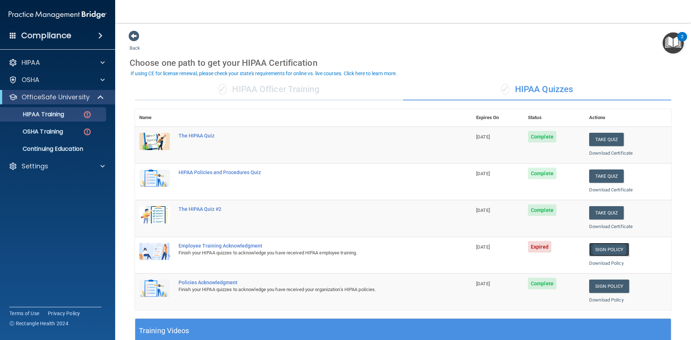
click at [608, 249] on link "Sign Policy" at bounding box center [609, 249] width 40 height 13
click at [99, 131] on div "OSHA Training" at bounding box center [54, 131] width 98 height 7
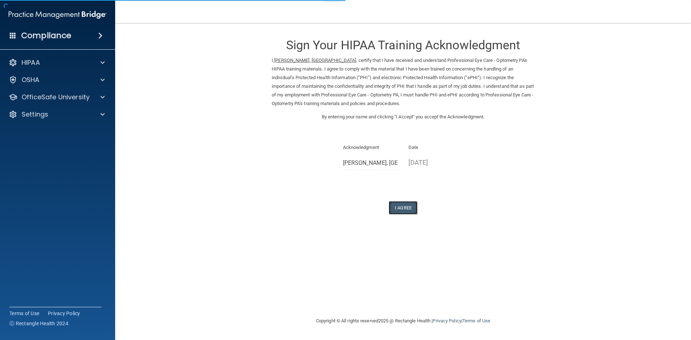
click at [405, 209] on button "I Agree" at bounding box center [403, 207] width 29 height 13
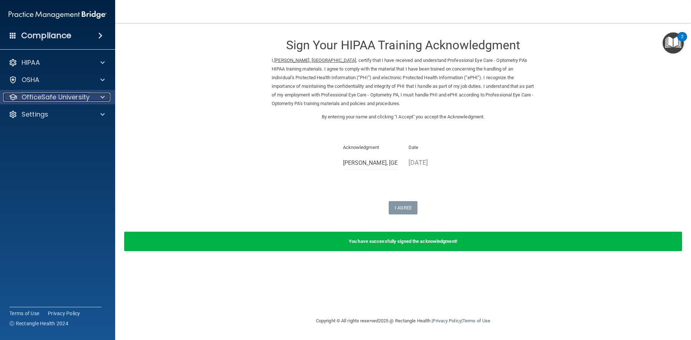
click at [50, 93] on p "OfficeSafe University" at bounding box center [56, 97] width 68 height 9
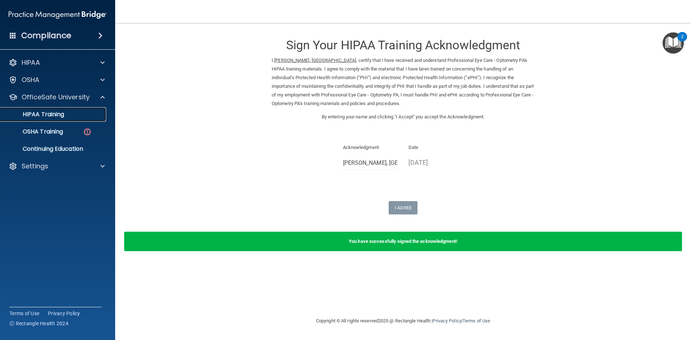
click at [49, 119] on link "HIPAA Training" at bounding box center [49, 114] width 113 height 14
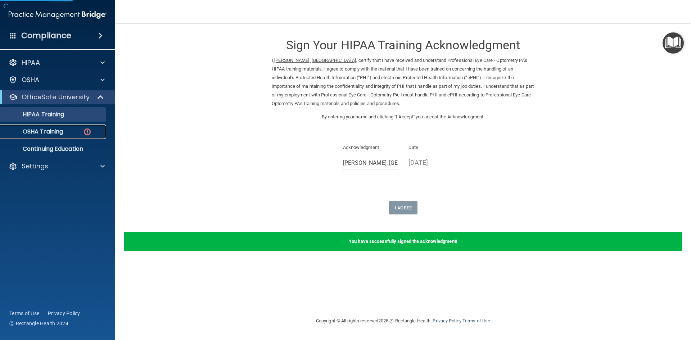
click at [53, 133] on p "OSHA Training" at bounding box center [34, 131] width 58 height 7
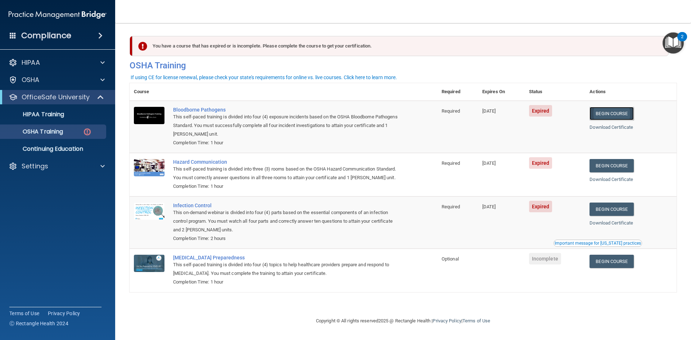
click at [629, 110] on link "Begin Course" at bounding box center [611, 113] width 44 height 13
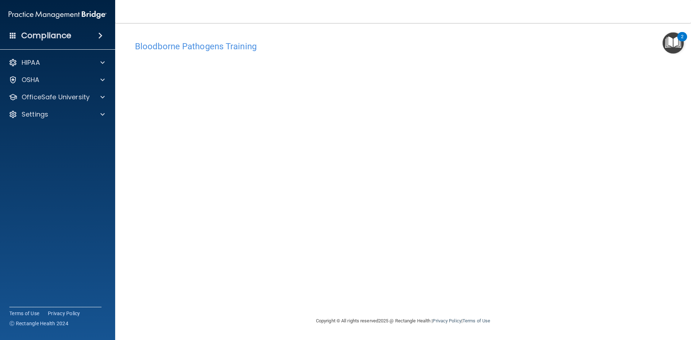
click at [534, 283] on div "Bloodborne Pathogens Training This course doesn’t expire until 07/26/2025. Are …" at bounding box center [403, 176] width 547 height 279
click at [85, 99] on p "OfficeSafe University" at bounding box center [56, 97] width 68 height 9
click at [94, 130] on div "OSHA Training" at bounding box center [54, 131] width 98 height 7
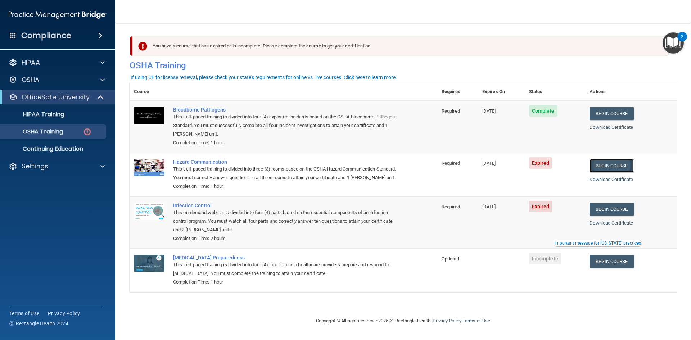
click at [627, 166] on link "Begin Course" at bounding box center [611, 165] width 44 height 13
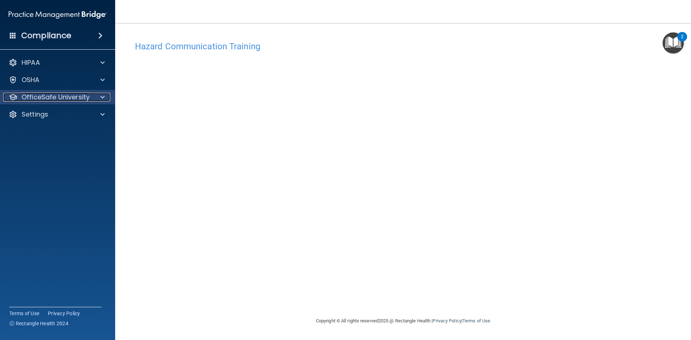
click at [86, 96] on p "OfficeSafe University" at bounding box center [56, 97] width 68 height 9
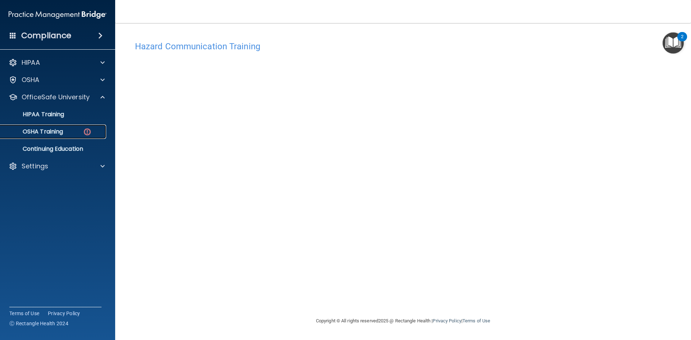
click at [72, 130] on div "OSHA Training" at bounding box center [54, 131] width 98 height 7
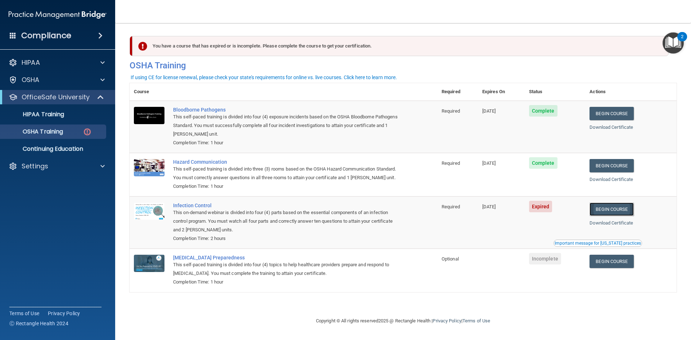
click at [617, 213] on link "Begin Course" at bounding box center [611, 209] width 44 height 13
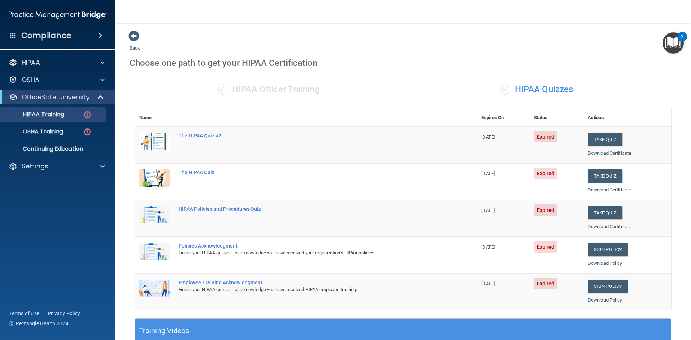
scroll to position [202, 0]
